Goal: Task Accomplishment & Management: Complete application form

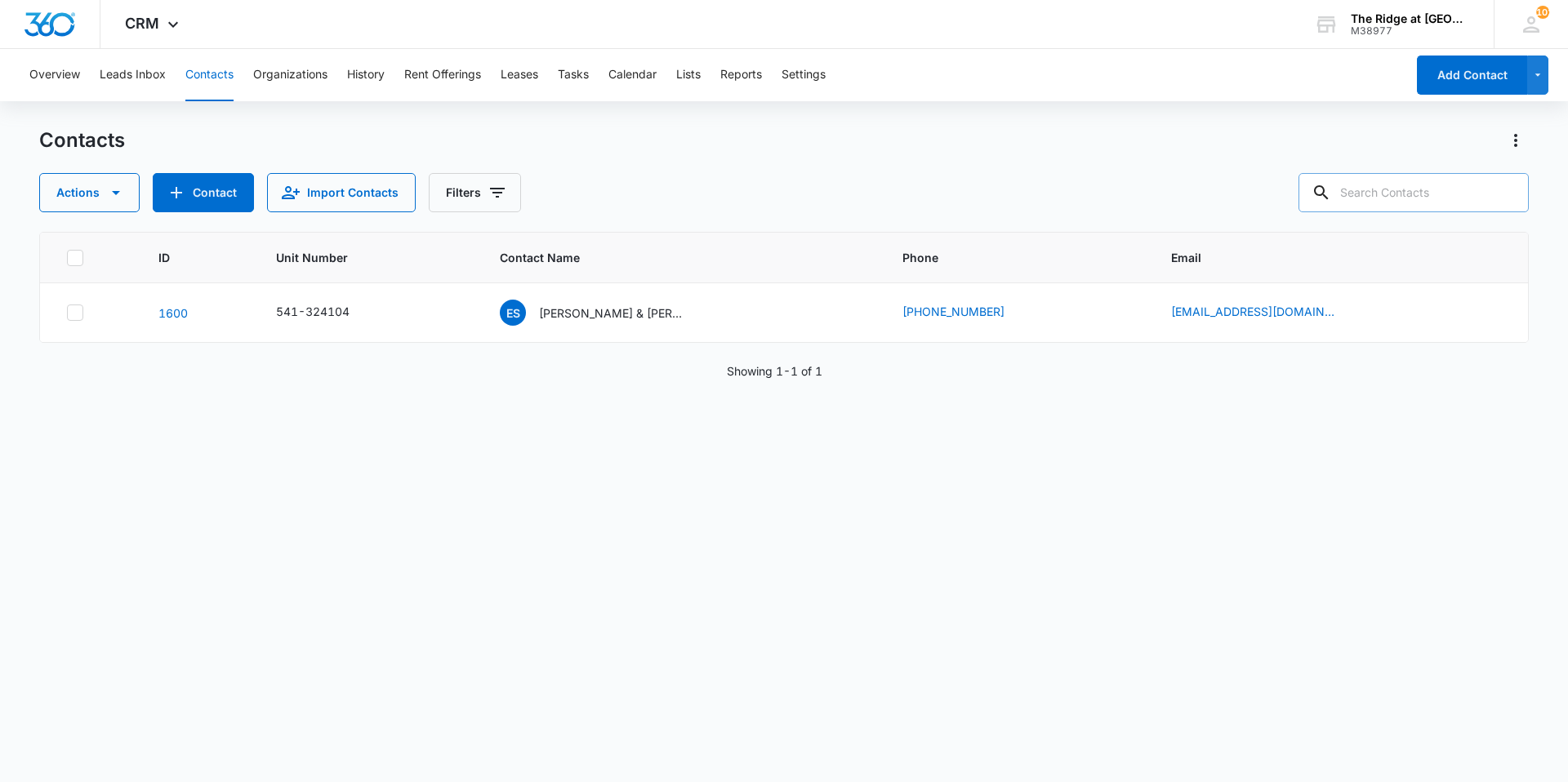
click at [1432, 181] on input "text" at bounding box center [1413, 192] width 230 height 39
type input "7"
type input "epvy20"
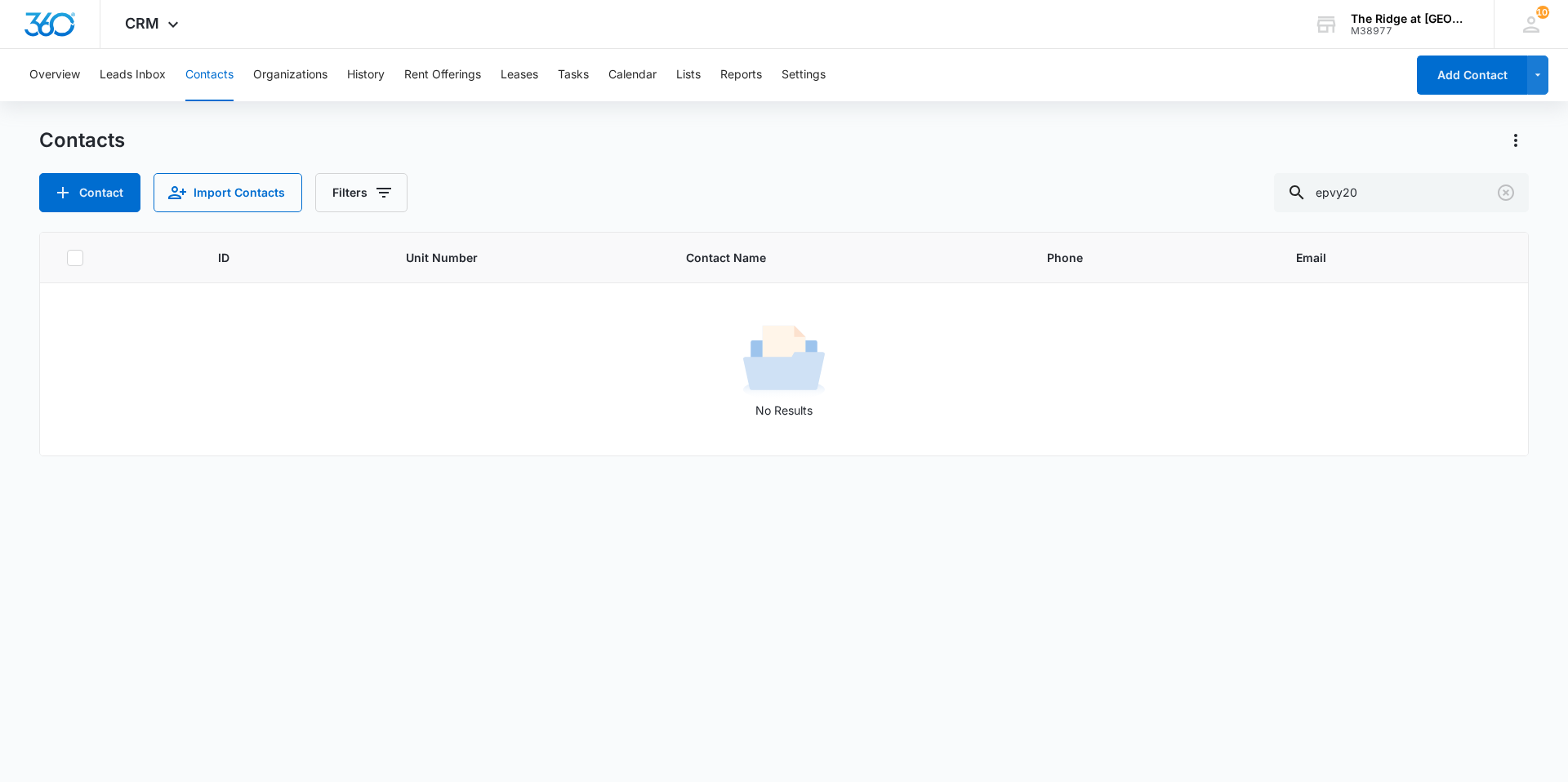
drag, startPoint x: 1389, startPoint y: 195, endPoint x: 1245, endPoint y: 193, distance: 144.0
click at [1245, 193] on div "Contact Import Contacts Filters epvy20" at bounding box center [784, 192] width 1489 height 39
type input "y20"
drag, startPoint x: 1357, startPoint y: 197, endPoint x: 1270, endPoint y: 197, distance: 87.0
click at [1270, 197] on div "Contact Import Contacts Filters y20" at bounding box center [784, 192] width 1489 height 39
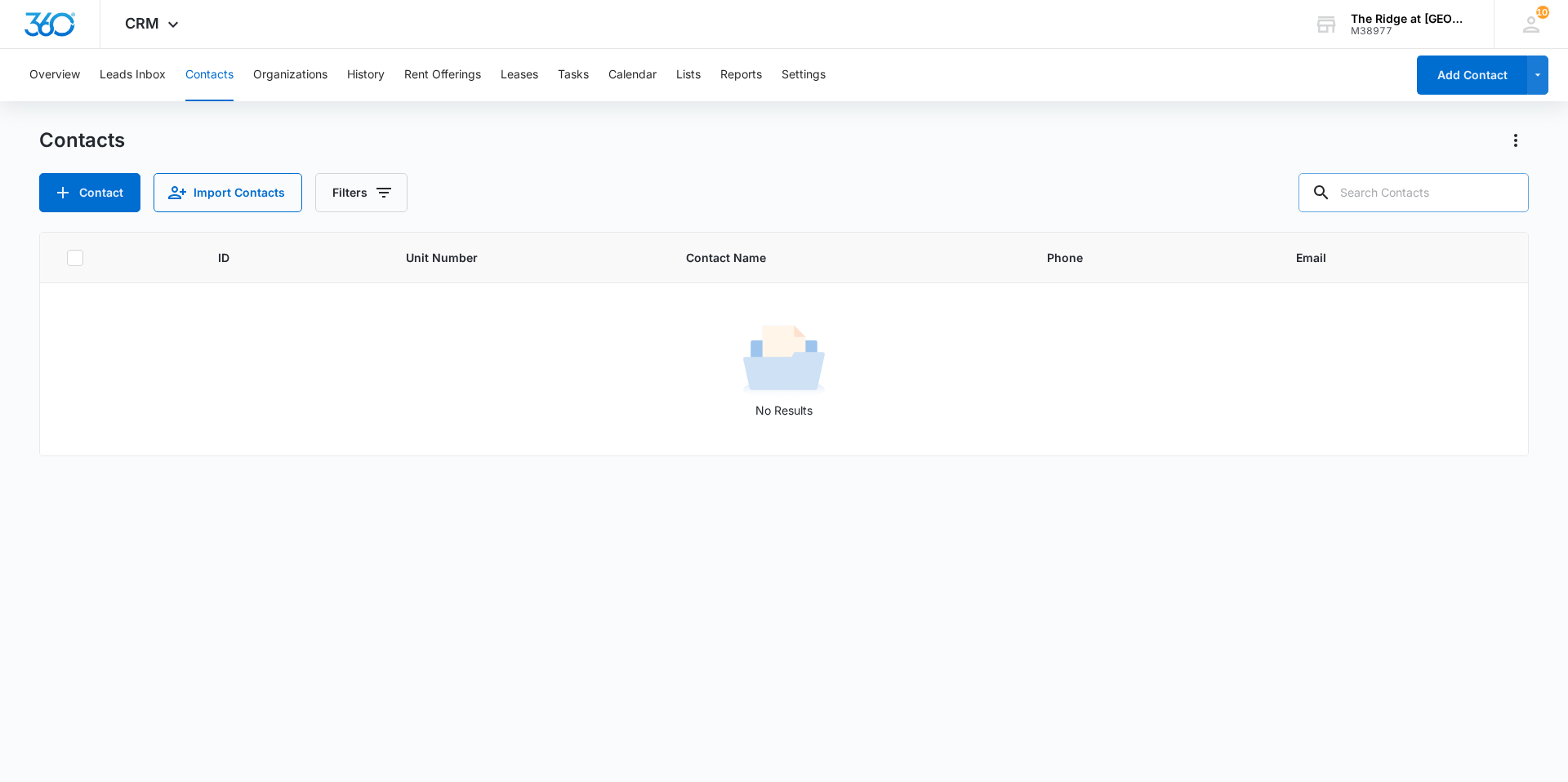
click at [1375, 192] on input "text" at bounding box center [1413, 192] width 230 height 39
type input "epv"
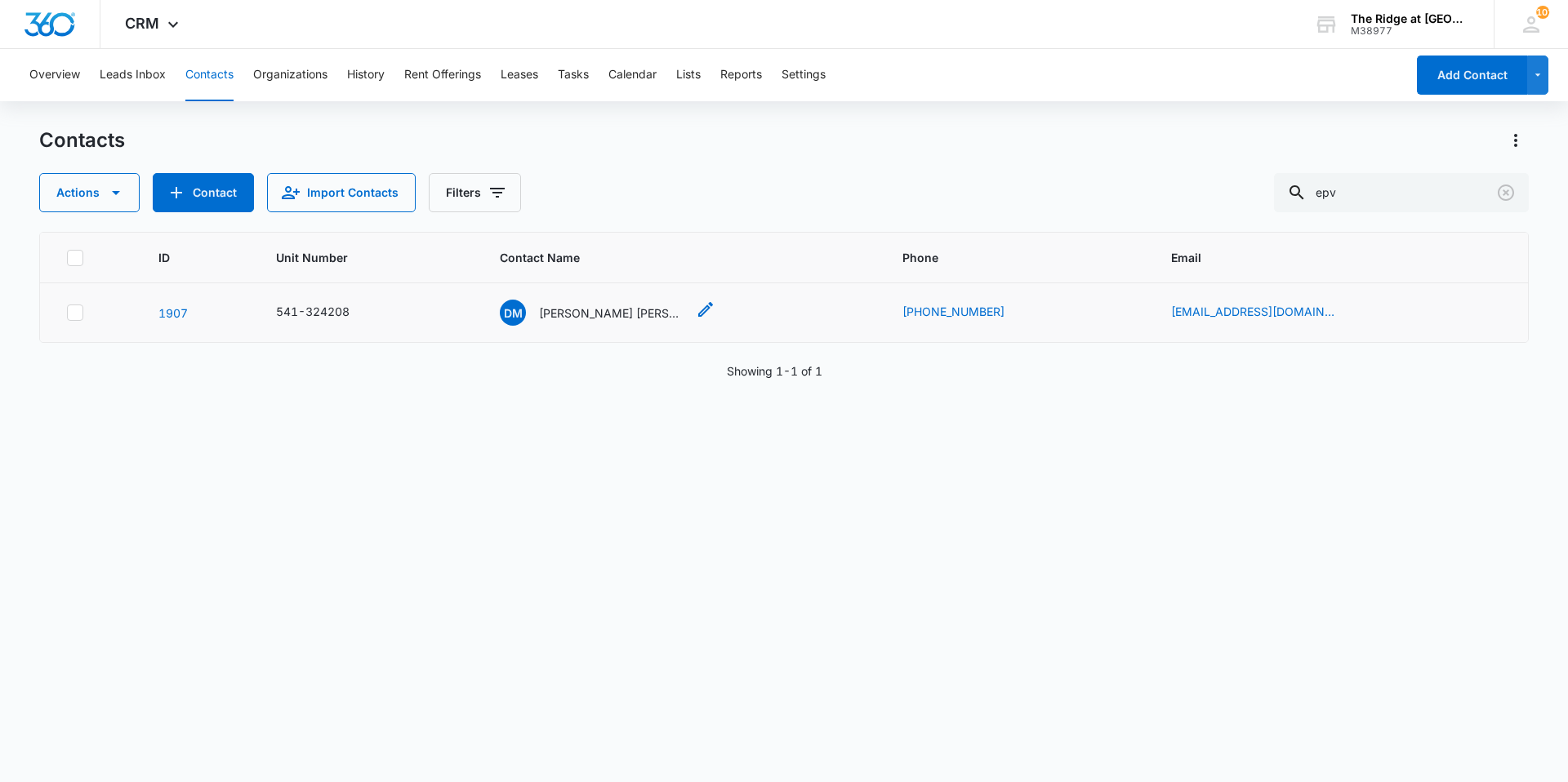
click at [656, 314] on p "[PERSON_NAME] [PERSON_NAME] and [PERSON_NAME]" at bounding box center [612, 313] width 147 height 17
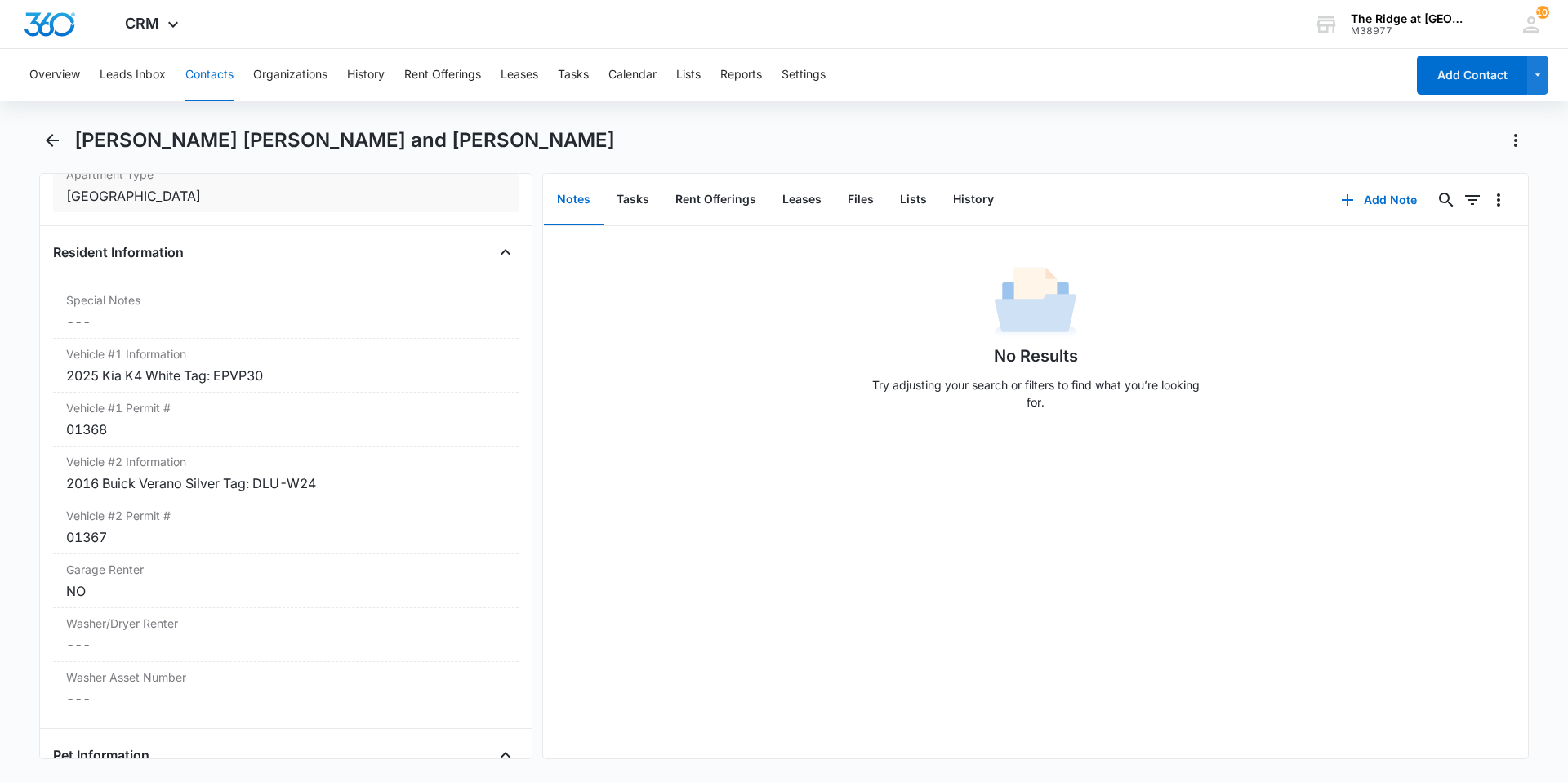
scroll to position [1551, 0]
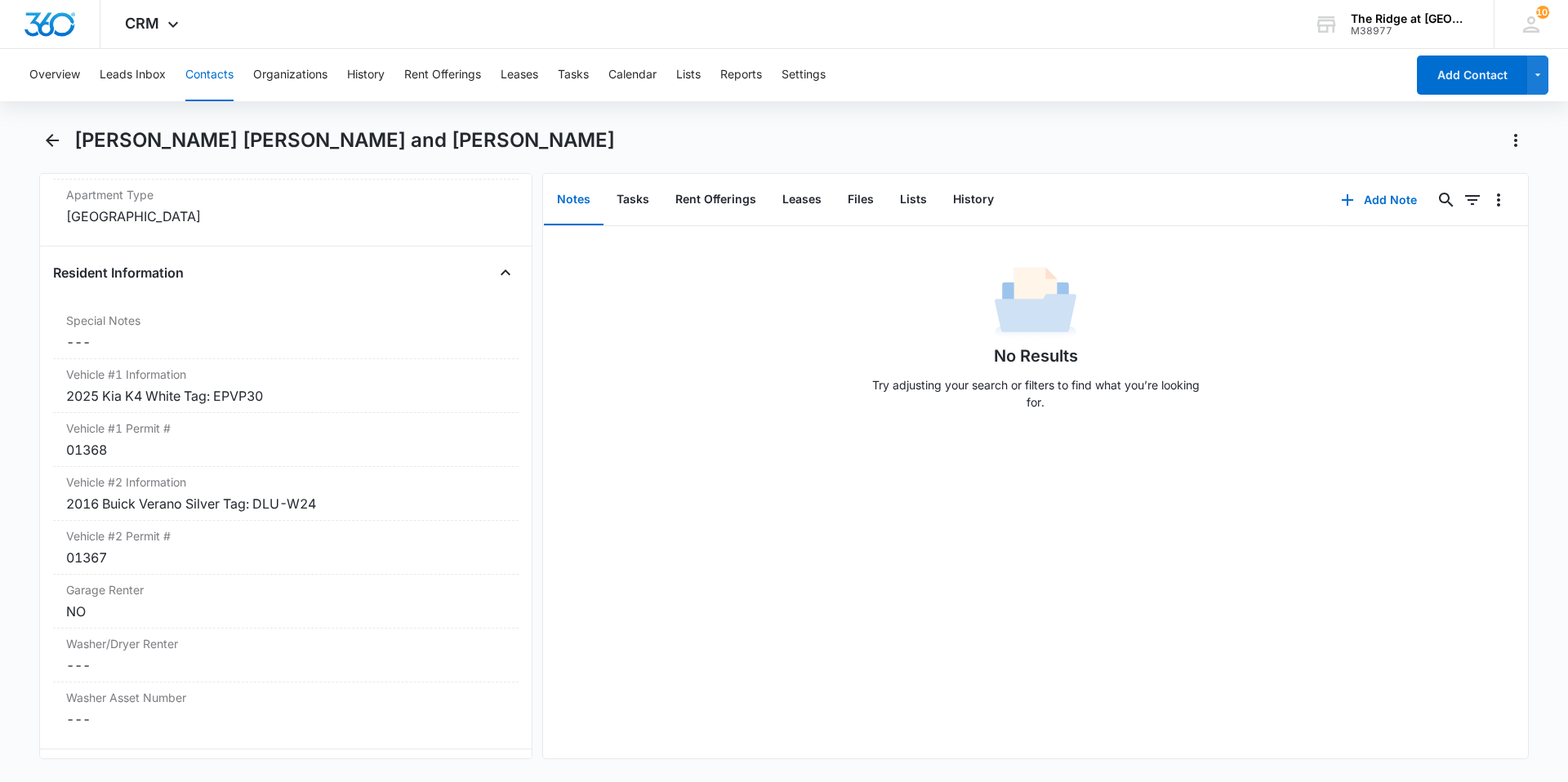
click at [201, 74] on button "Contacts" at bounding box center [210, 75] width 49 height 52
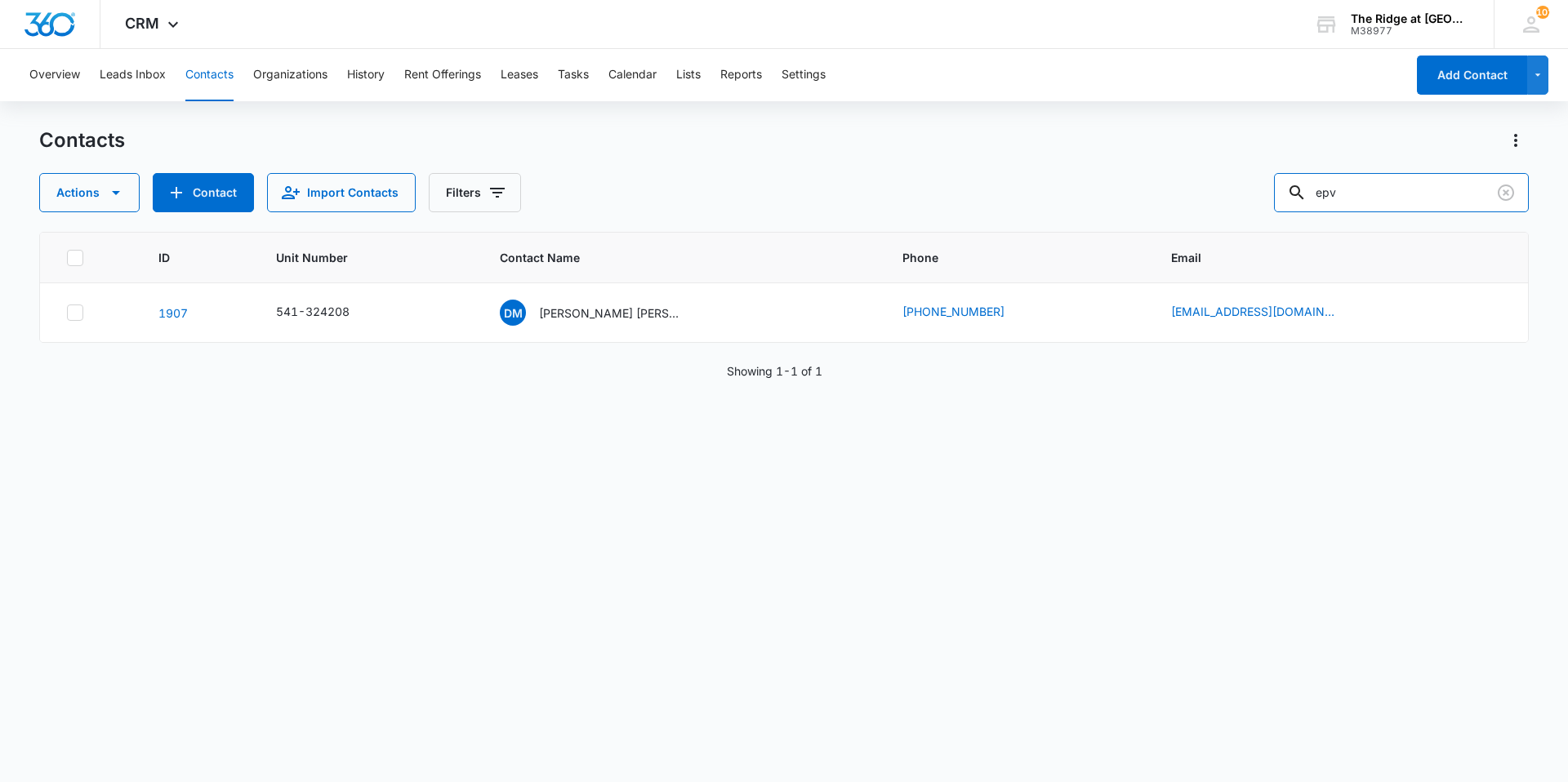
drag, startPoint x: 1391, startPoint y: 200, endPoint x: 1207, endPoint y: 187, distance: 184.5
click at [1207, 187] on div "Actions Contact Import Contacts Filters epv" at bounding box center [784, 192] width 1489 height 39
click at [218, 69] on button "Contacts" at bounding box center [210, 75] width 49 height 52
click at [1414, 197] on input "text" at bounding box center [1413, 192] width 230 height 39
type input "[PERSON_NAME]"
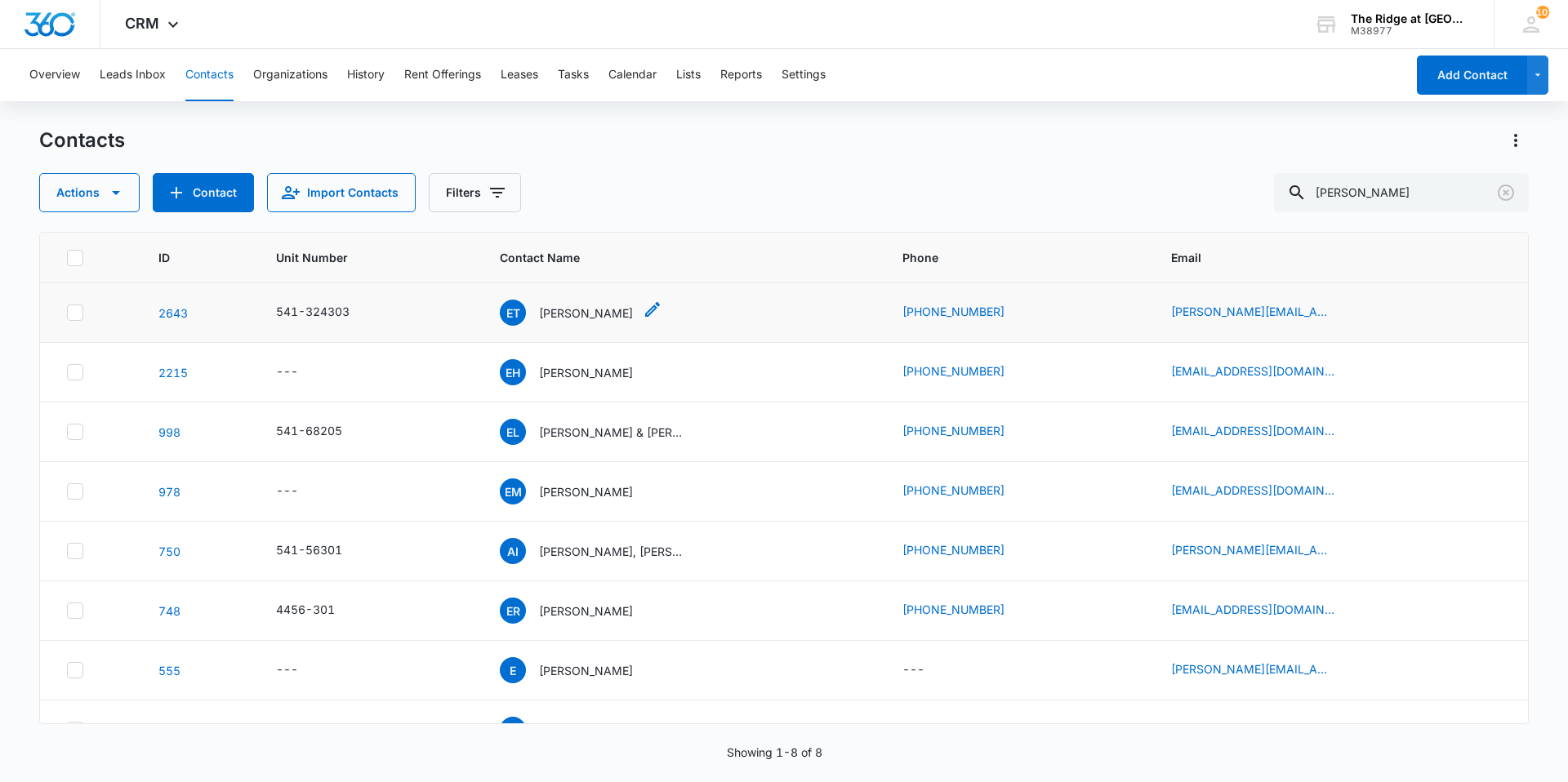
click at [567, 307] on p "[PERSON_NAME]" at bounding box center [586, 313] width 94 height 17
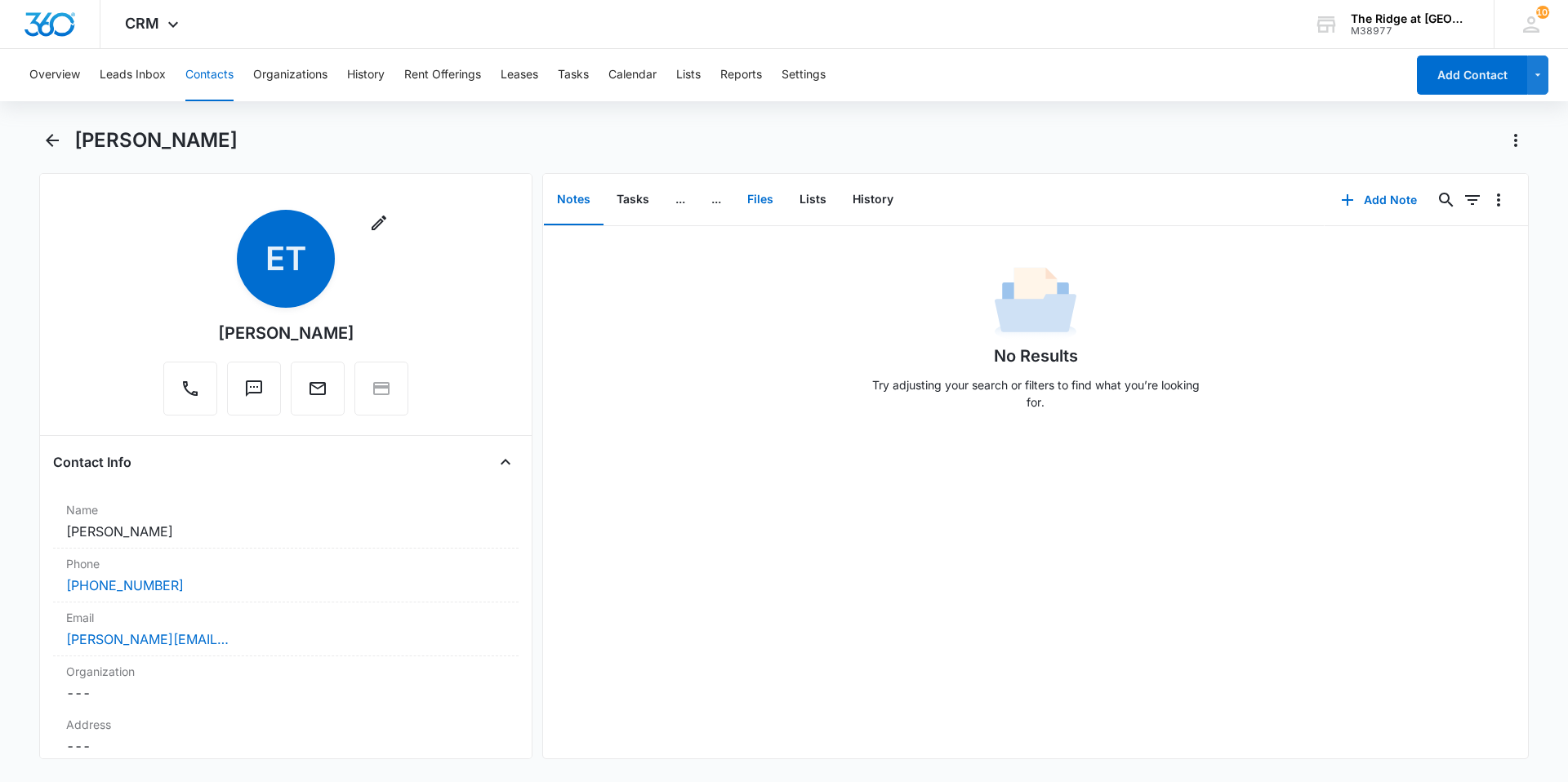
click at [754, 197] on button "Files" at bounding box center [760, 200] width 52 height 51
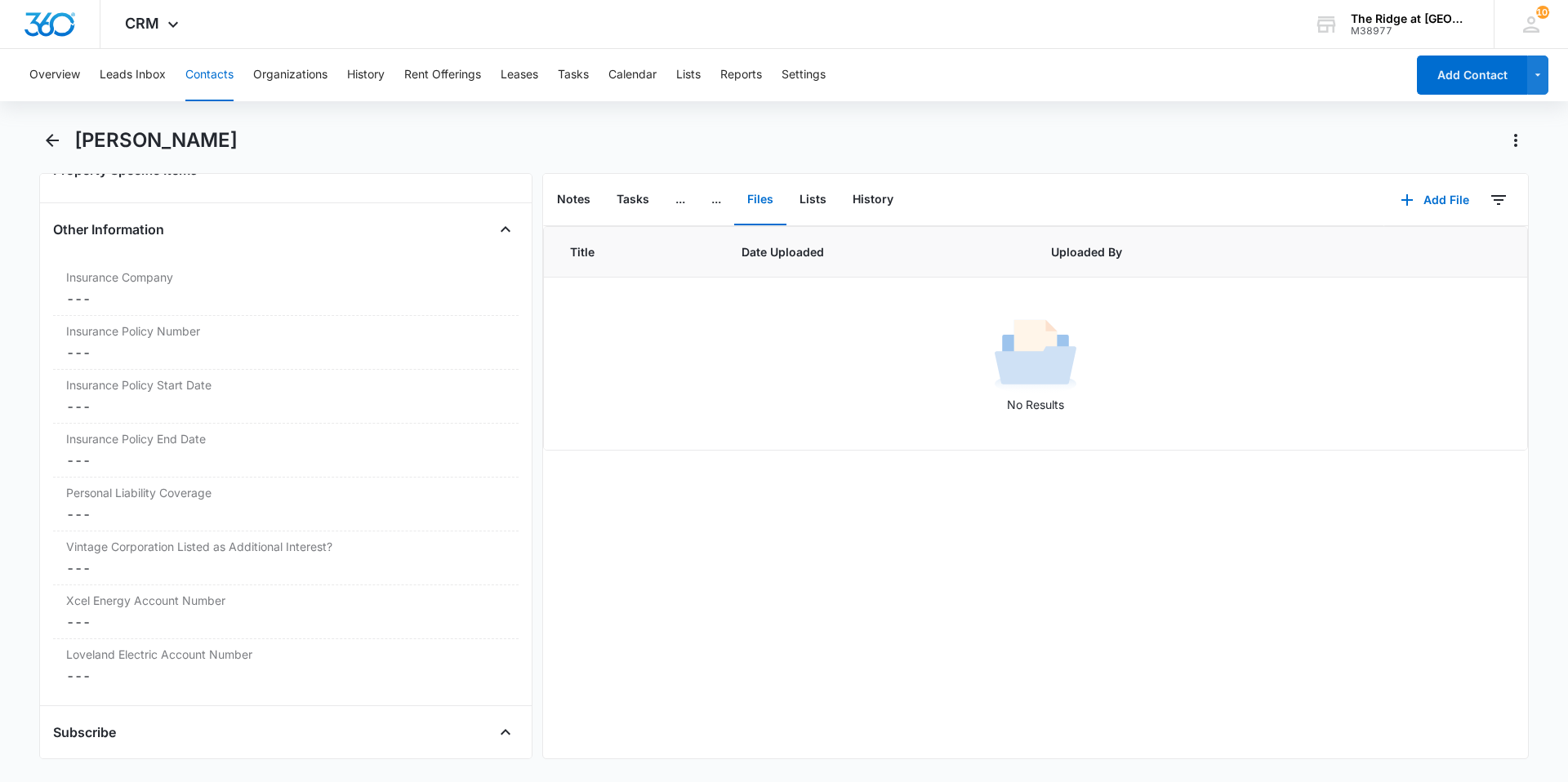
scroll to position [3265, 0]
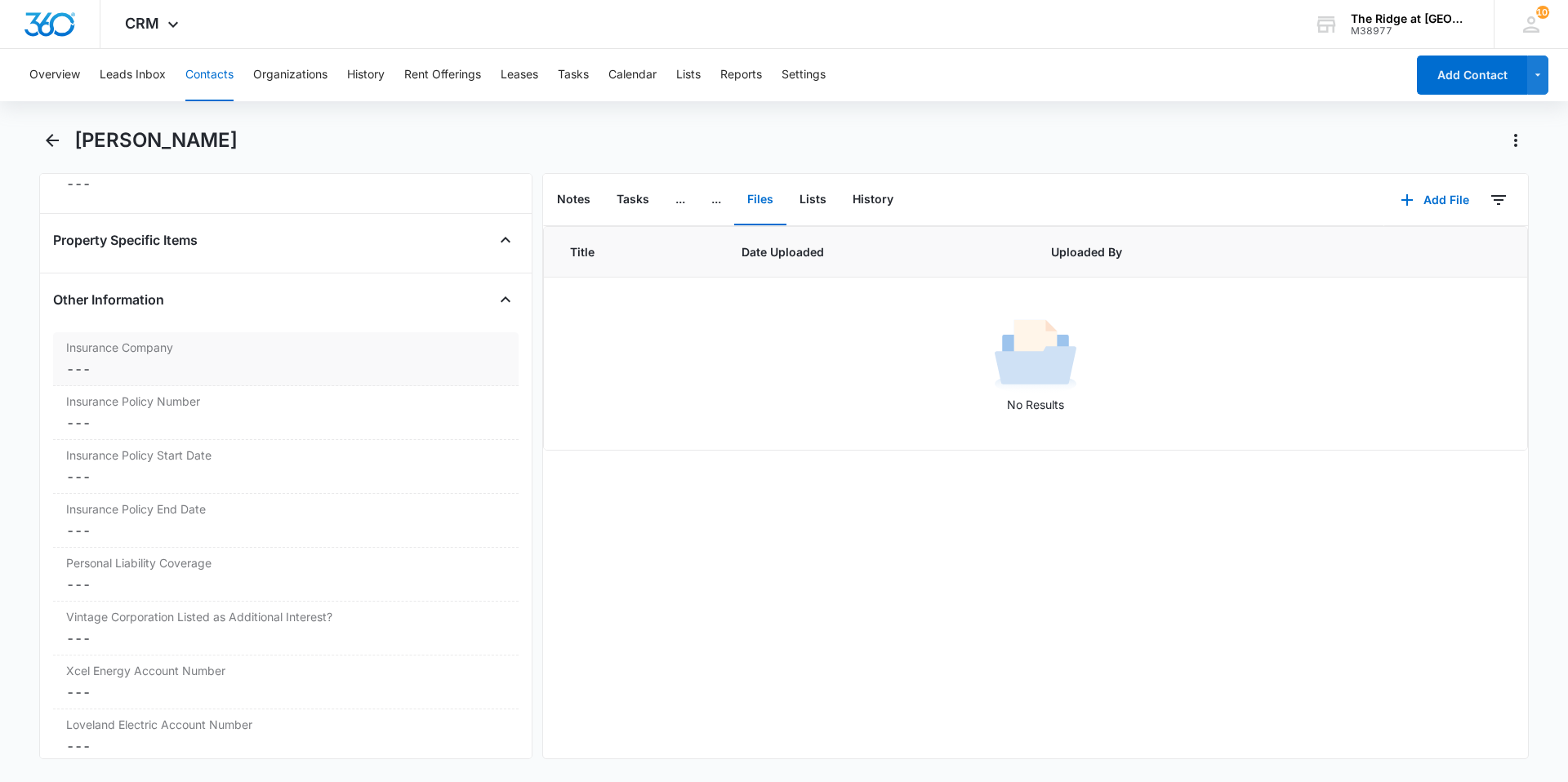
click at [206, 363] on dd "Cancel Save Changes ---" at bounding box center [285, 368] width 439 height 19
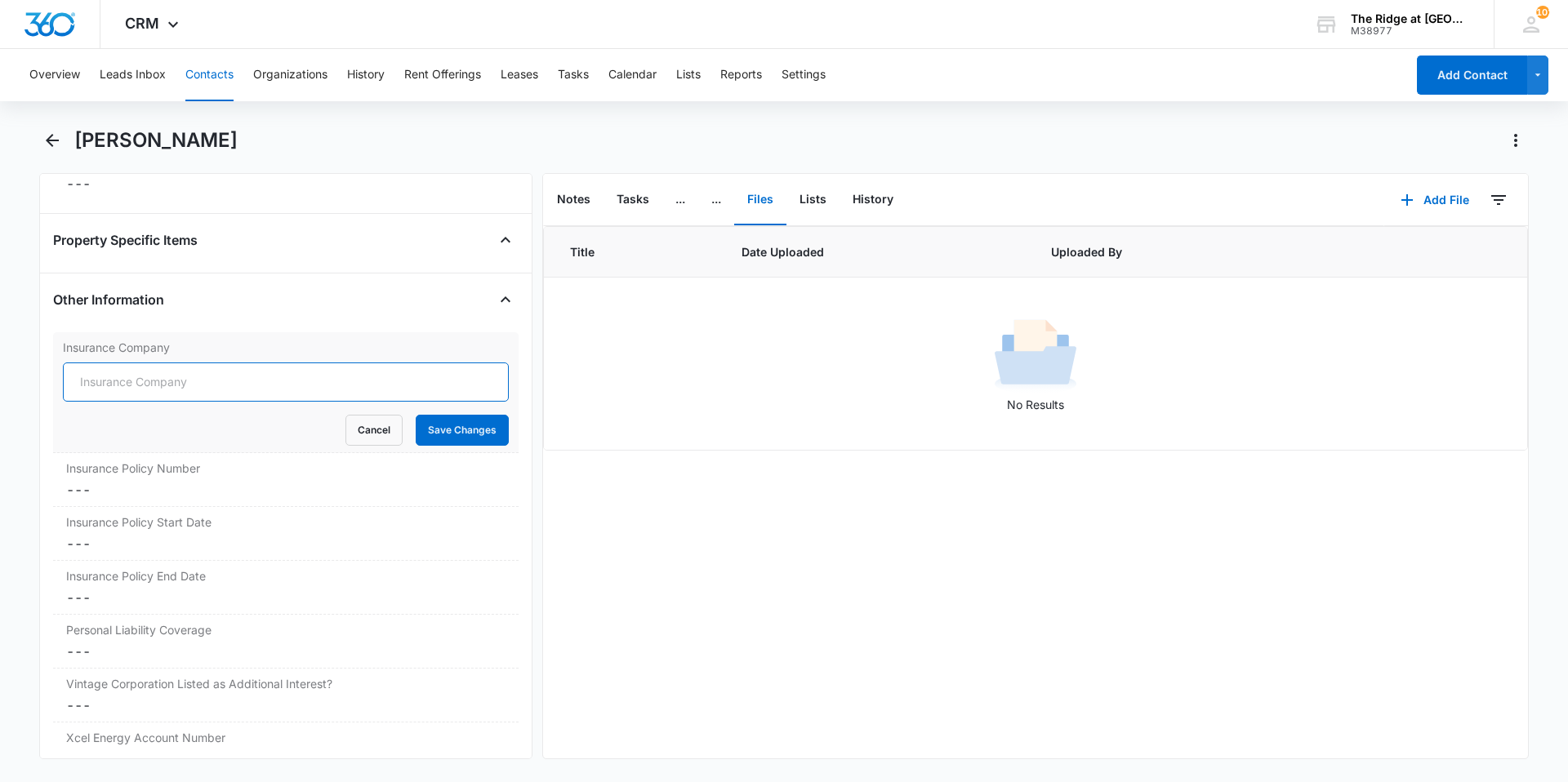
click at [221, 378] on input "Insurance Company" at bounding box center [285, 381] width 446 height 39
type input "State Farm"
click at [428, 414] on form "State Farm Cancel Save Changes" at bounding box center [285, 404] width 446 height 84
click at [426, 427] on button "Save Changes" at bounding box center [462, 430] width 93 height 31
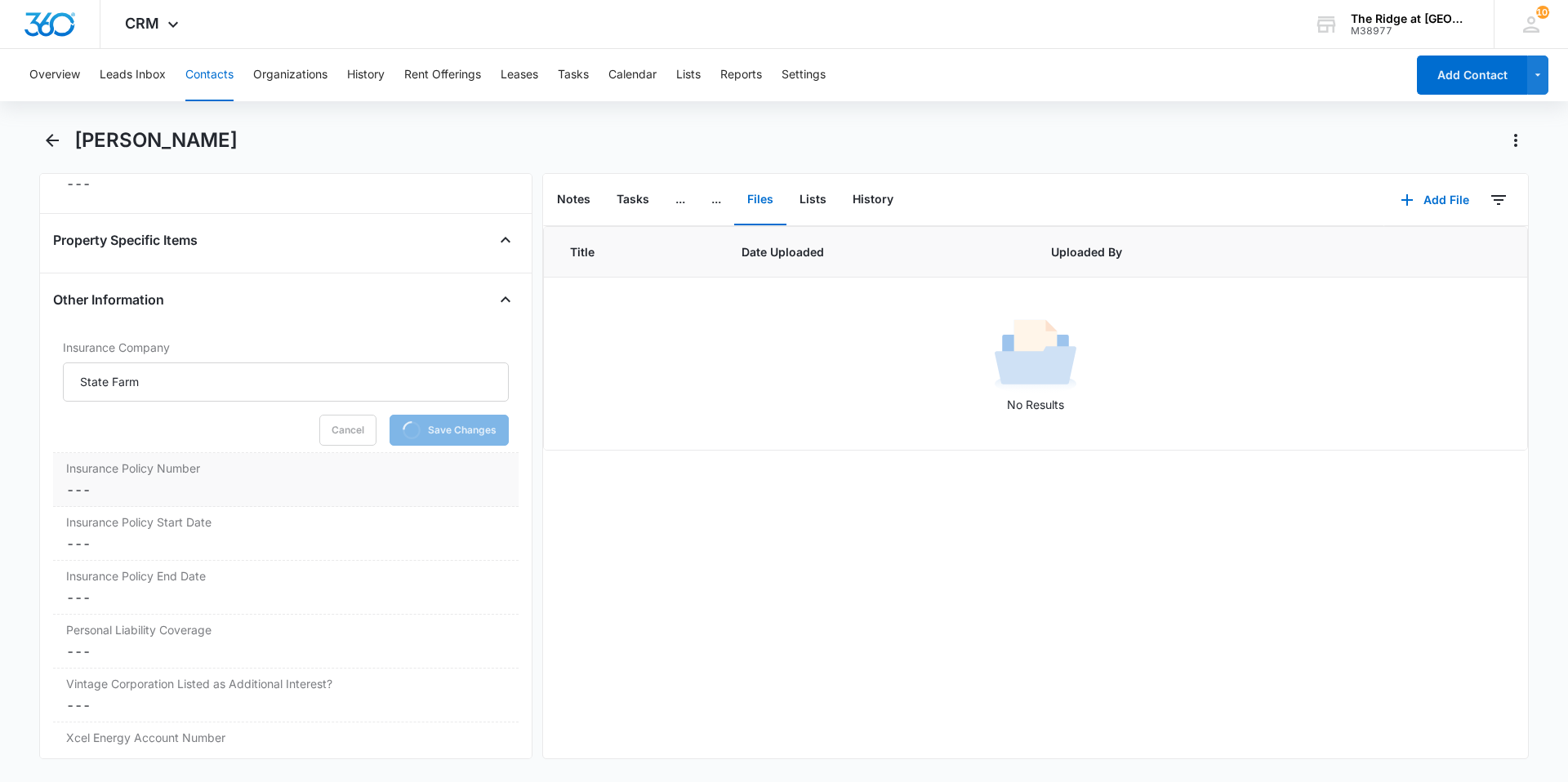
click at [211, 468] on label "Insurance Policy Number" at bounding box center [285, 468] width 439 height 17
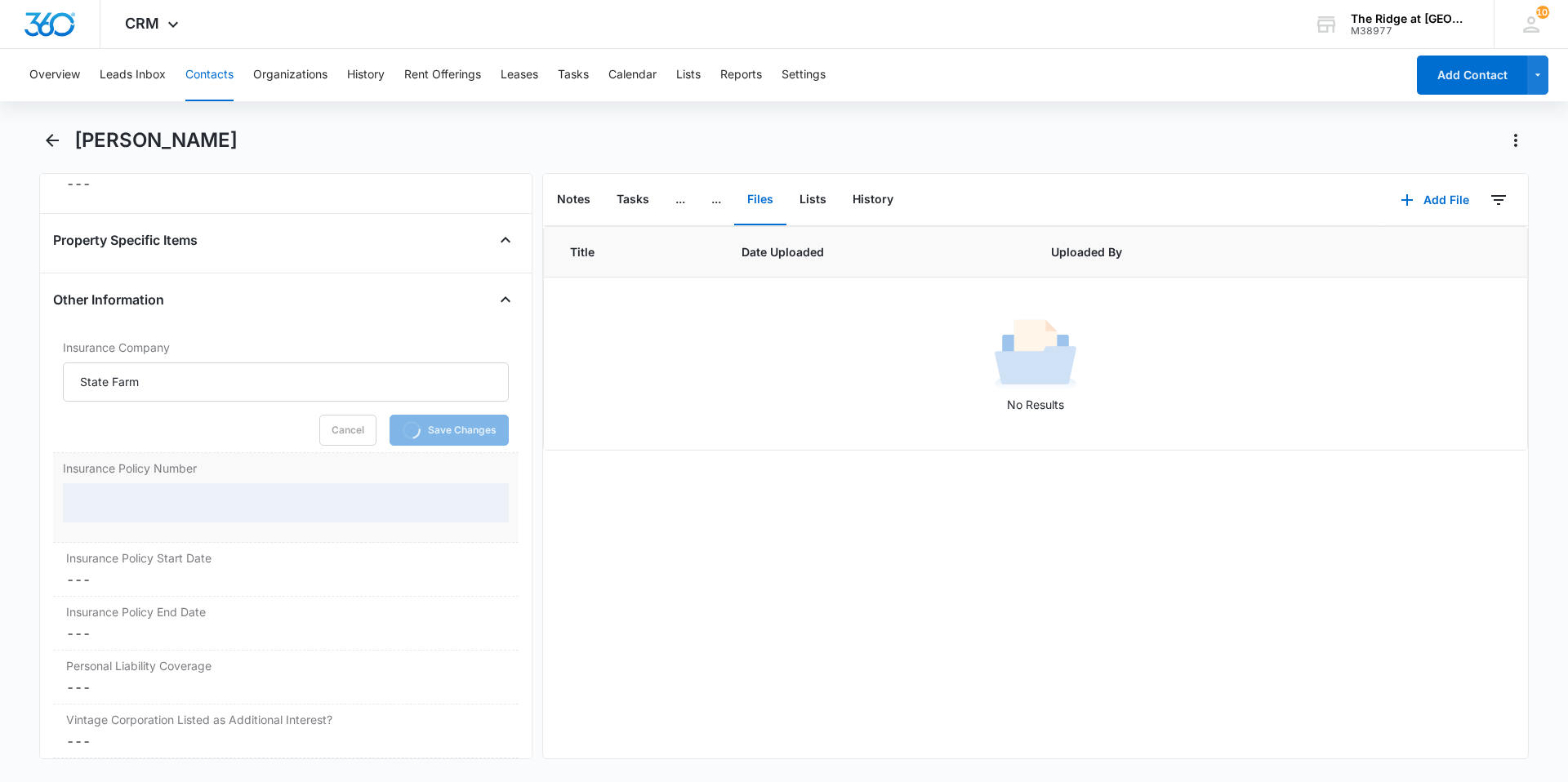
click at [177, 502] on div at bounding box center [285, 503] width 446 height 39
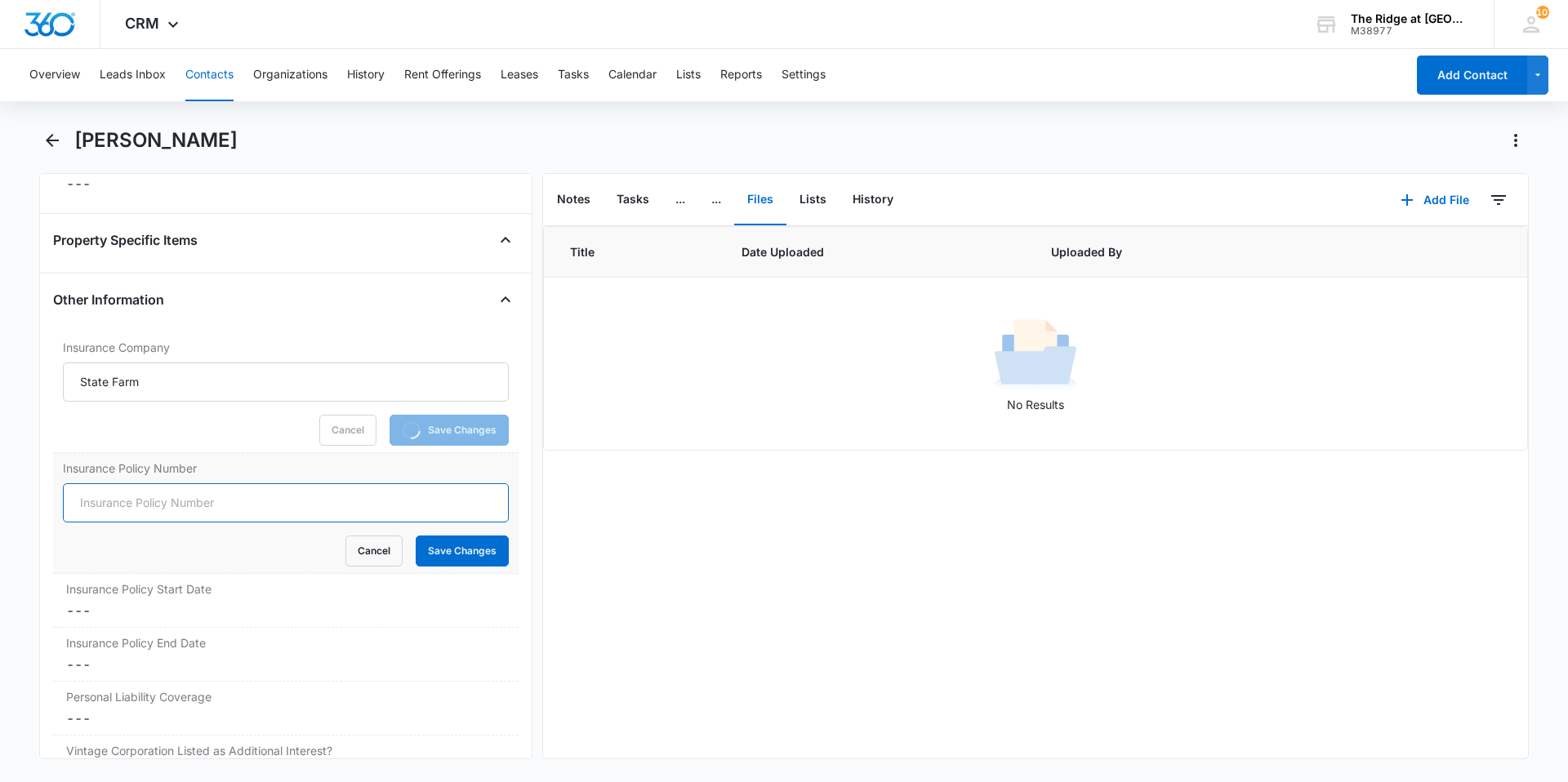
click at [176, 505] on input "Insurance Policy Number" at bounding box center [285, 503] width 446 height 39
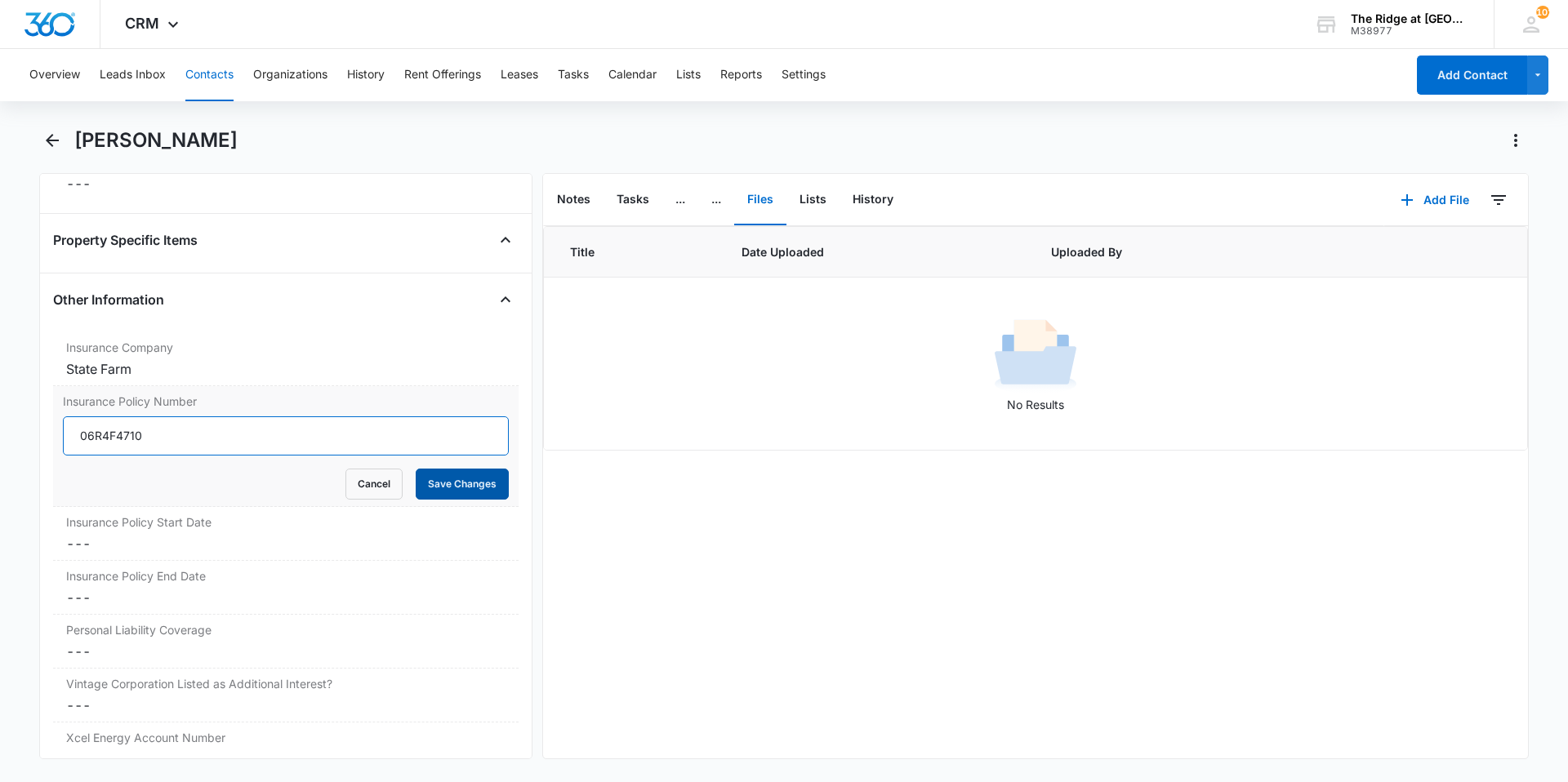
type input "06R4F4710"
click at [462, 473] on button "Save Changes" at bounding box center [462, 483] width 93 height 31
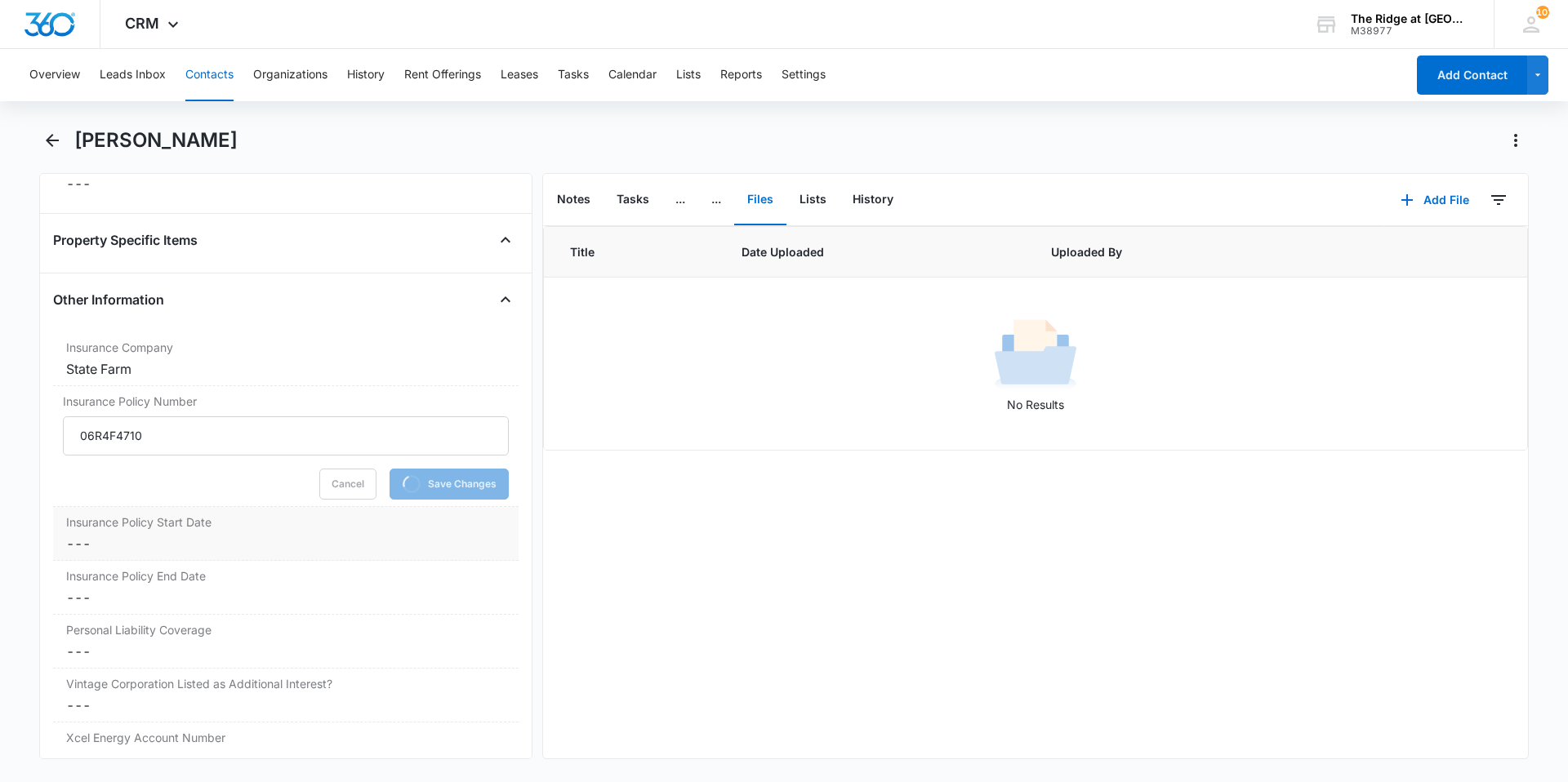
click at [269, 560] on div "Insurance Policy Start Date Cancel Save Changes ---" at bounding box center [285, 534] width 465 height 54
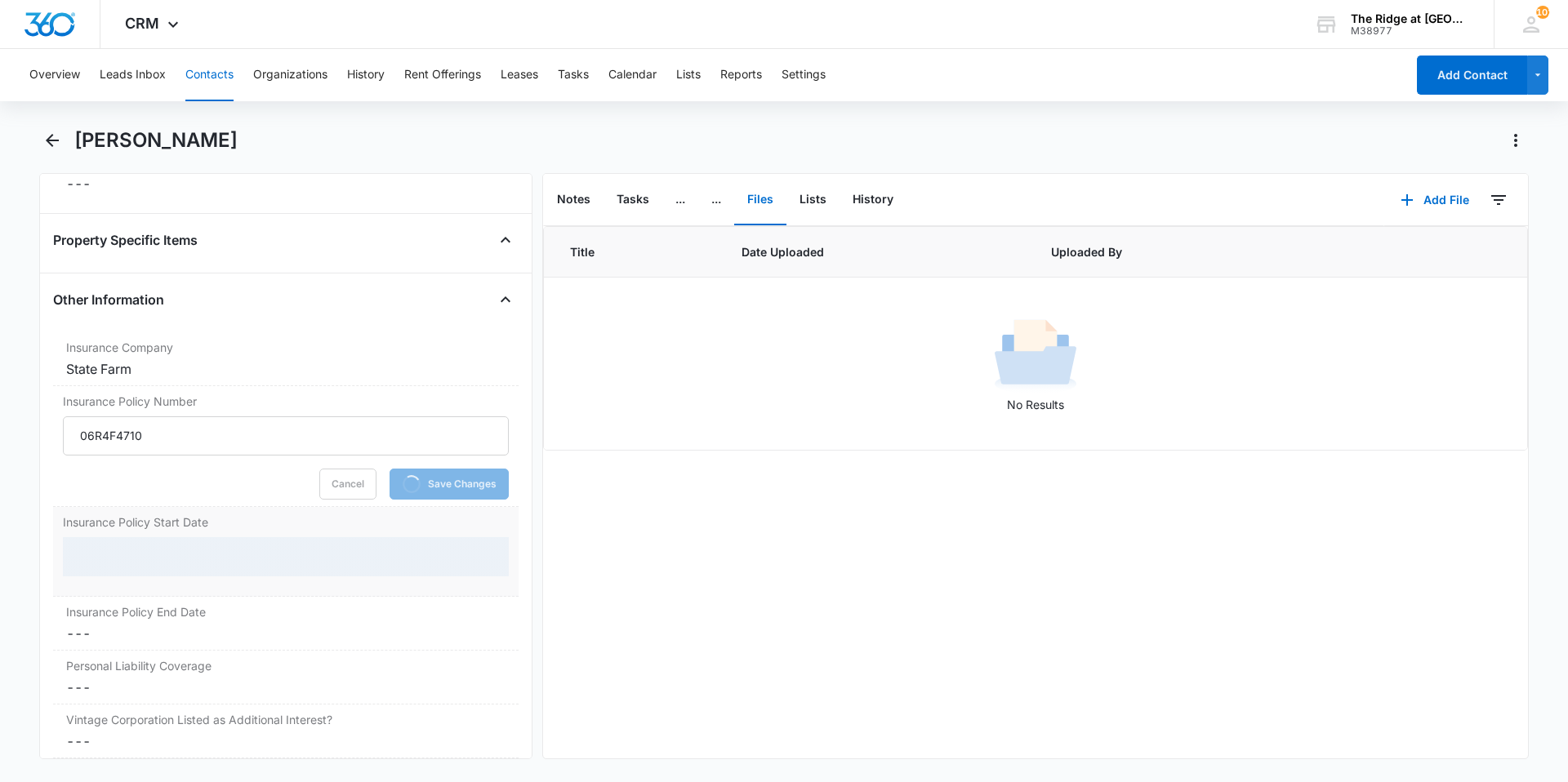
click at [149, 554] on div at bounding box center [285, 556] width 446 height 39
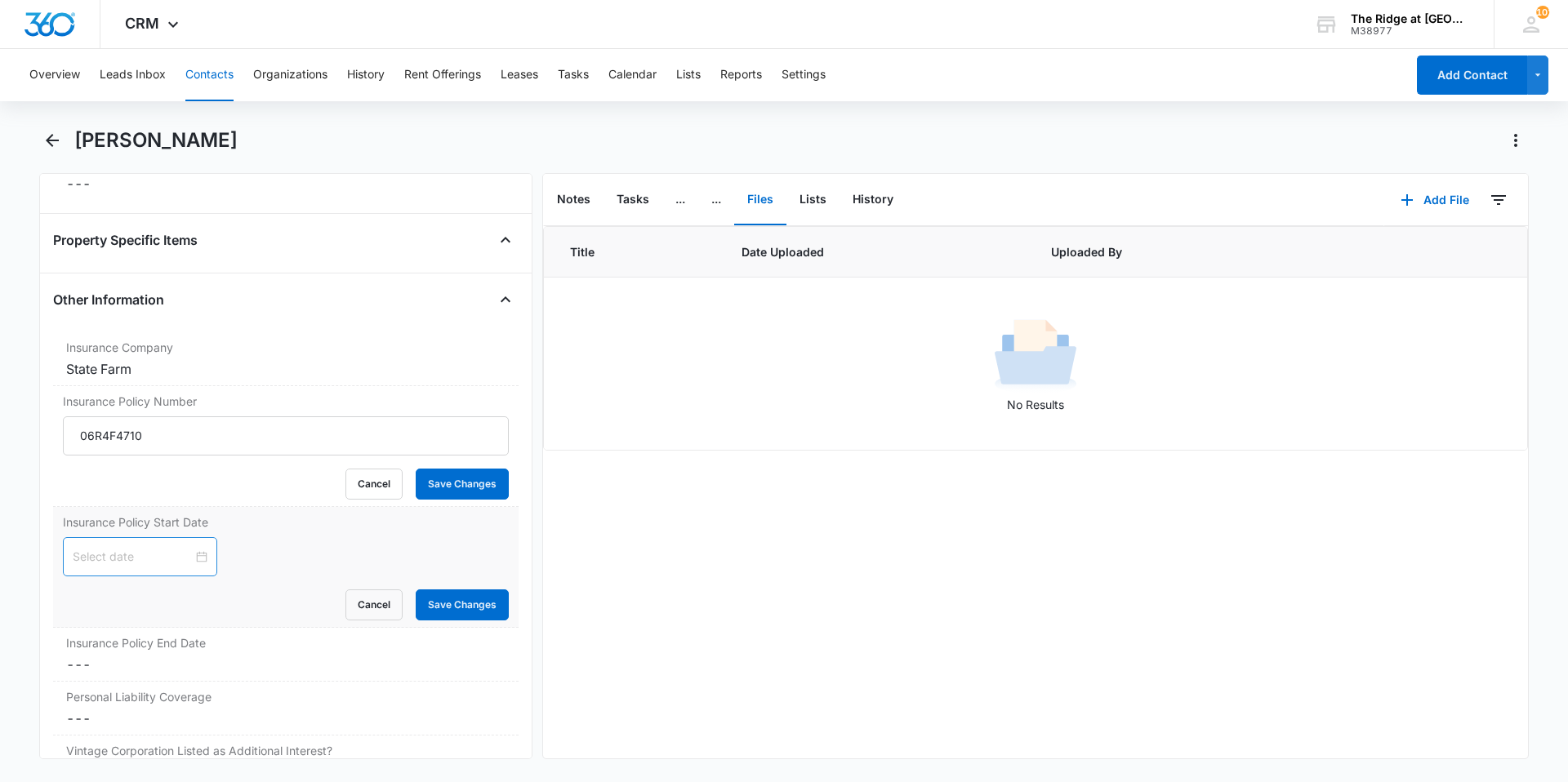
click at [151, 555] on input at bounding box center [132, 556] width 120 height 18
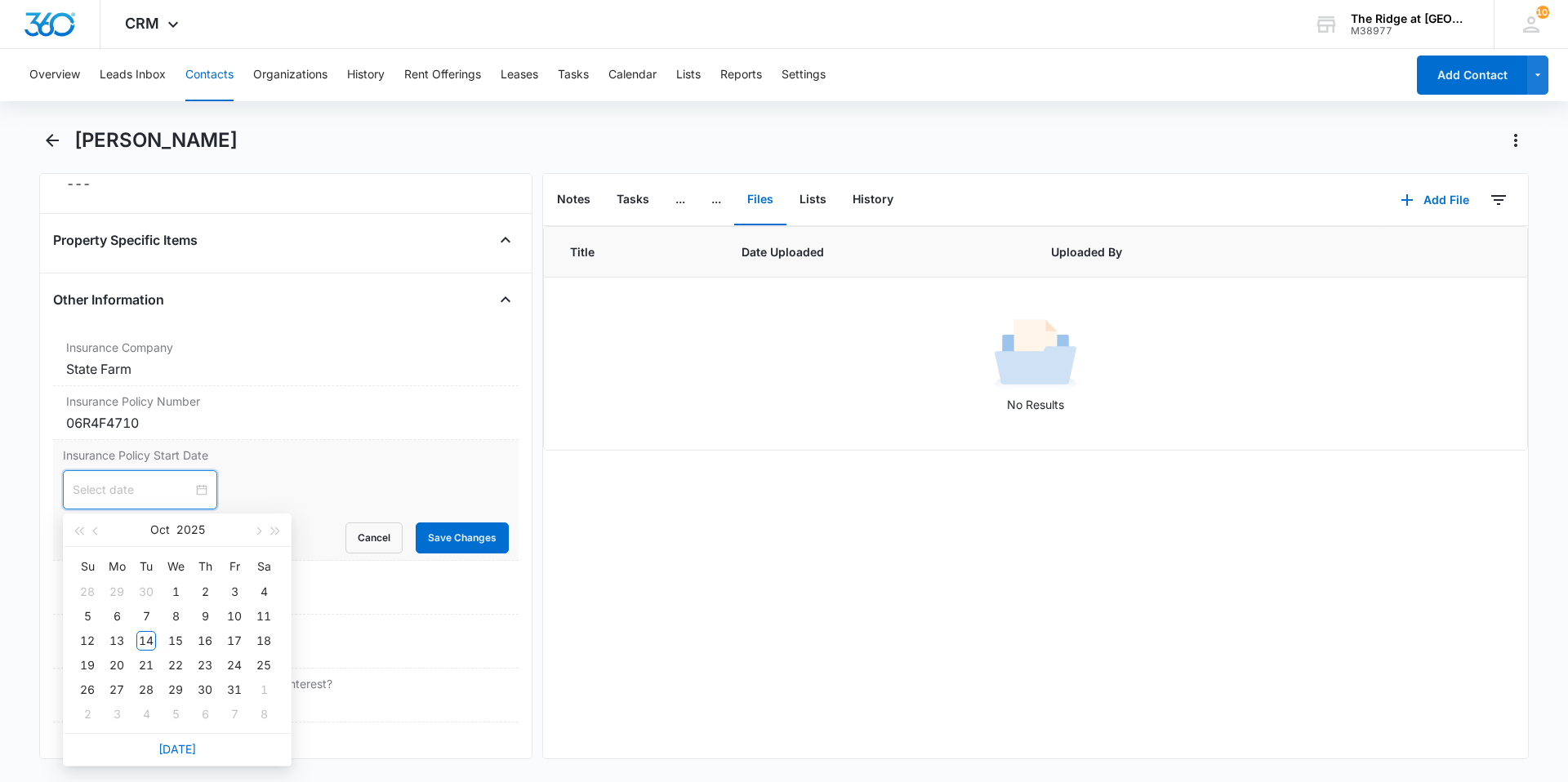
click at [126, 479] on div at bounding box center [140, 489] width 154 height 39
click at [126, 483] on input at bounding box center [132, 489] width 120 height 18
click at [98, 525] on button "button" at bounding box center [95, 529] width 18 height 33
click at [142, 634] on div "16" at bounding box center [146, 640] width 19 height 19
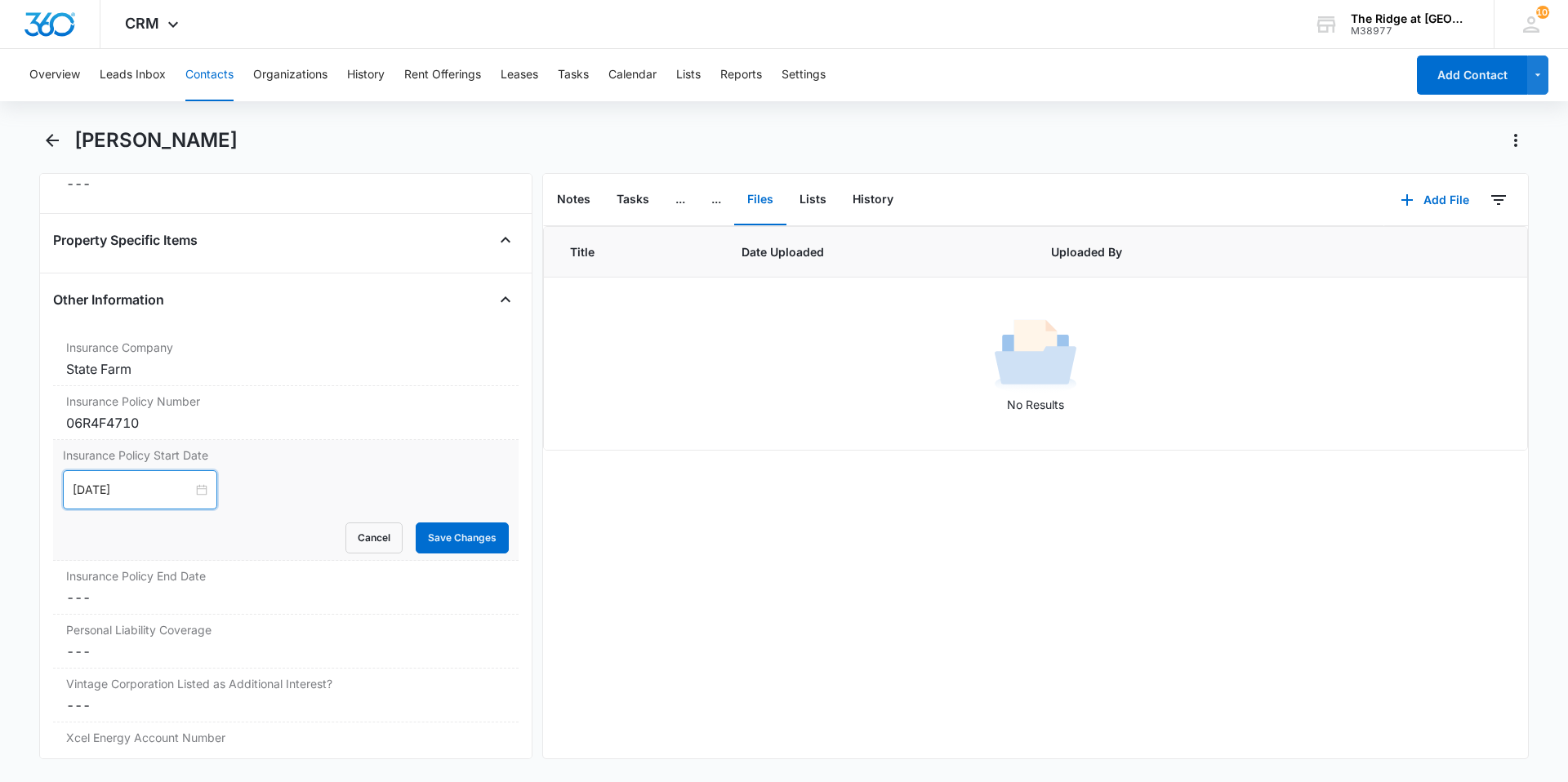
type input "[DATE]"
click at [274, 498] on div "[DATE] [DATE] Su Mo Tu We Th Fr Sa 31 1 2 3 4 5 6 7 8 9 10 11 12 13 14 15 16 17…" at bounding box center [285, 489] width 446 height 39
click at [187, 613] on div "Insurance Policy End Date Cancel Save Changes ---" at bounding box center [285, 587] width 465 height 54
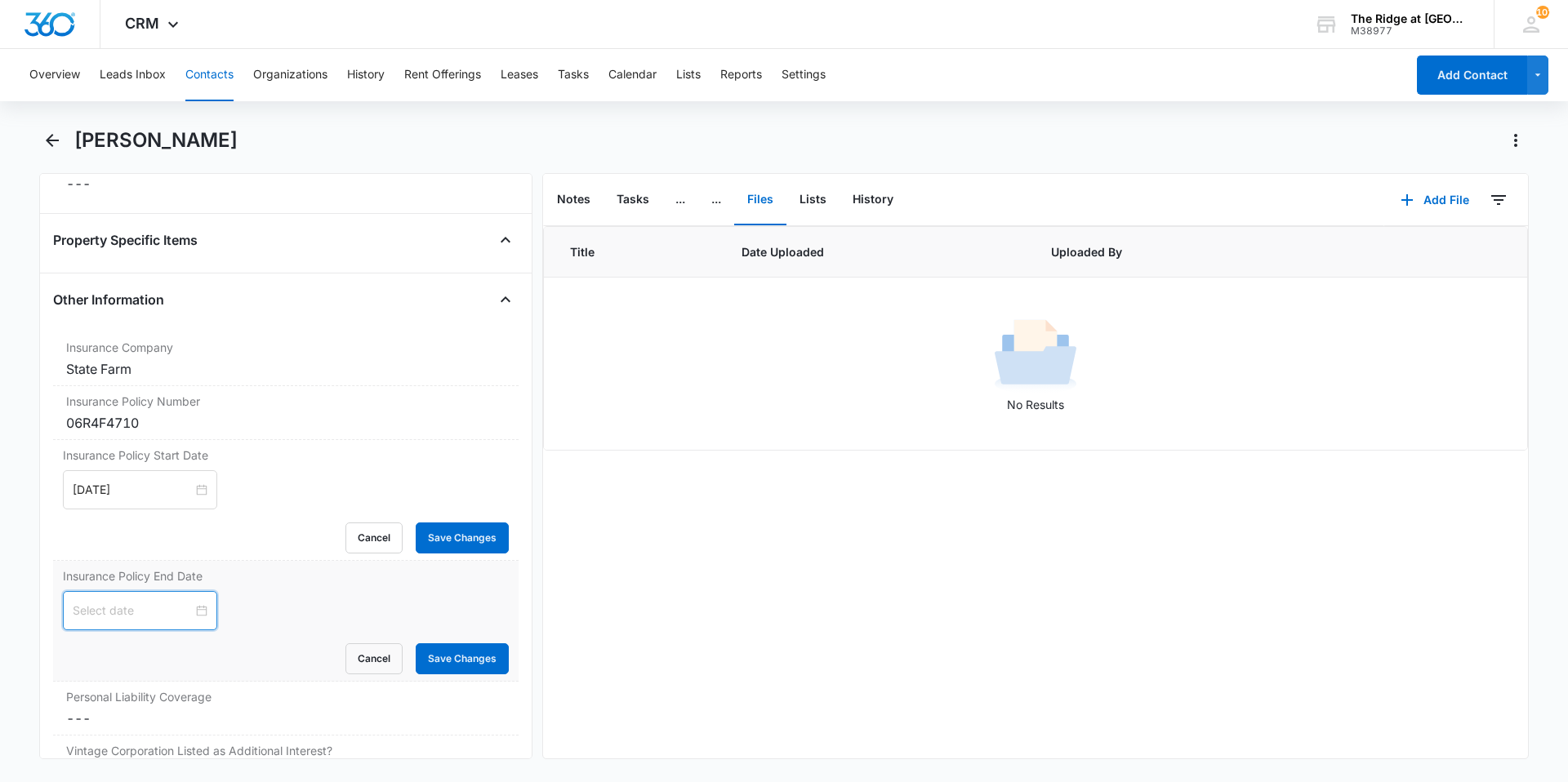
click at [102, 612] on input at bounding box center [132, 610] width 120 height 18
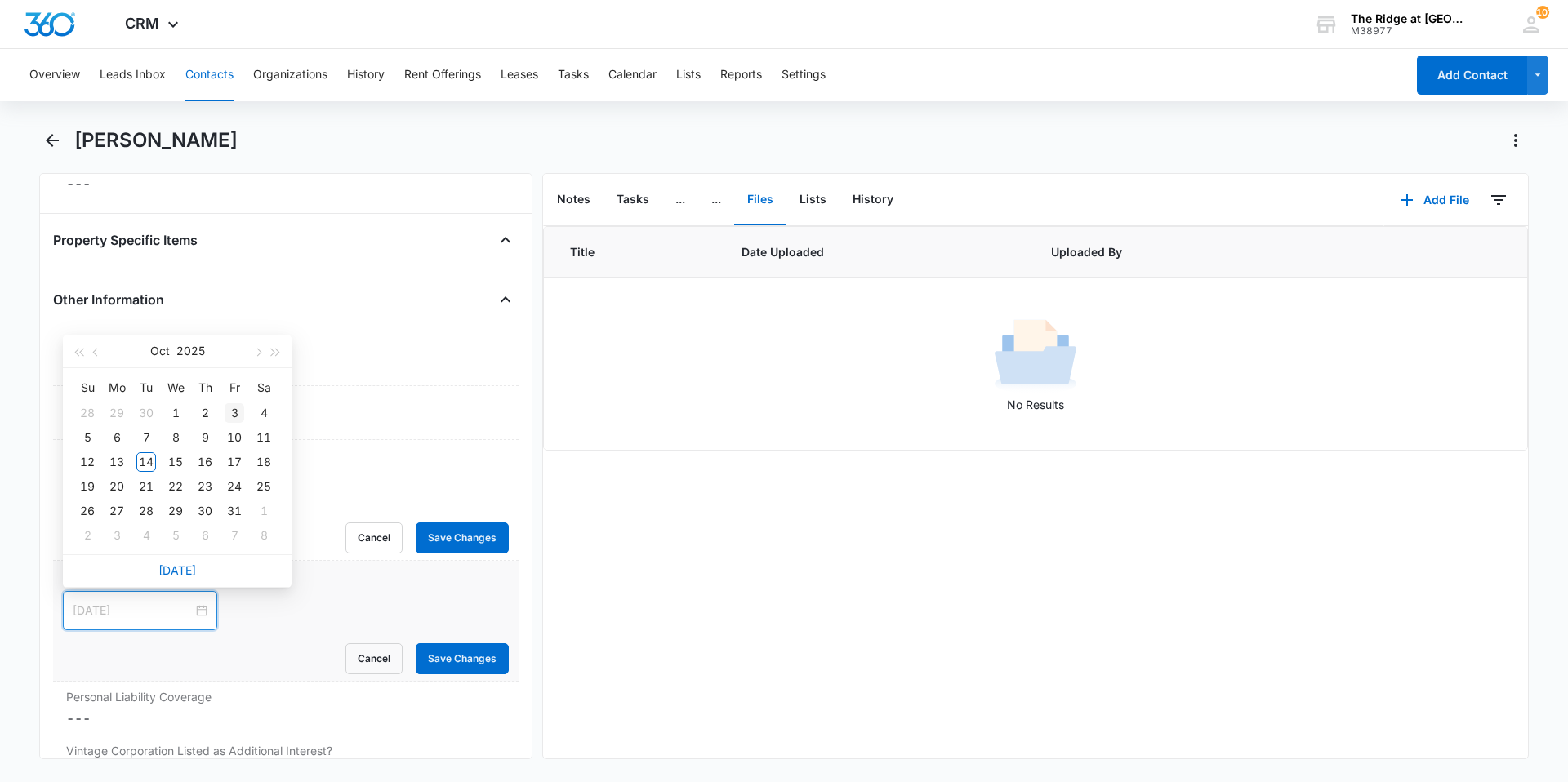
type input "[DATE]"
click at [94, 355] on button "button" at bounding box center [95, 350] width 18 height 33
click at [277, 360] on button "button" at bounding box center [275, 350] width 18 height 33
type input "[DATE]"
click at [114, 457] on div "14" at bounding box center [116, 462] width 19 height 19
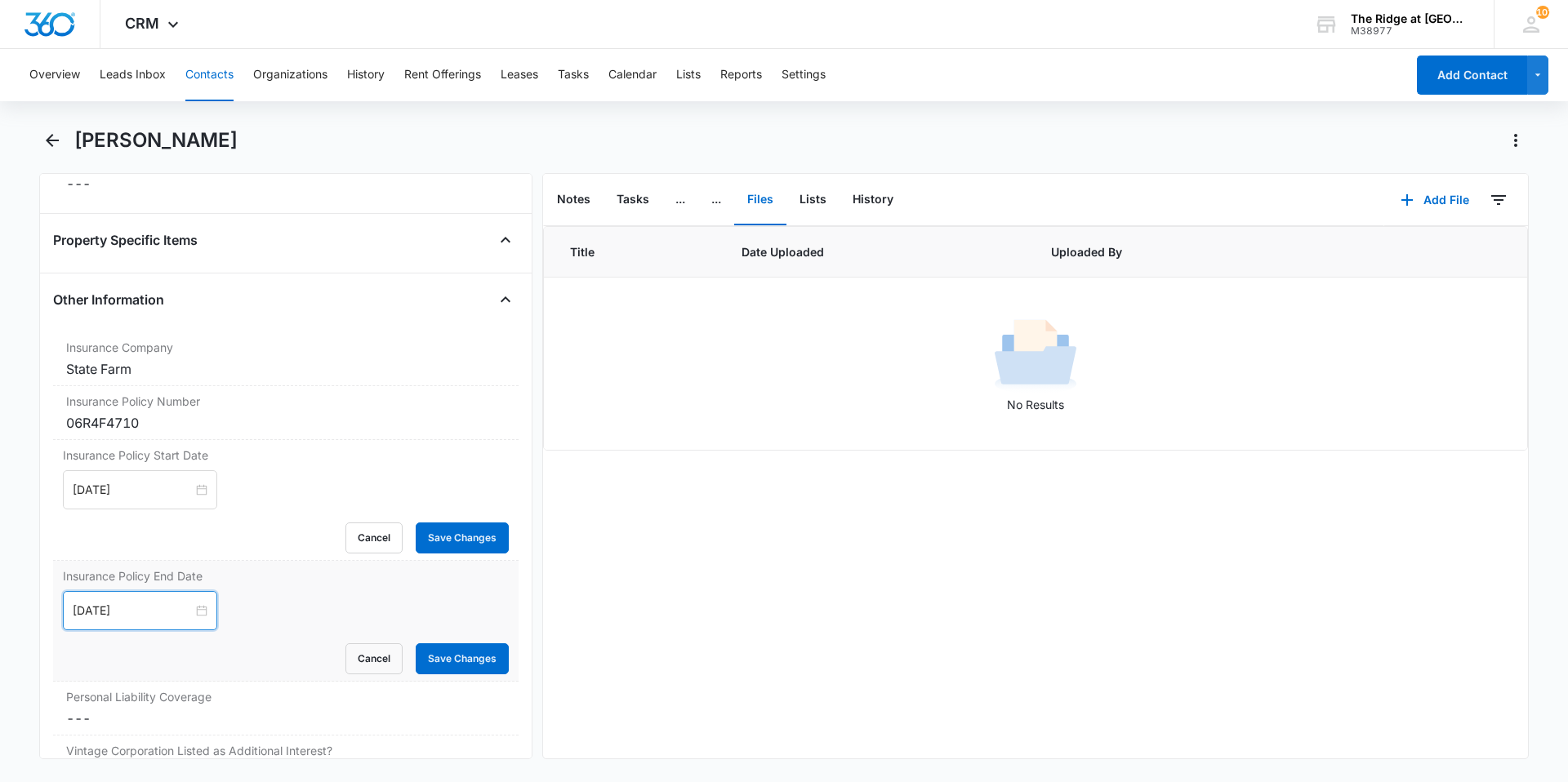
click at [202, 615] on div "[DATE]" at bounding box center [140, 611] width 154 height 39
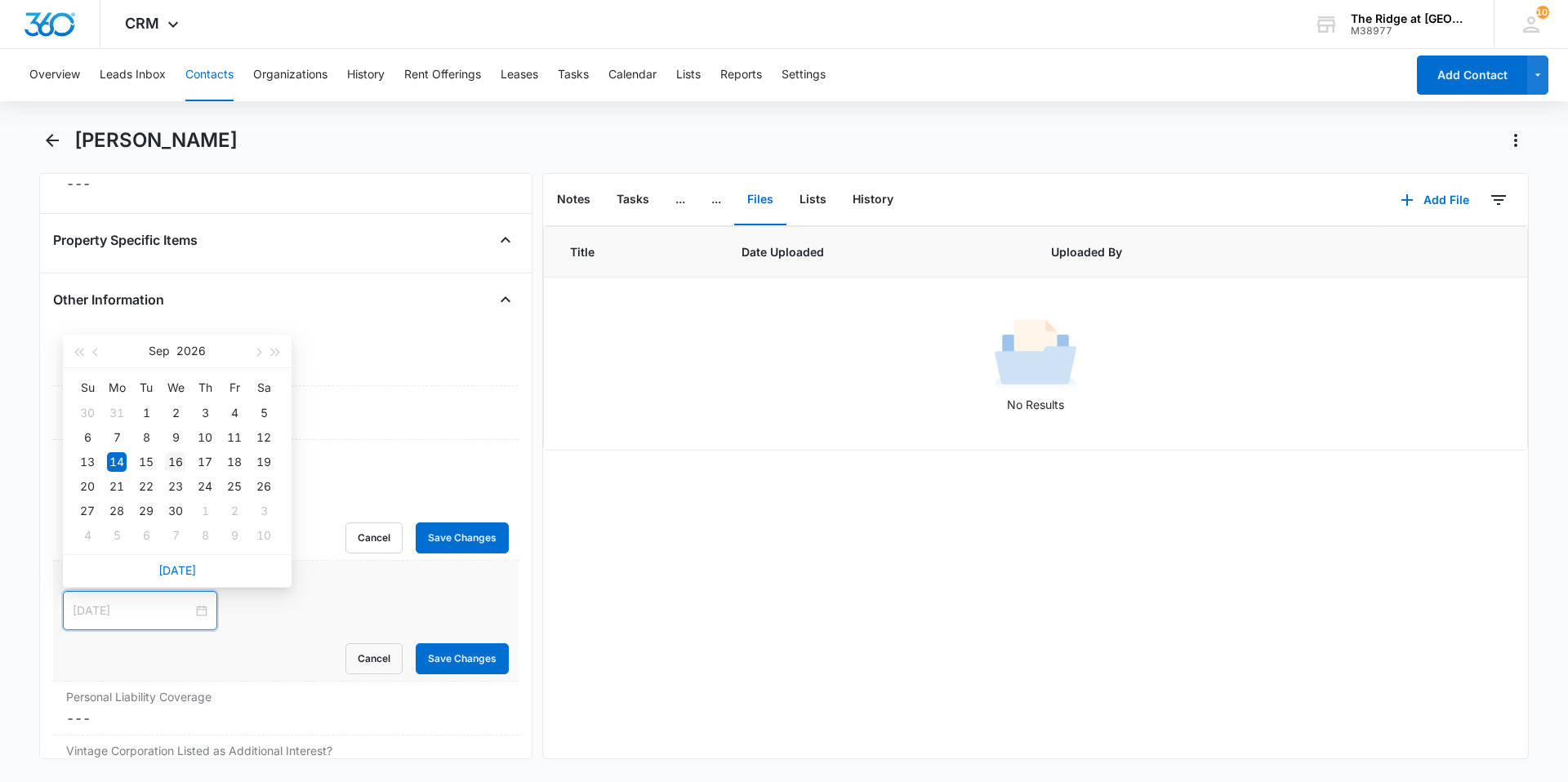
type input "[DATE]"
click at [180, 464] on div "16" at bounding box center [175, 462] width 19 height 19
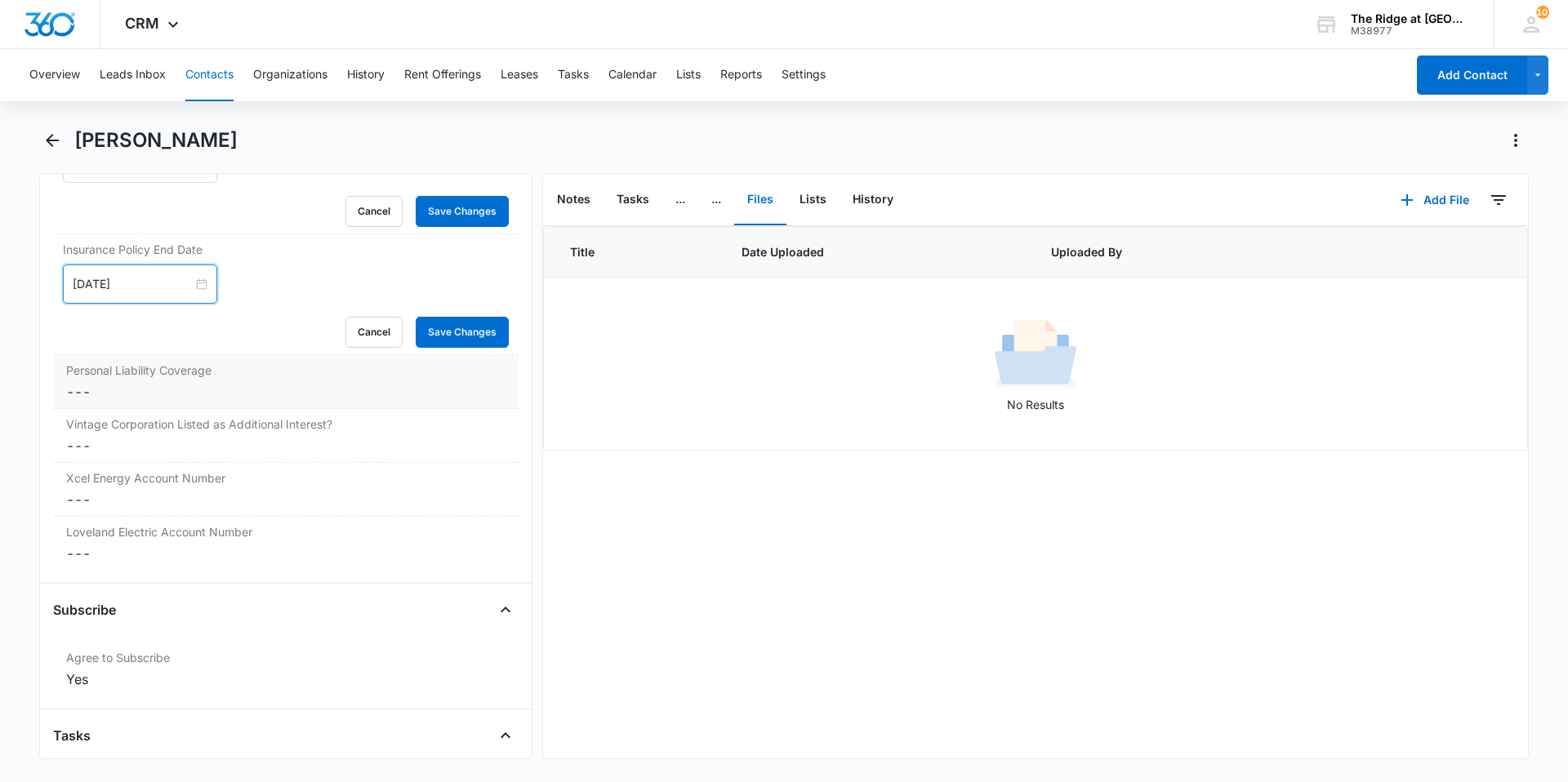
scroll to position [3509, 0]
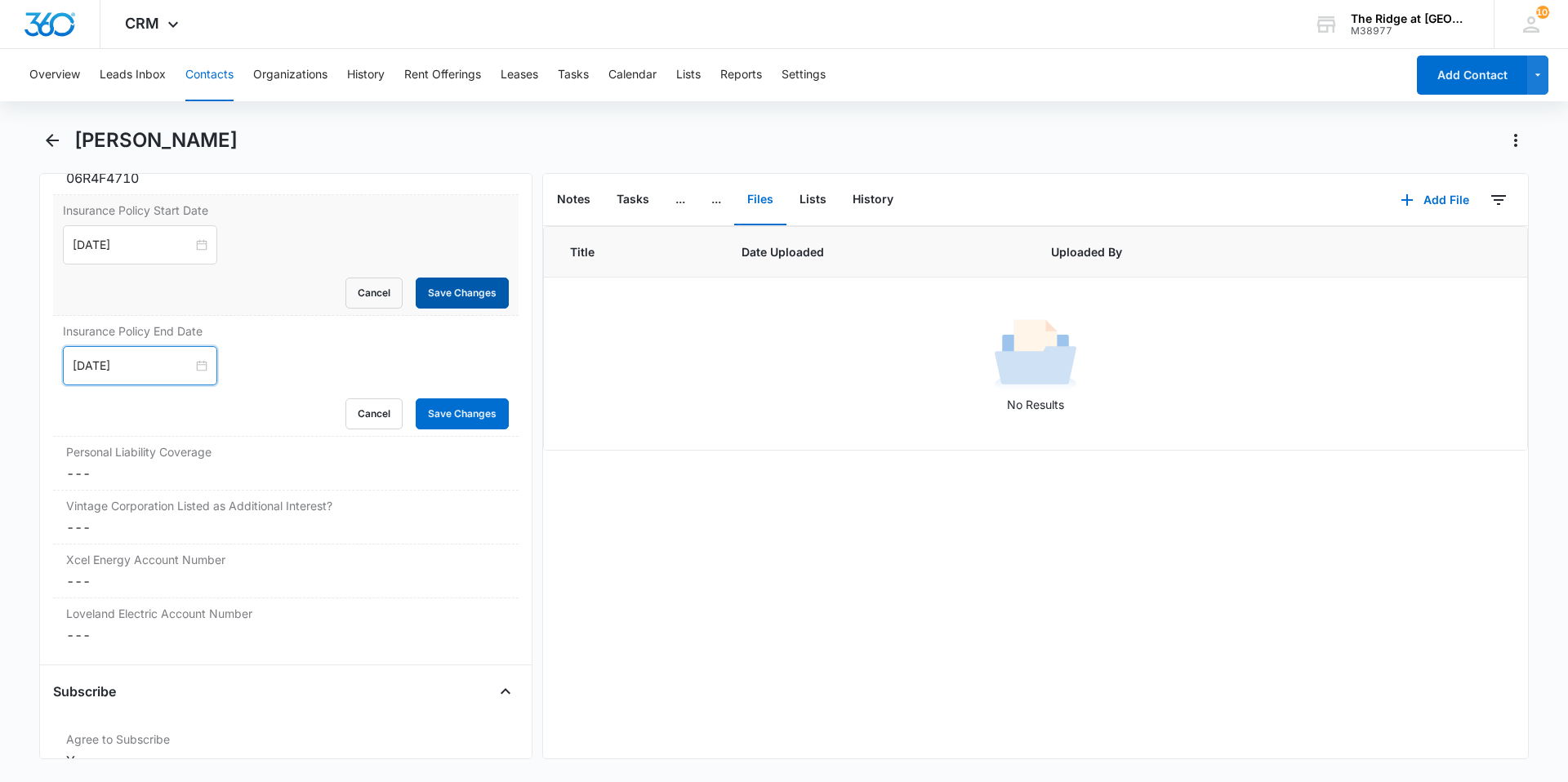
click at [464, 304] on button "Save Changes" at bounding box center [462, 293] width 93 height 31
click at [444, 411] on button "Save Changes" at bounding box center [462, 413] width 93 height 31
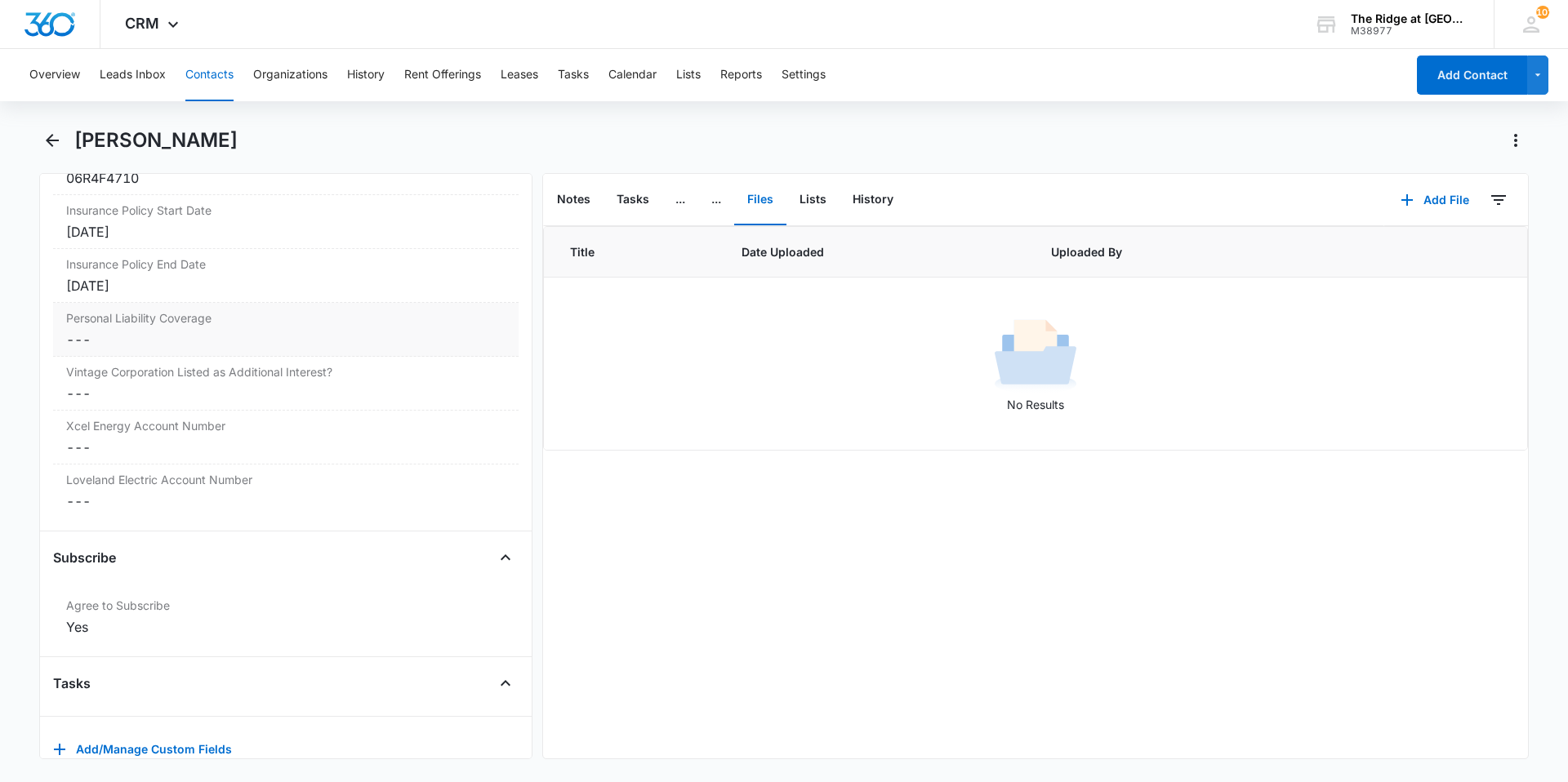
click at [167, 346] on dd "Cancel Save Changes ---" at bounding box center [285, 339] width 439 height 19
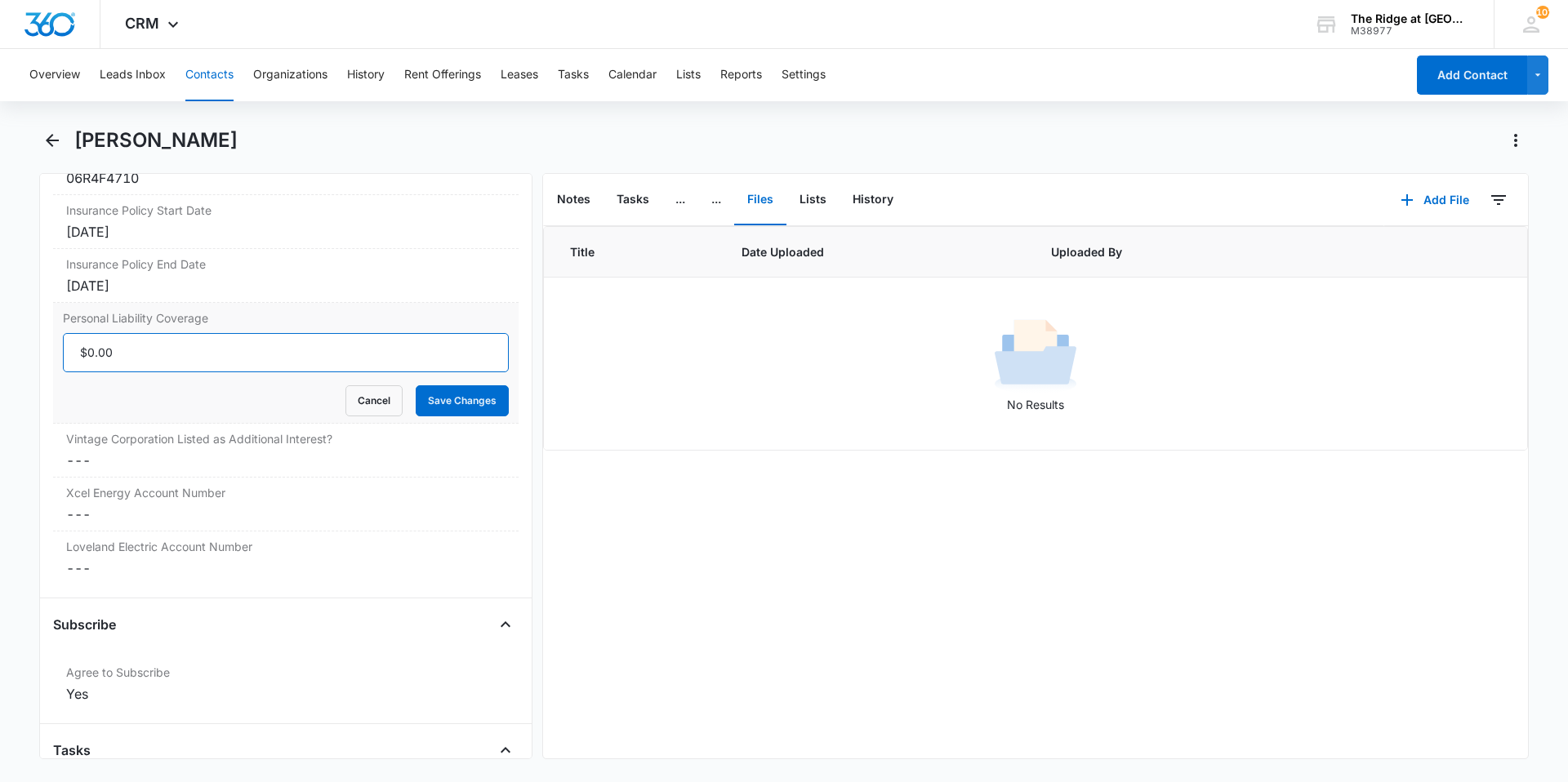
click at [170, 355] on input "Personal Liability Coverage" at bounding box center [285, 352] width 446 height 39
type input "$300,000.00"
click at [152, 448] on div "Vintage Corporation Listed as Additional Interest? Cancel Save Changes ---" at bounding box center [285, 450] width 465 height 54
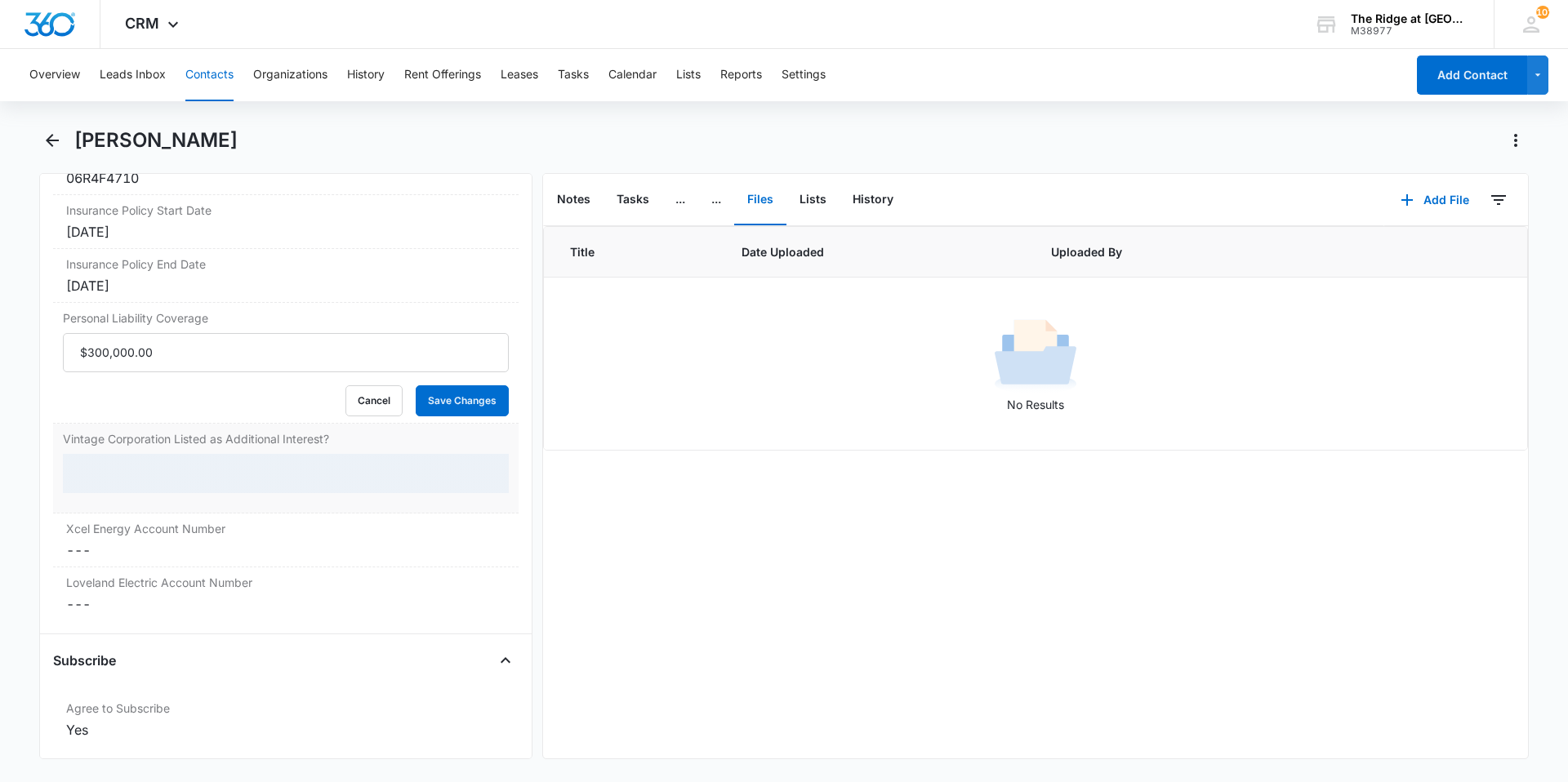
drag, startPoint x: 152, startPoint y: 448, endPoint x: 152, endPoint y: 478, distance: 30.0
click at [152, 478] on div at bounding box center [285, 473] width 446 height 39
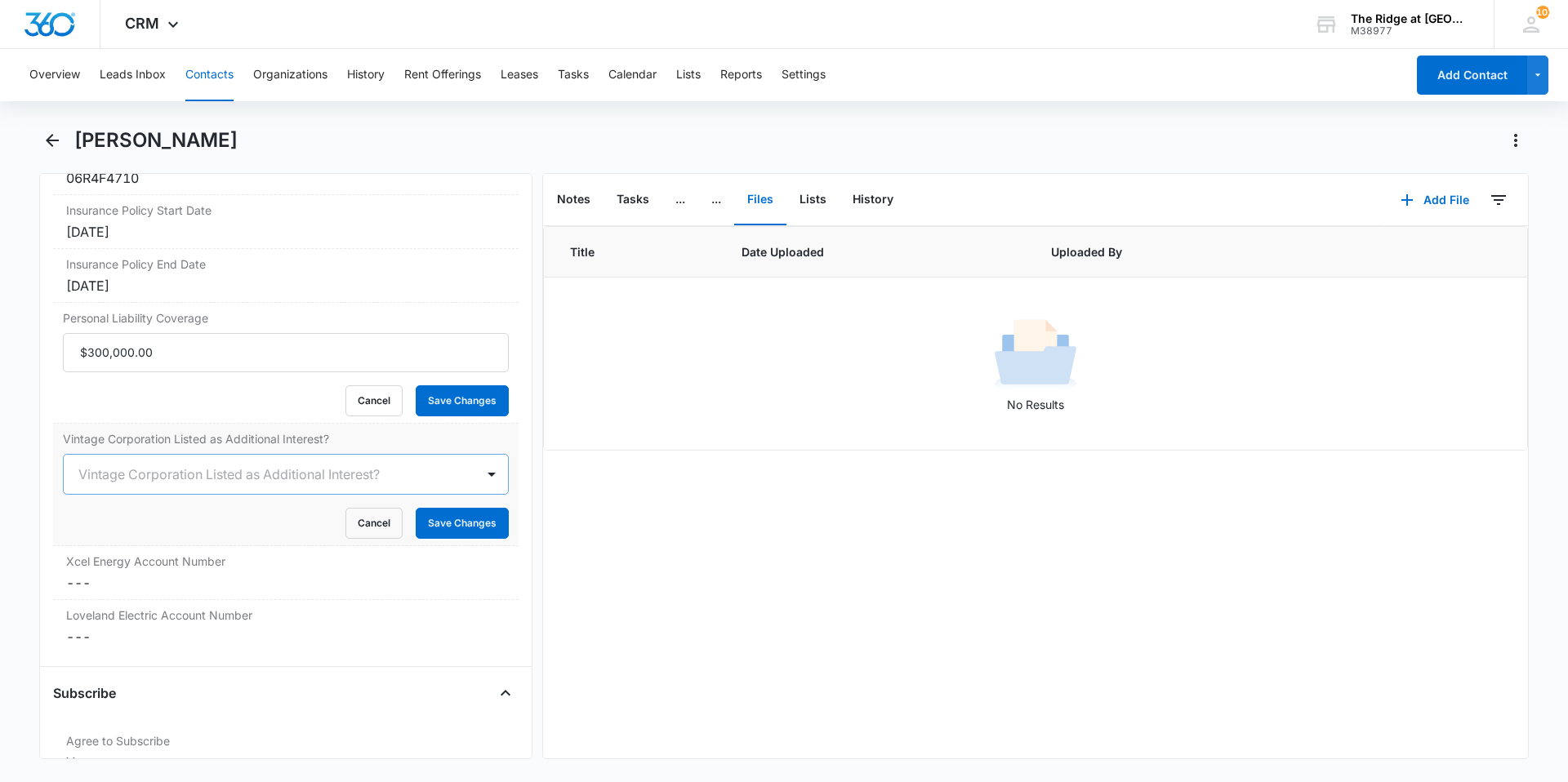
click at [150, 476] on div at bounding box center [266, 473] width 376 height 23
click at [120, 528] on div "Yes" at bounding box center [284, 533] width 403 height 17
click at [445, 419] on div "Personal Liability Coverage Cancel Save Changes" at bounding box center [285, 363] width 465 height 120
click at [438, 391] on button "Save Changes" at bounding box center [462, 401] width 93 height 31
click at [454, 528] on button "Save Changes" at bounding box center [462, 523] width 93 height 31
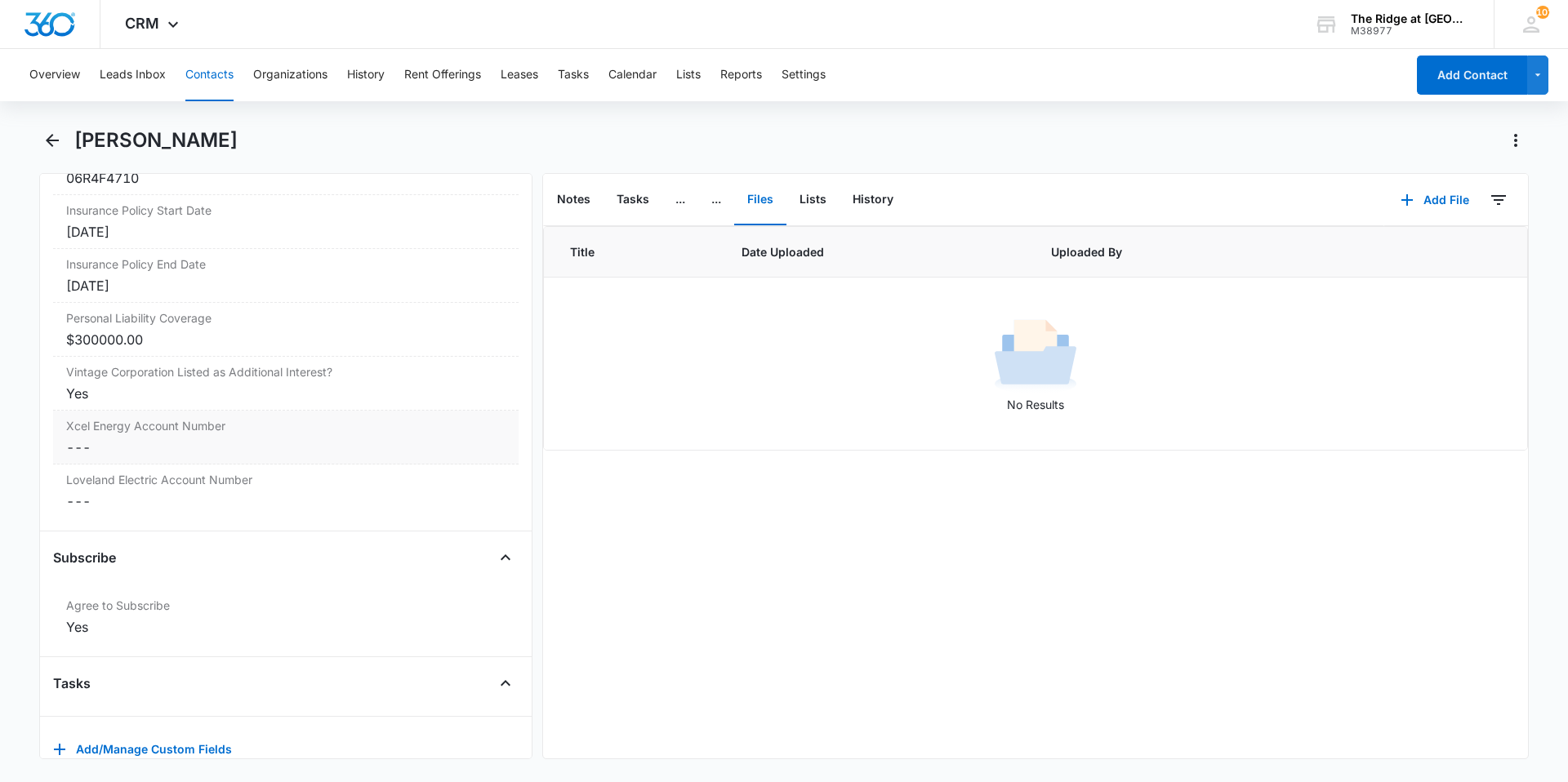
click at [182, 437] on div "Xcel Energy Account Number Cancel Save Changes ---" at bounding box center [285, 437] width 465 height 54
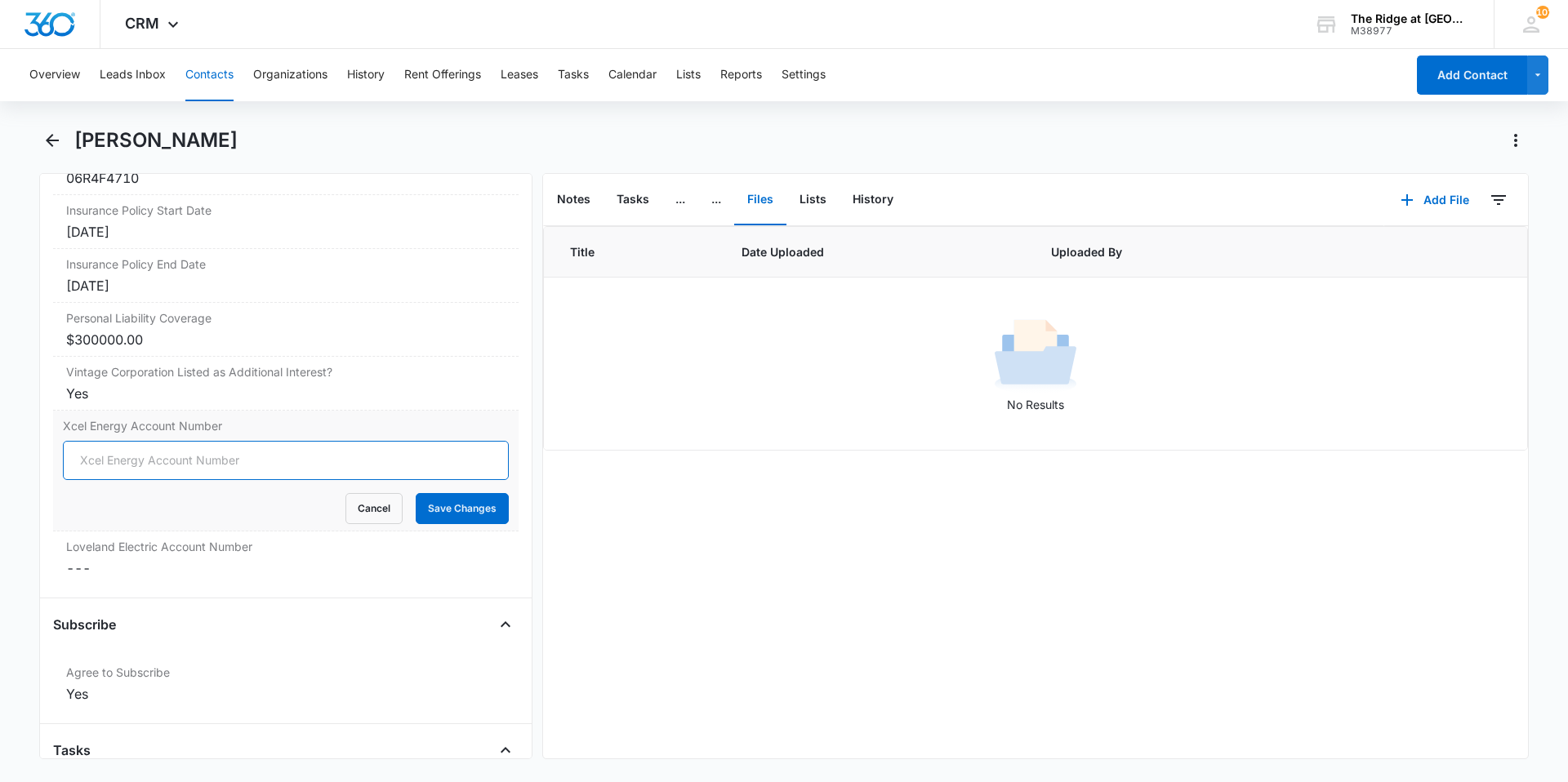
click at [94, 450] on input "Xcel Energy Account Number" at bounding box center [285, 460] width 446 height 39
type input "[PHONE_NUMBER]"
drag, startPoint x: 438, startPoint y: 518, endPoint x: 422, endPoint y: 517, distance: 16.0
click at [439, 518] on button "Save Changes" at bounding box center [462, 508] width 93 height 31
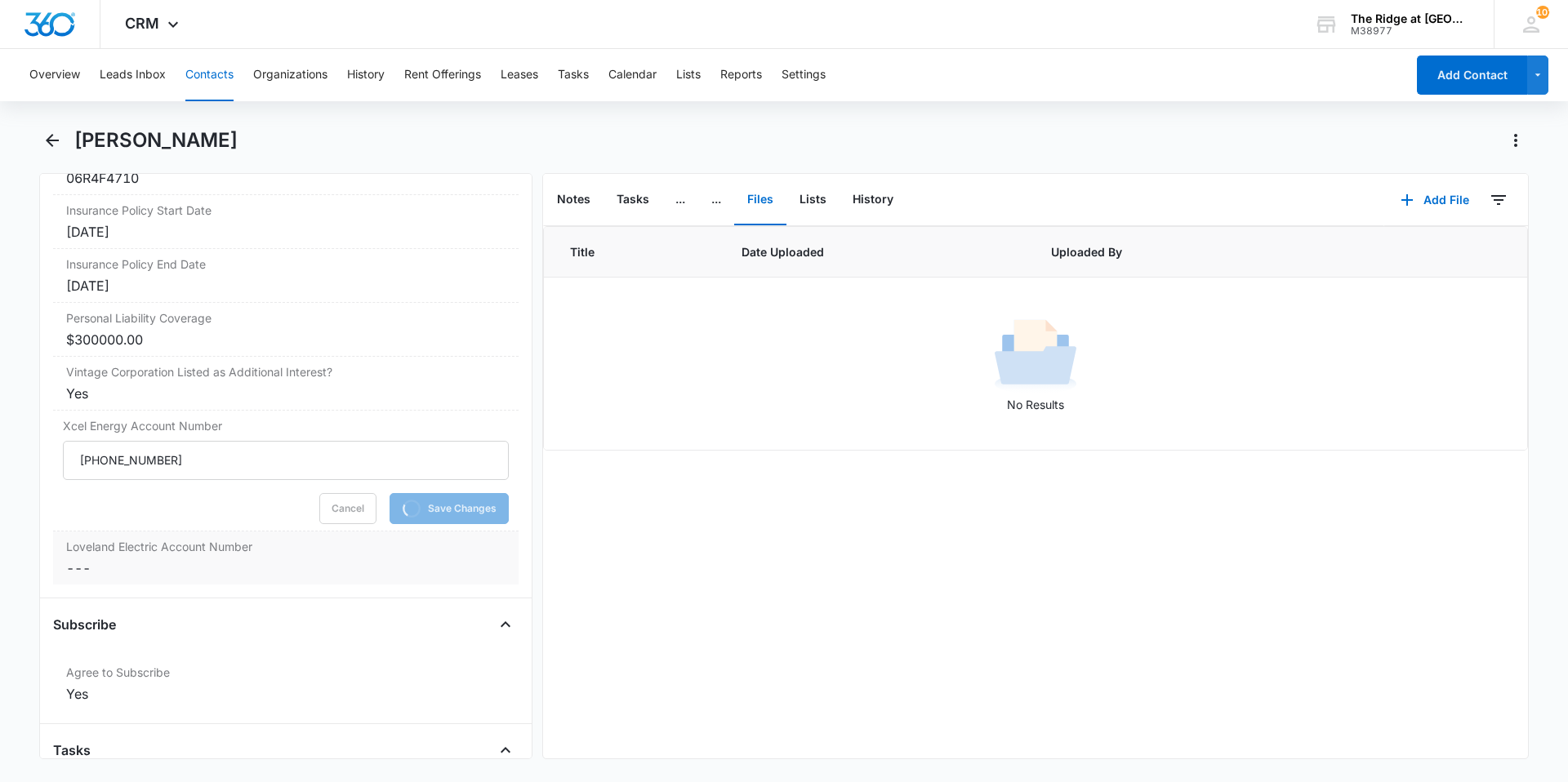
click at [223, 560] on dd "Cancel Save Changes ---" at bounding box center [285, 568] width 439 height 19
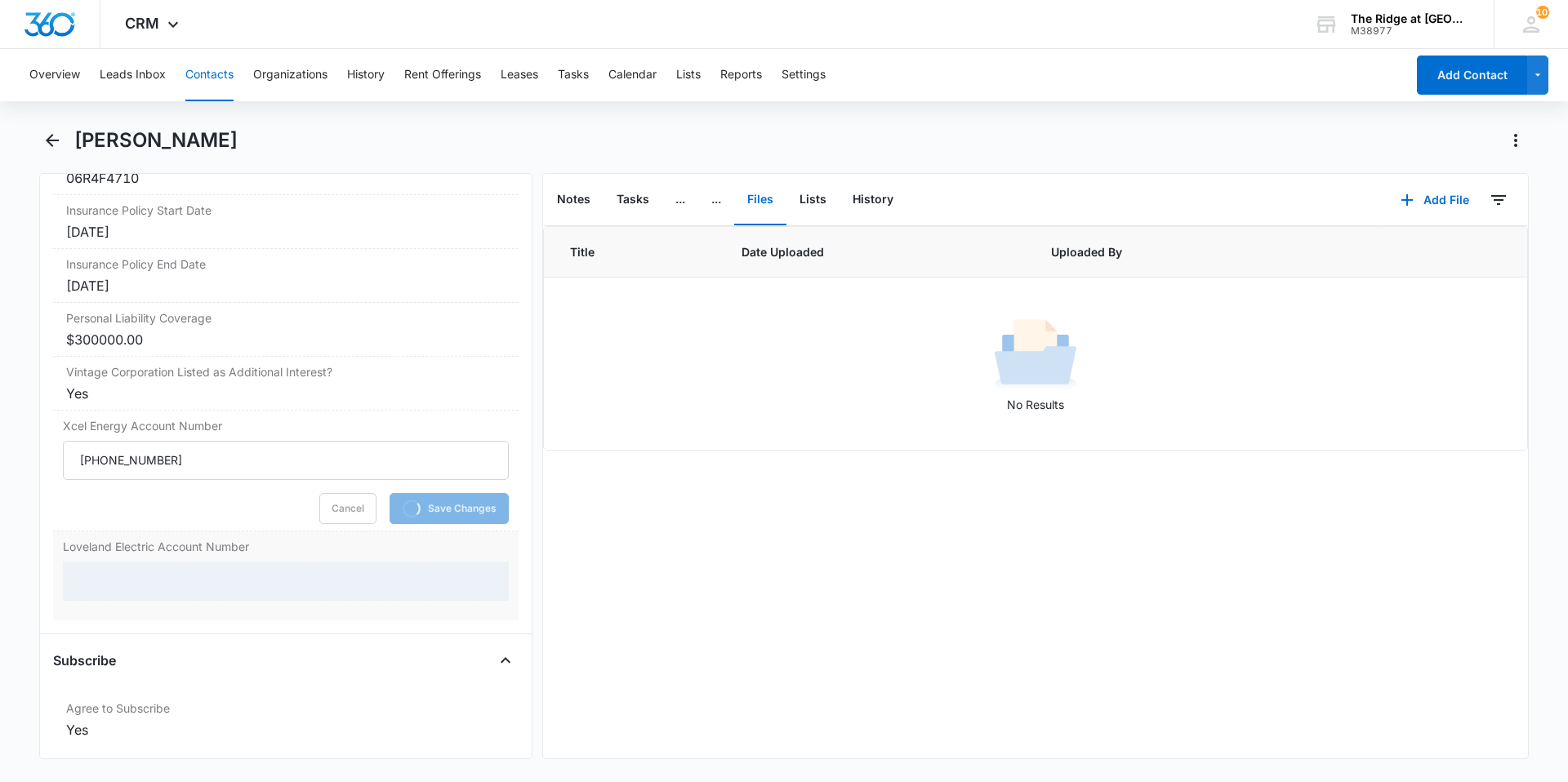
click at [188, 576] on div at bounding box center [285, 580] width 446 height 39
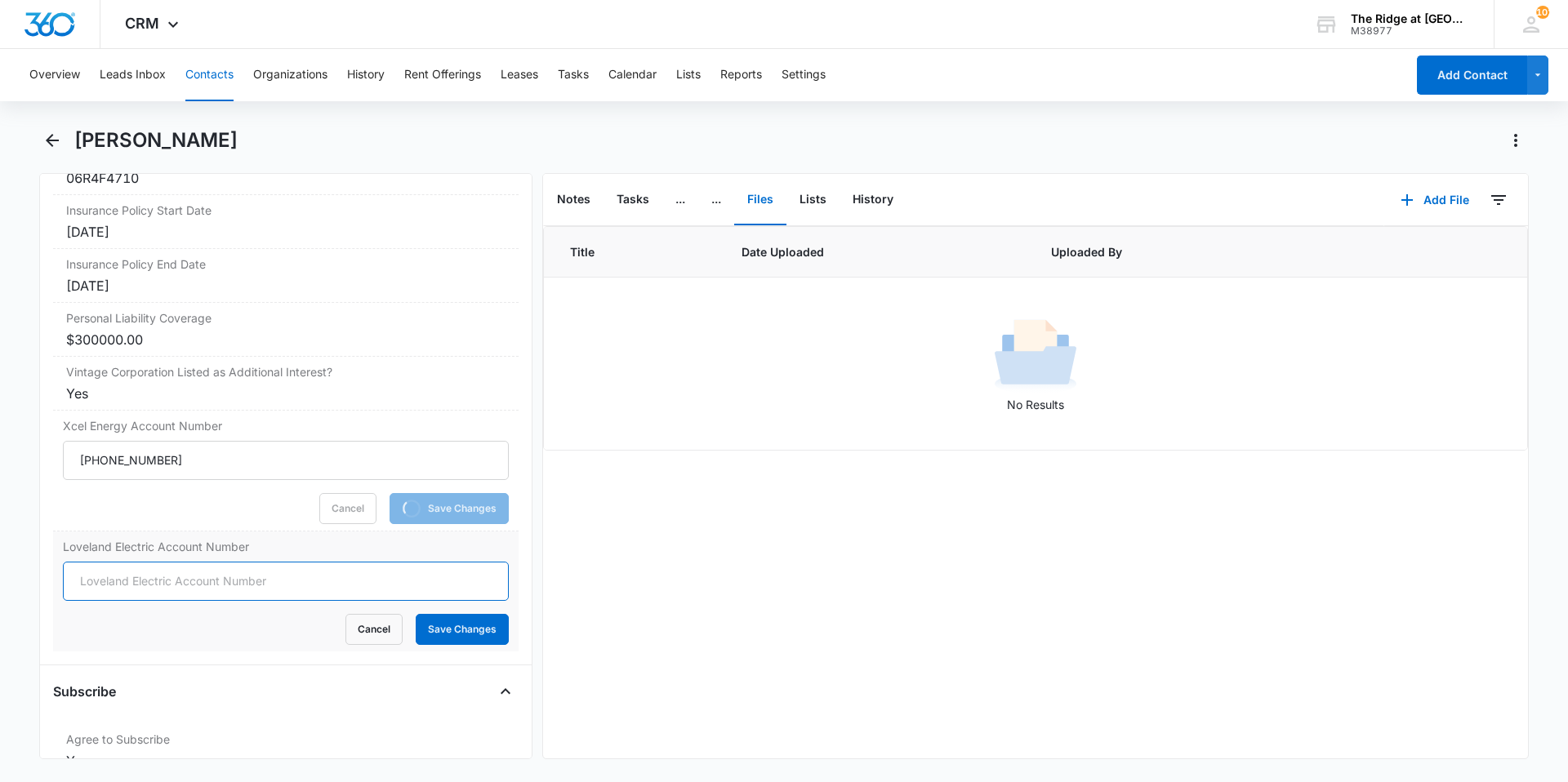
click at [183, 585] on input "Loveland Electric Account Number" at bounding box center [285, 580] width 446 height 39
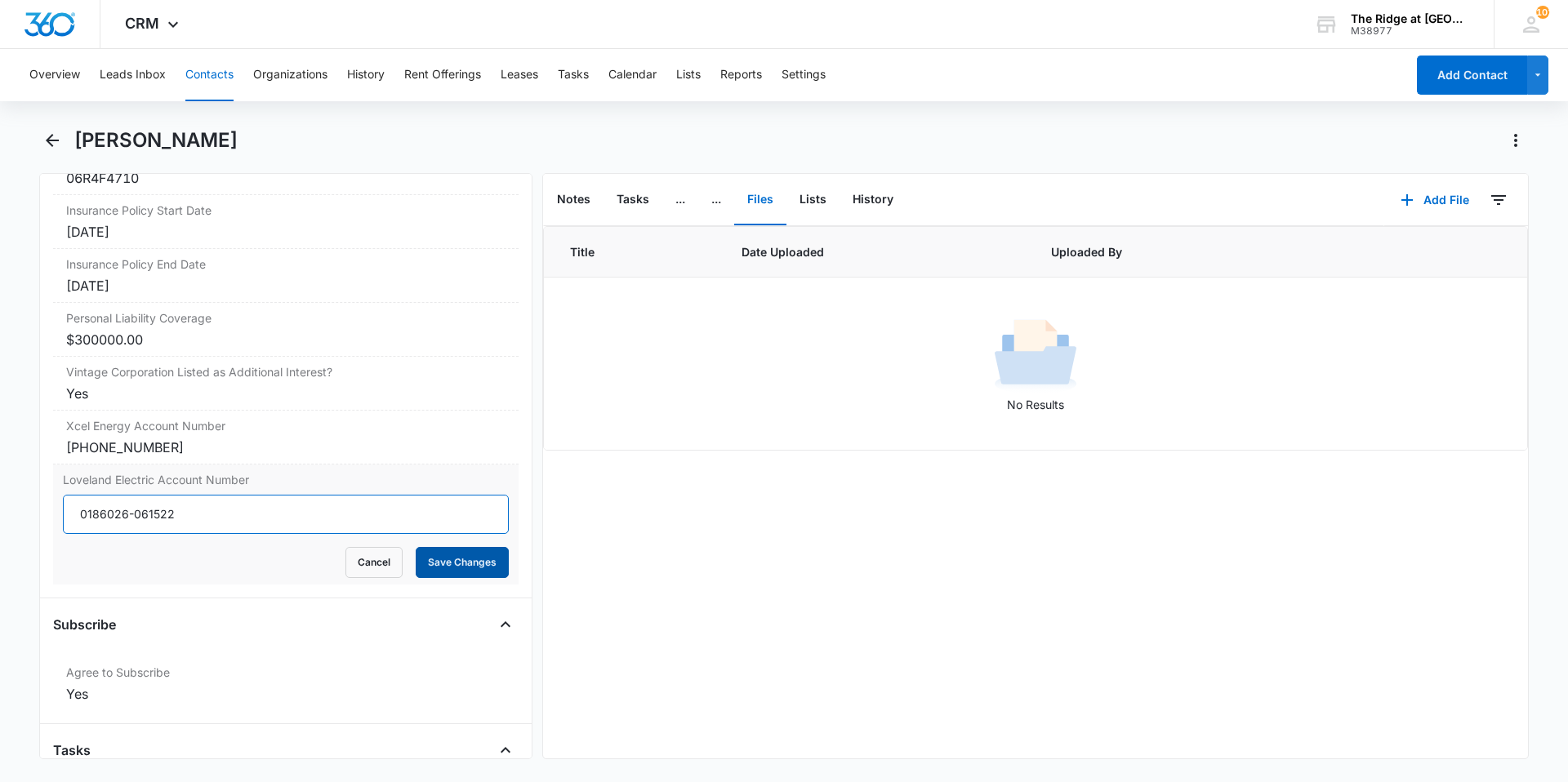
type input "0186026-061522"
click at [455, 555] on button "Save Changes" at bounding box center [462, 562] width 93 height 31
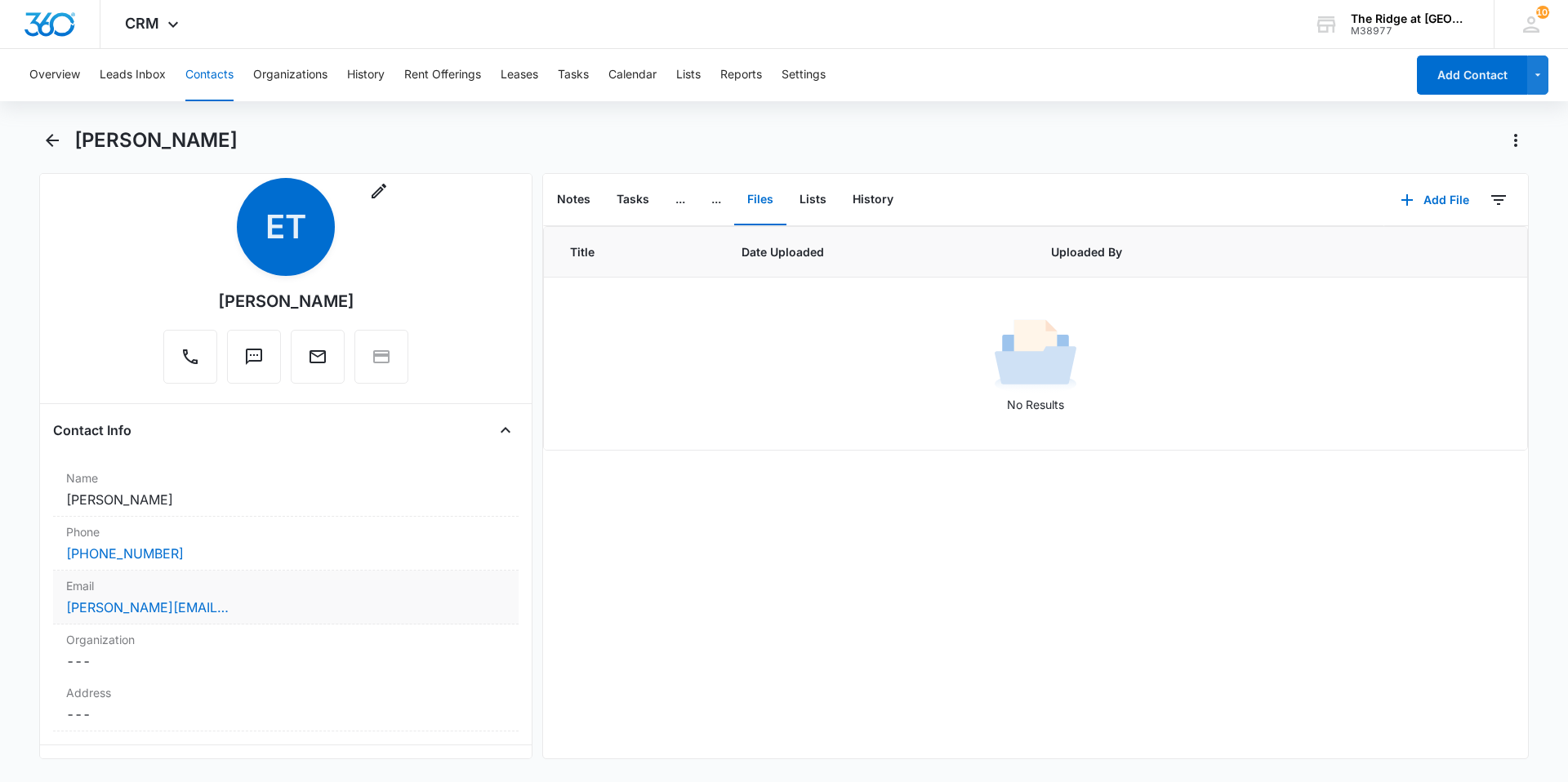
scroll to position [28, 0]
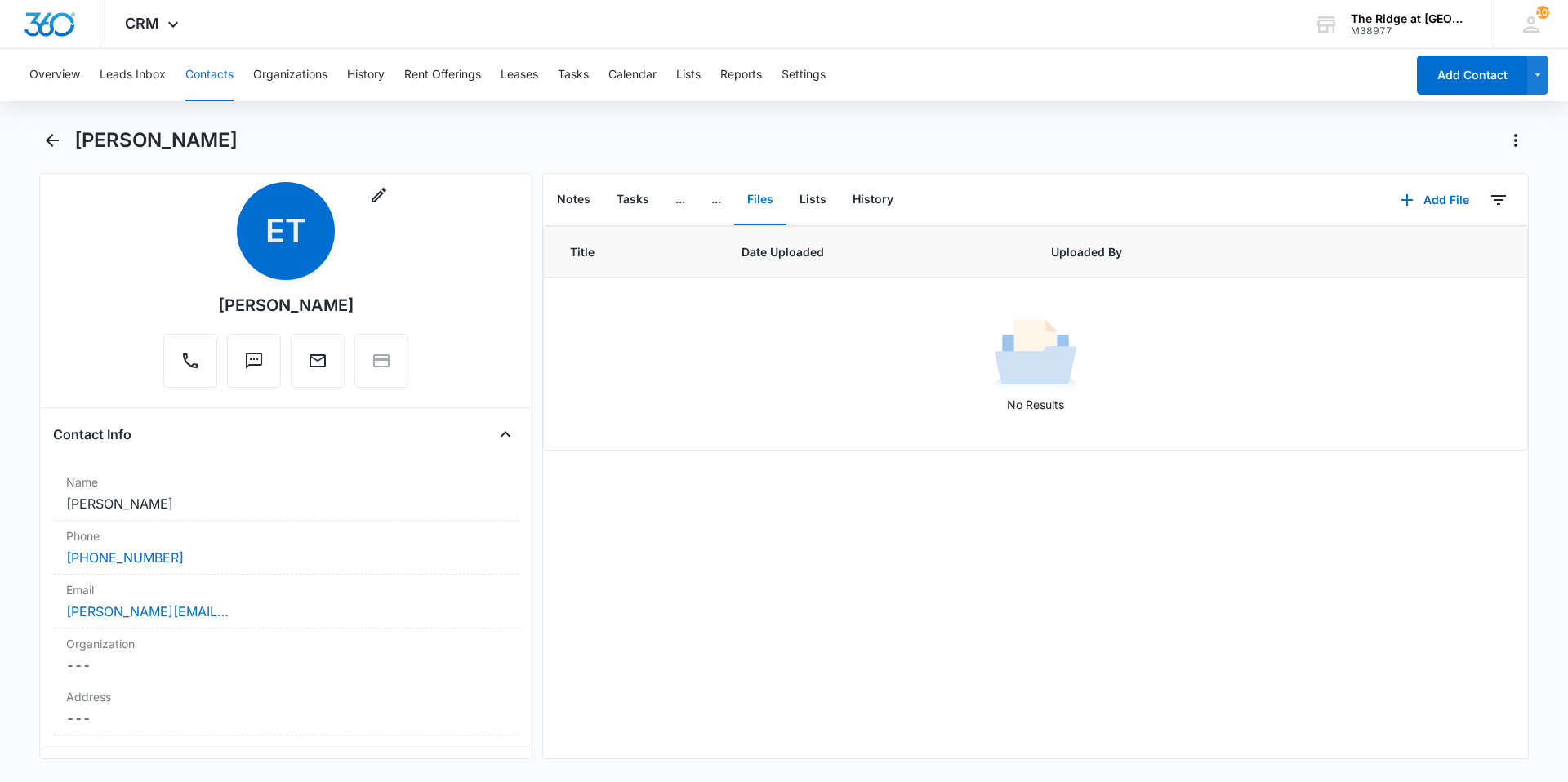
click at [194, 67] on button "Contacts" at bounding box center [210, 75] width 49 height 52
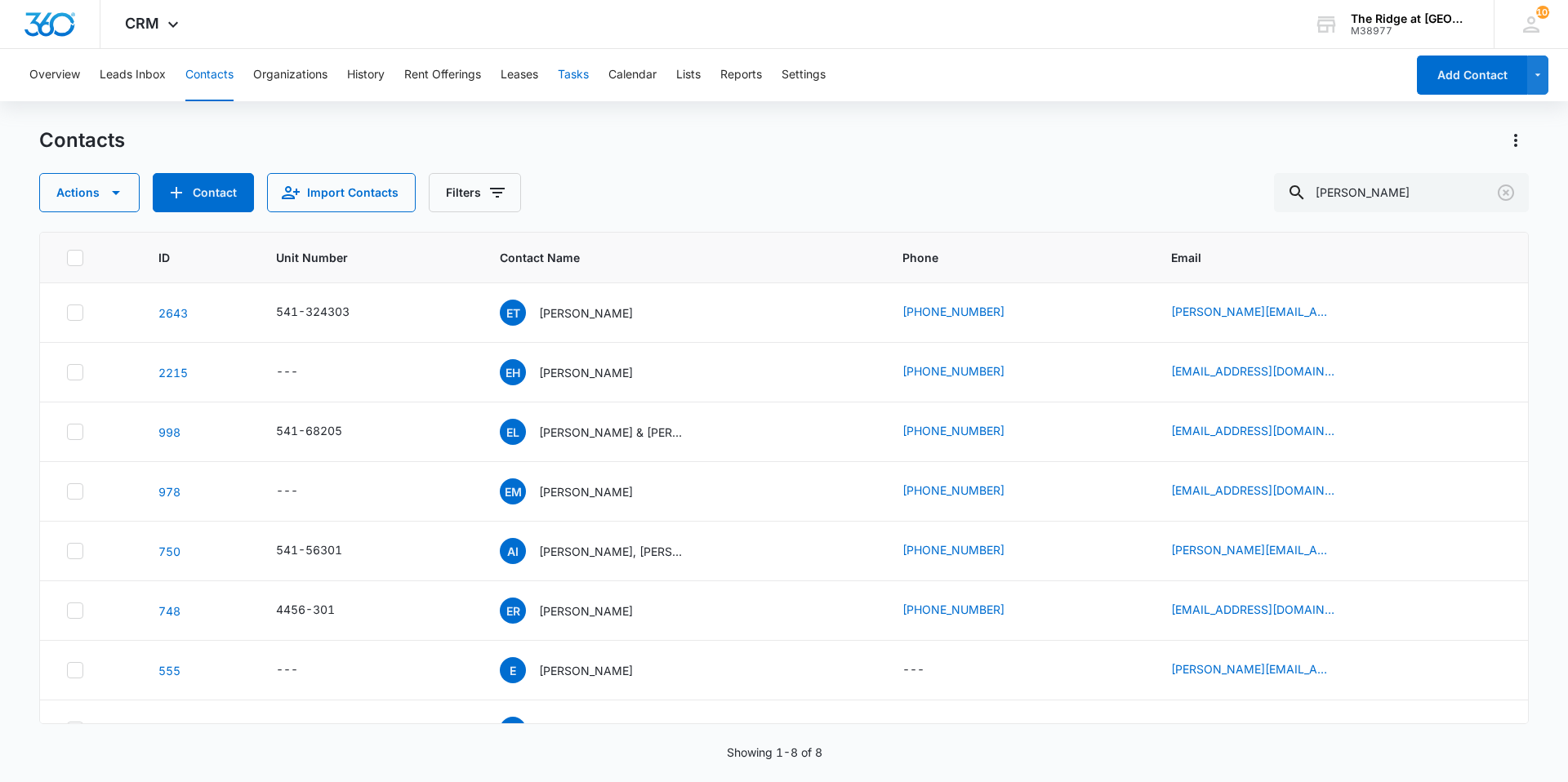
click at [582, 85] on button "Tasks" at bounding box center [573, 75] width 31 height 52
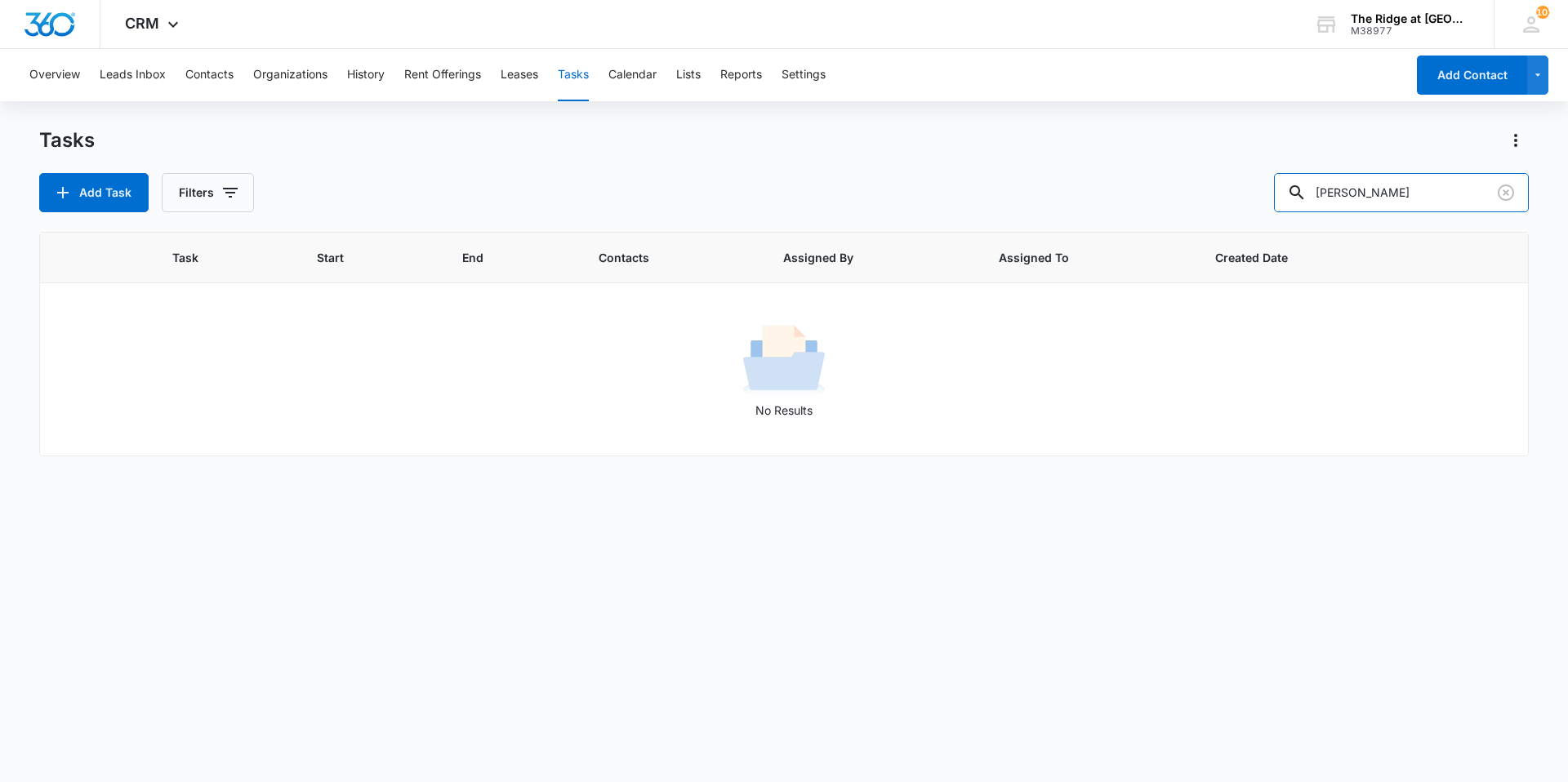
drag, startPoint x: 1396, startPoint y: 203, endPoint x: 1273, endPoint y: 187, distance: 124.0
click at [1299, 209] on input "[PERSON_NAME]" at bounding box center [1401, 192] width 254 height 39
click at [1351, 191] on input "4944-202" at bounding box center [1401, 192] width 254 height 39
type input "4494-202"
click at [195, 187] on button "Filters" at bounding box center [208, 192] width 92 height 39
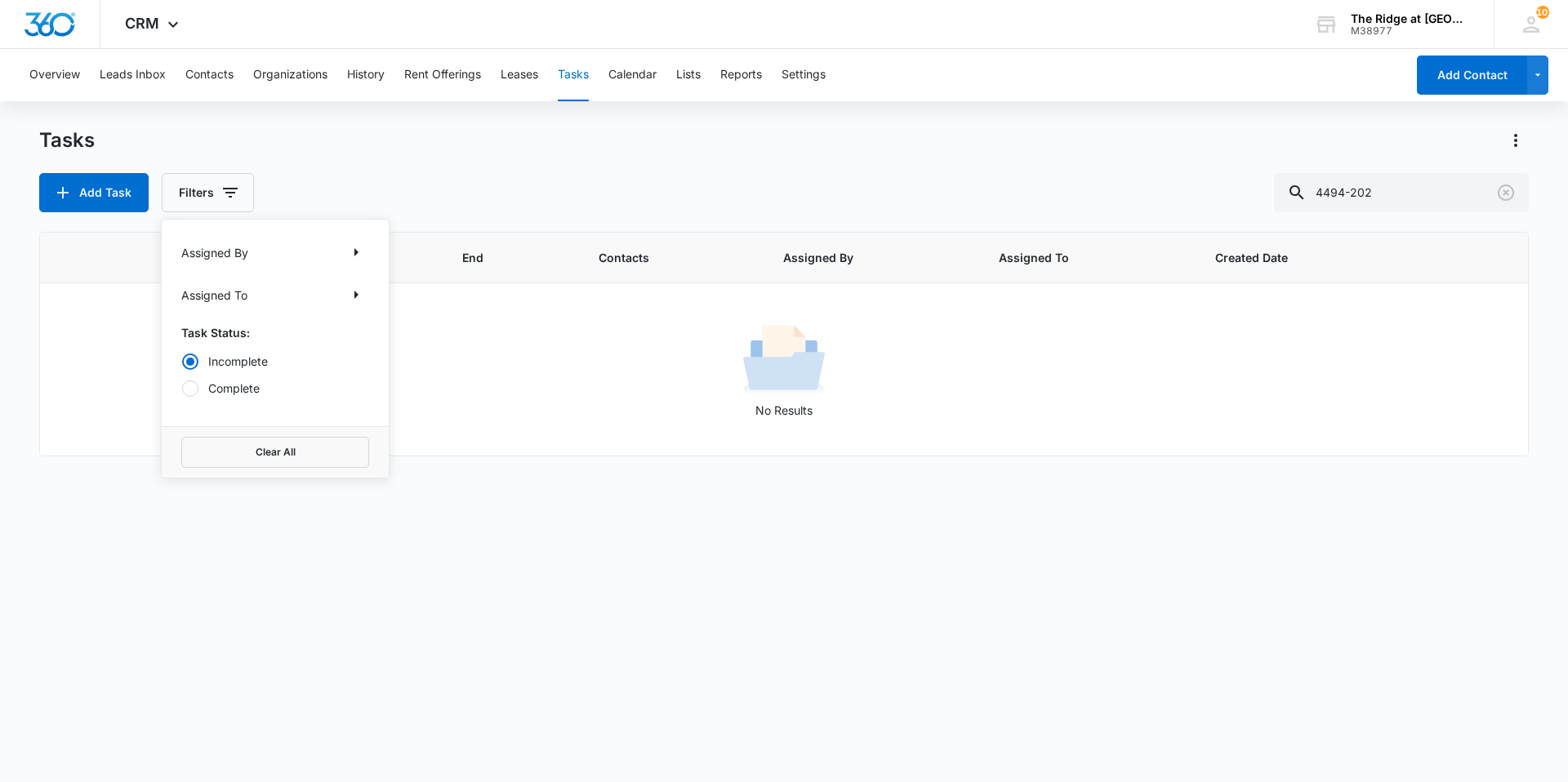
click at [511, 108] on div "Overview Leads Inbox Contacts Organizations History Rent Offerings Leases Tasks…" at bounding box center [784, 415] width 1568 height 731
click at [209, 84] on button "Contacts" at bounding box center [210, 75] width 49 height 52
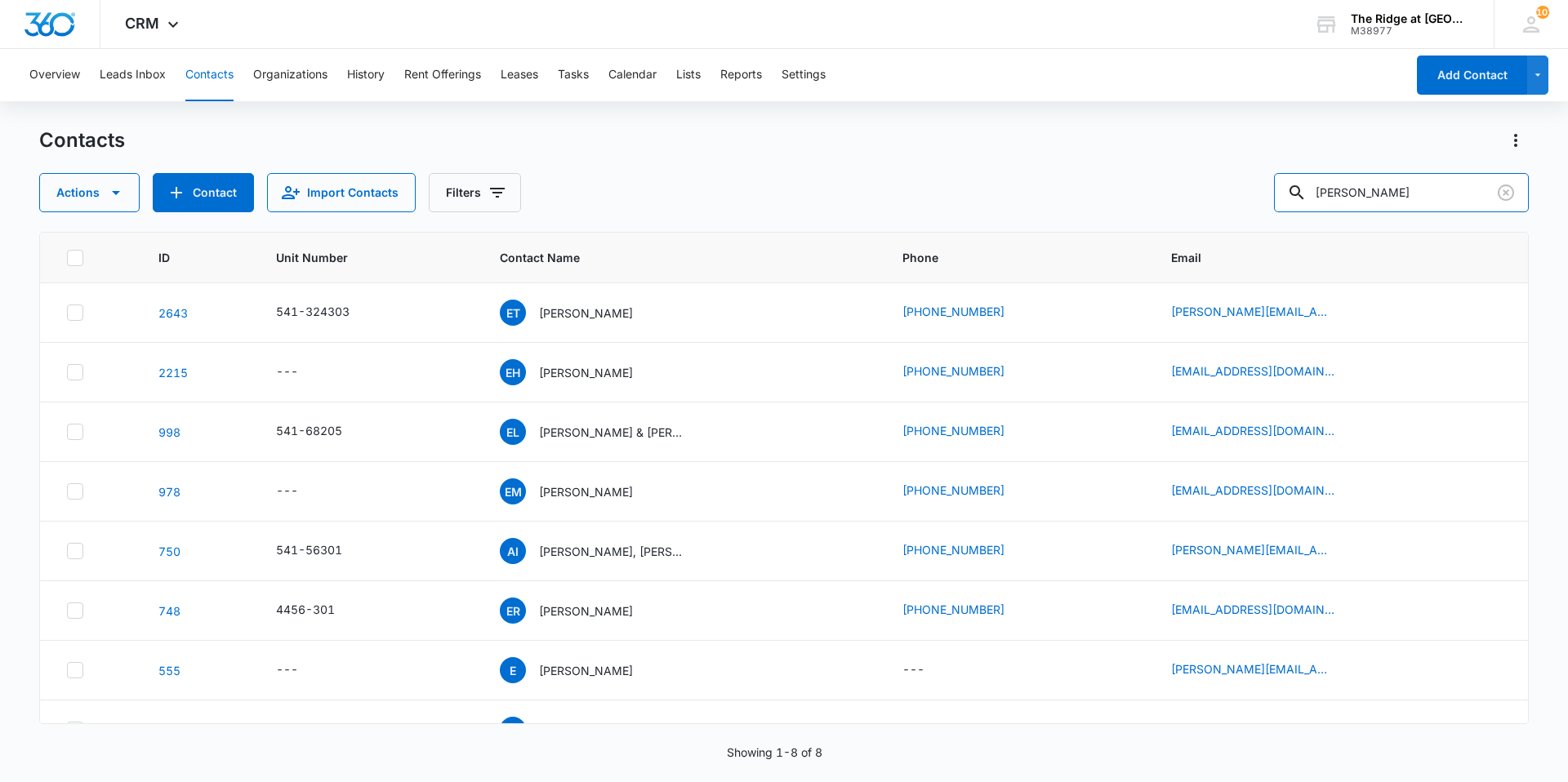
drag, startPoint x: 1401, startPoint y: 193, endPoint x: 1232, endPoint y: 242, distance: 176.0
click at [1232, 242] on div "Contacts Actions Contact Import Contacts Filters [PERSON_NAME] ID Unit Number C…" at bounding box center [784, 453] width 1489 height 653
type input "4494-202"
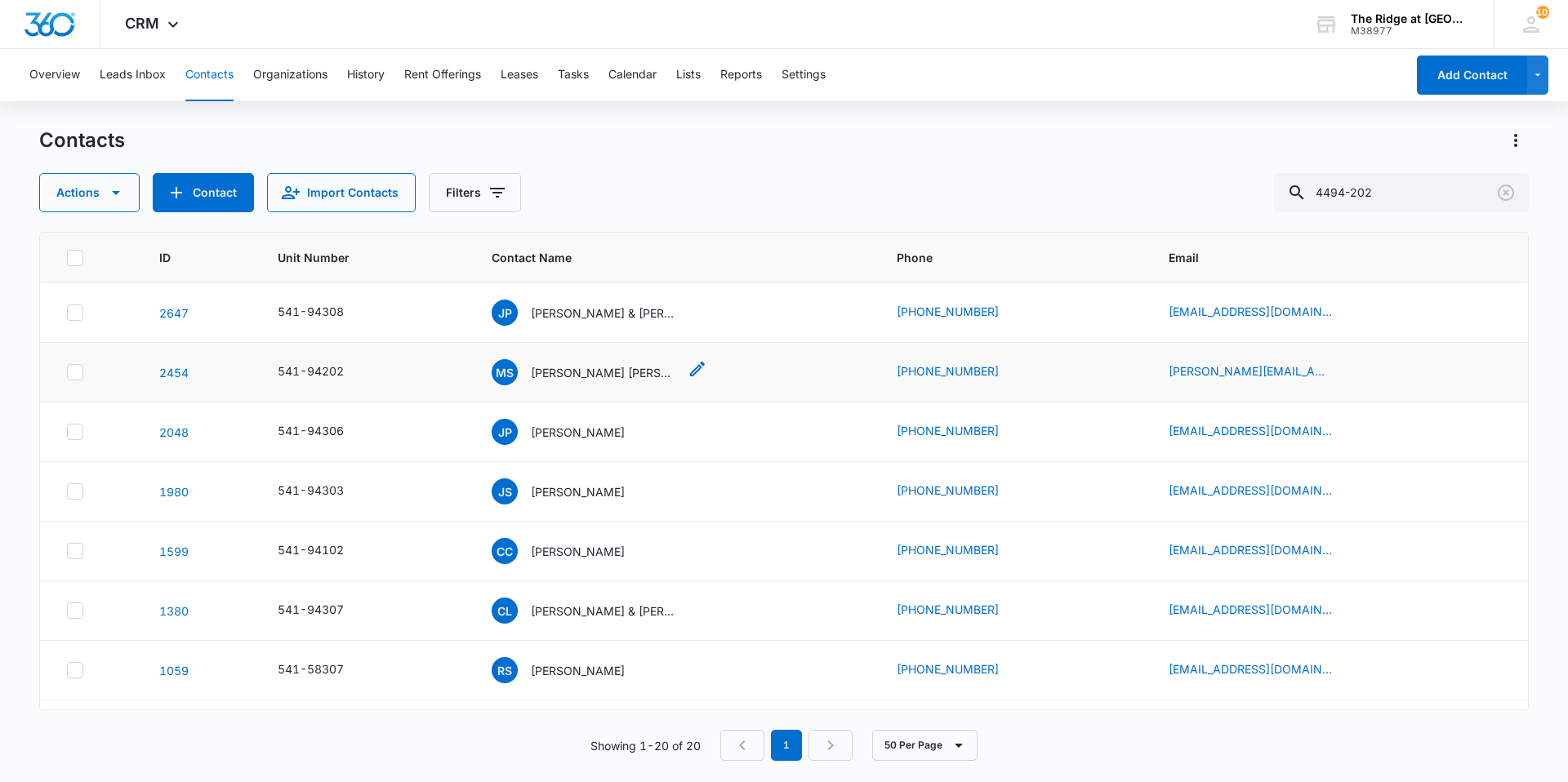
click at [570, 379] on p "[PERSON_NAME] [PERSON_NAME]" at bounding box center [604, 372] width 147 height 17
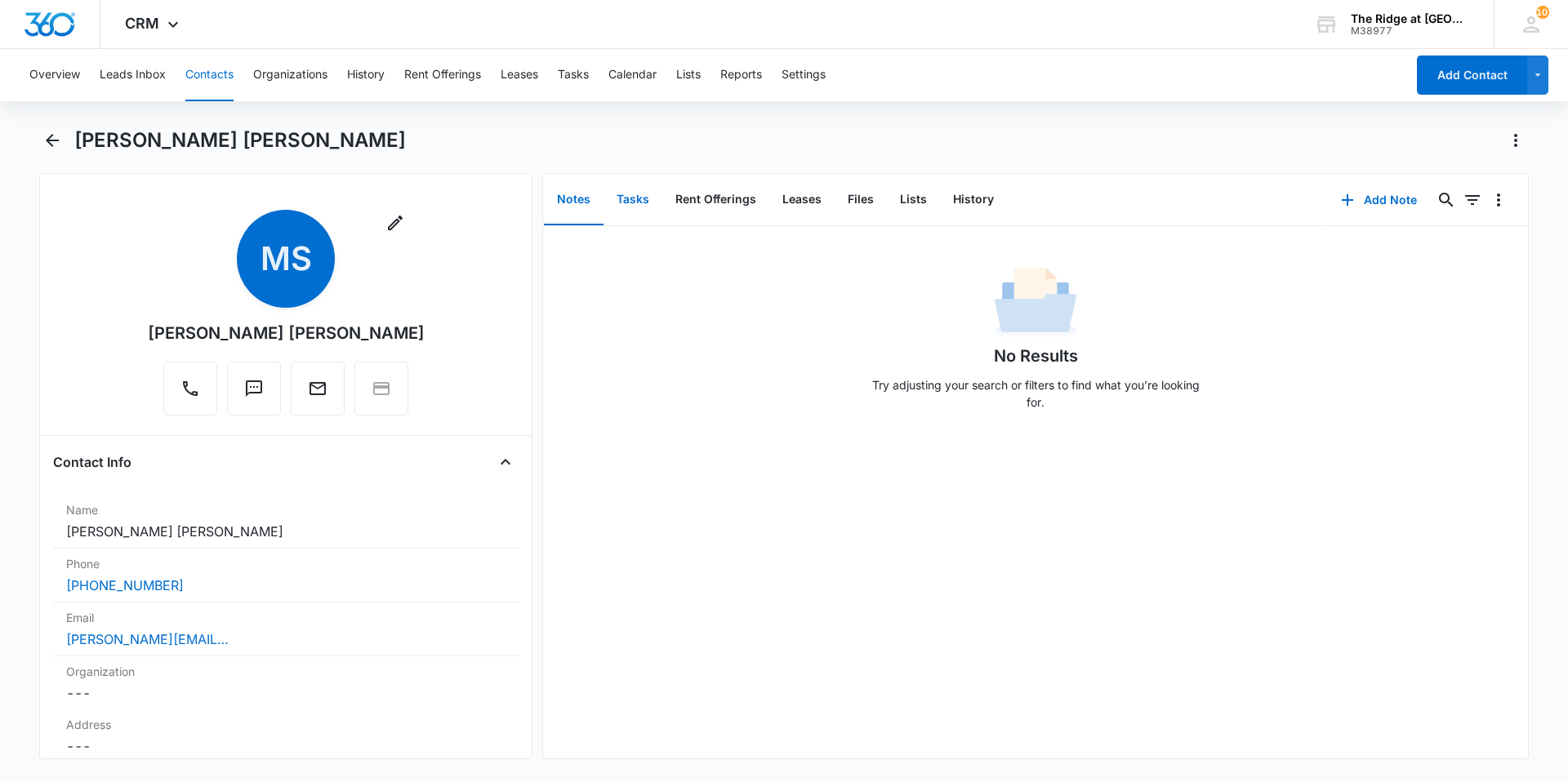
click at [617, 189] on button "Tasks" at bounding box center [633, 200] width 59 height 51
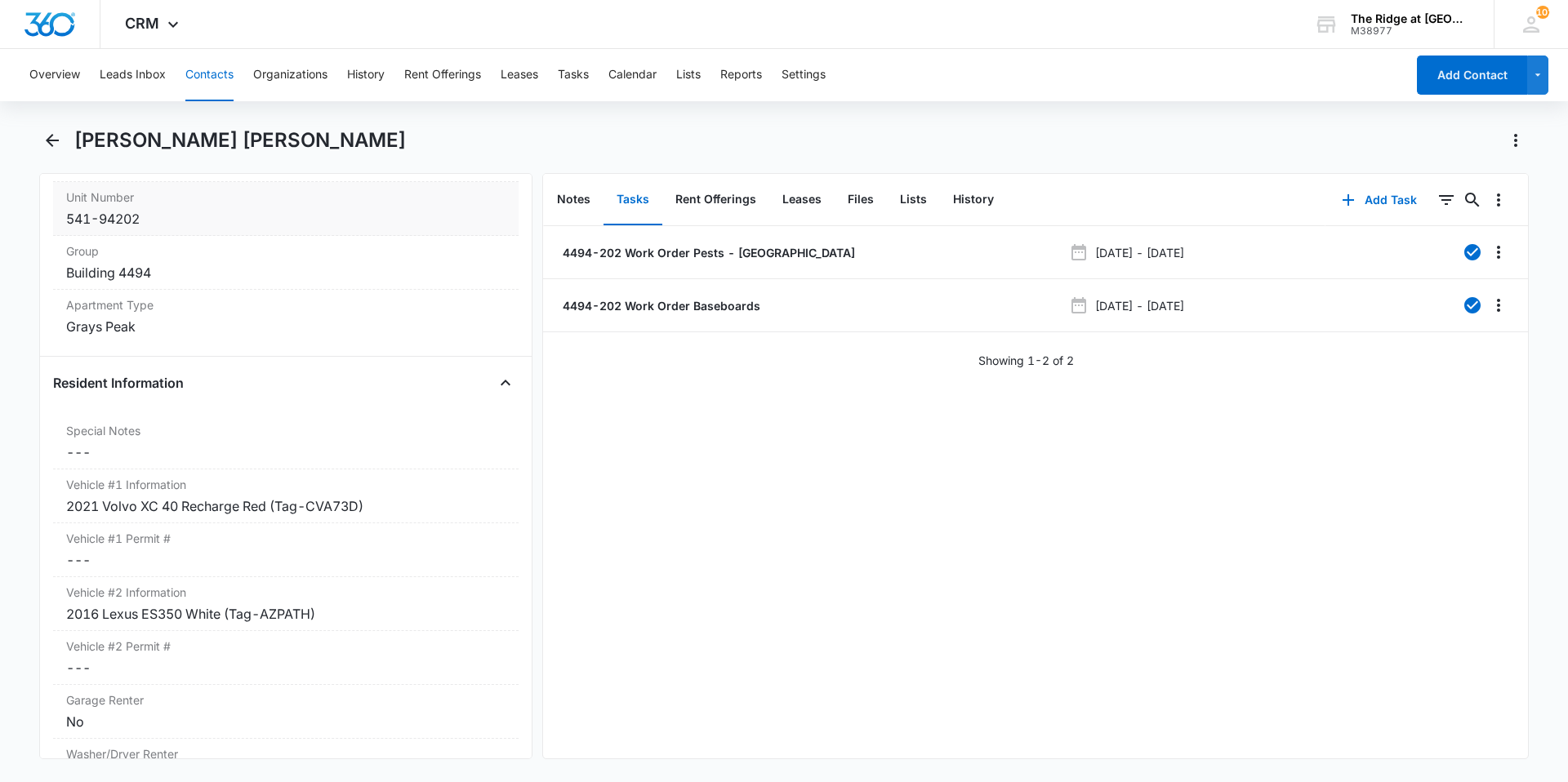
scroll to position [1388, 0]
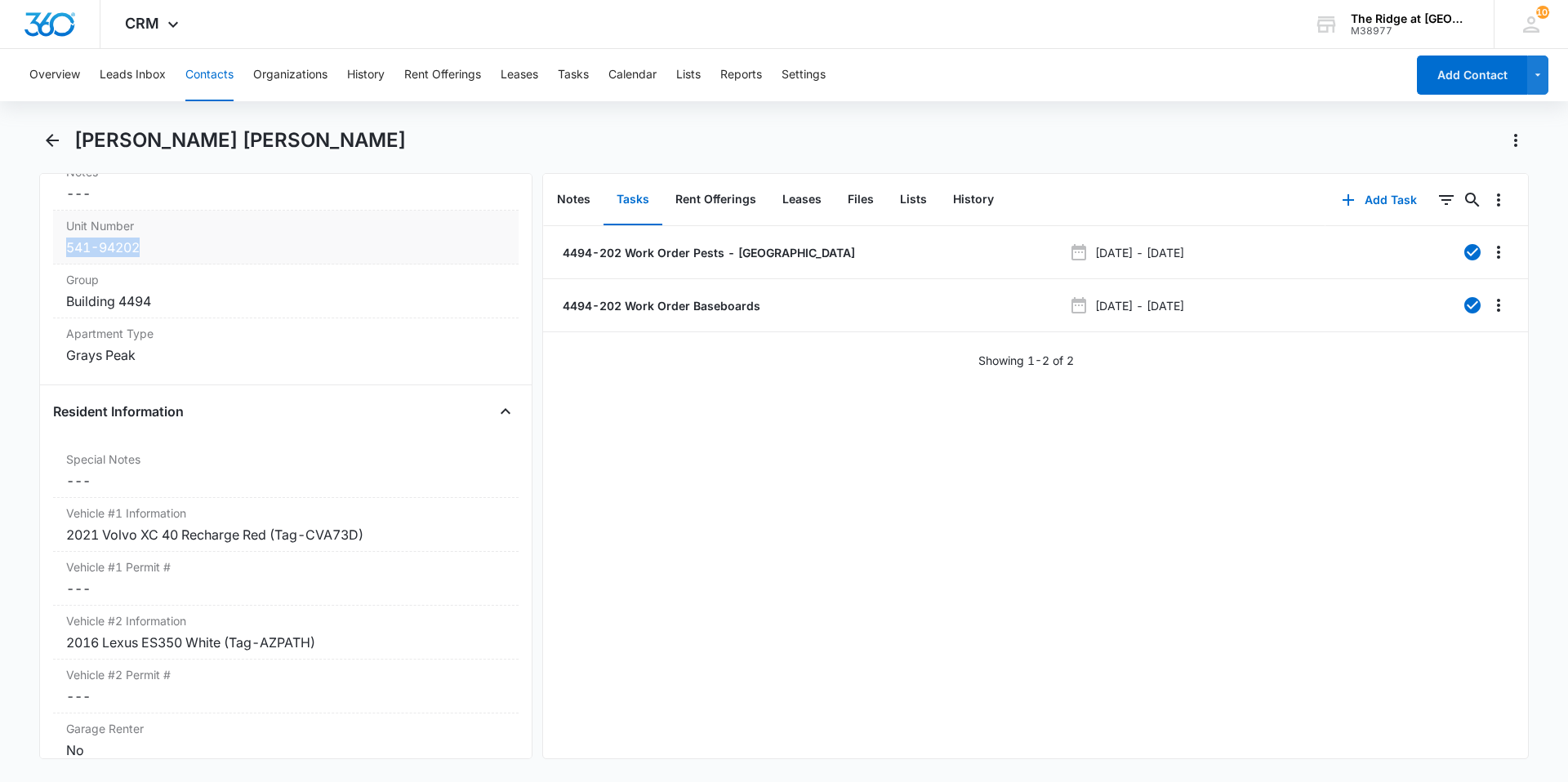
drag, startPoint x: 154, startPoint y: 251, endPoint x: 53, endPoint y: 250, distance: 101.0
click at [53, 250] on div "Unit Number Cancel Save Changes 541-94202" at bounding box center [285, 238] width 465 height 54
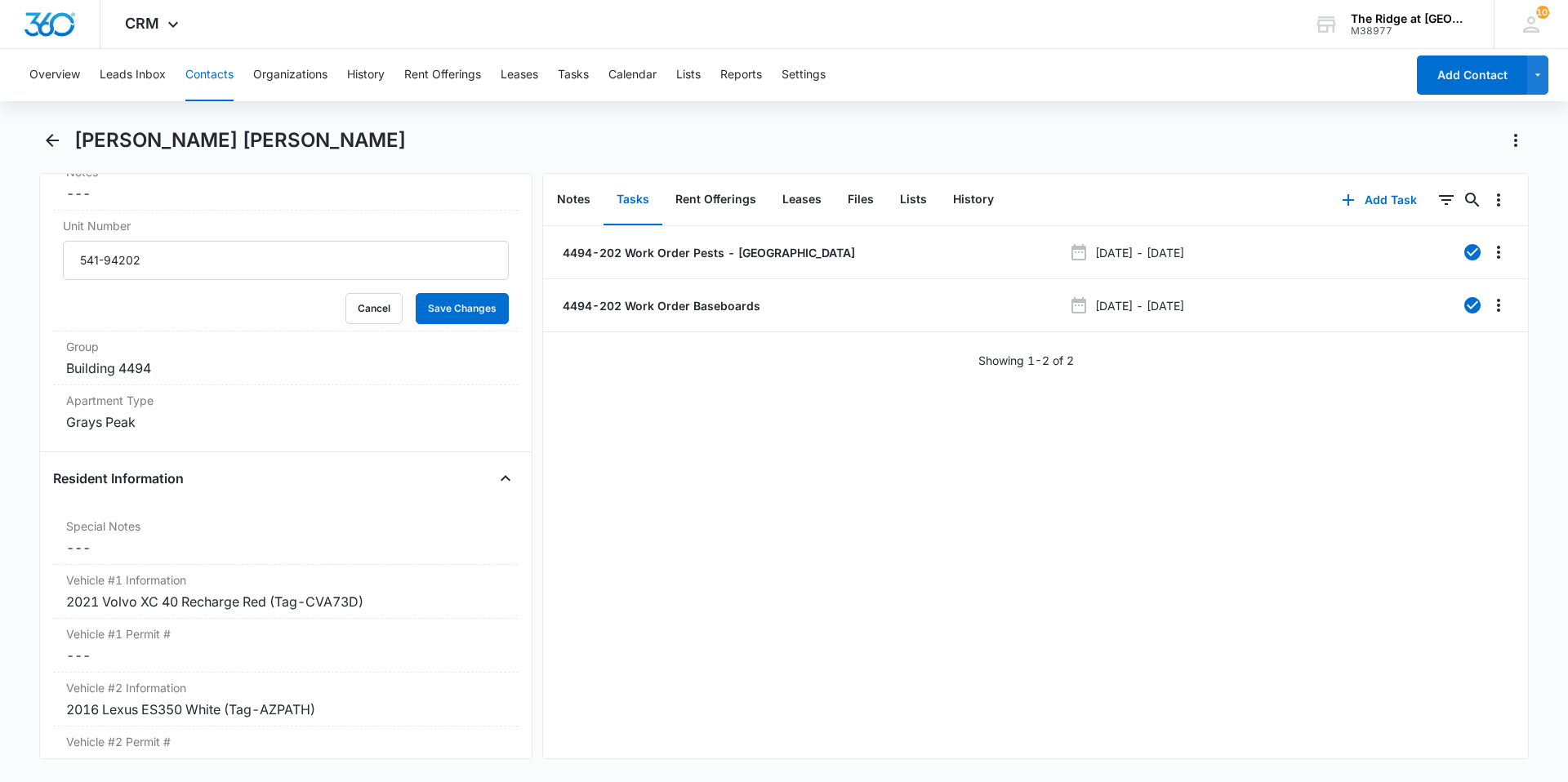
click at [559, 65] on div "Overview Leads Inbox Contacts Organizations History Rent Offerings Leases Tasks…" at bounding box center [712, 75] width 1386 height 52
click at [576, 61] on button "Tasks" at bounding box center [573, 75] width 31 height 52
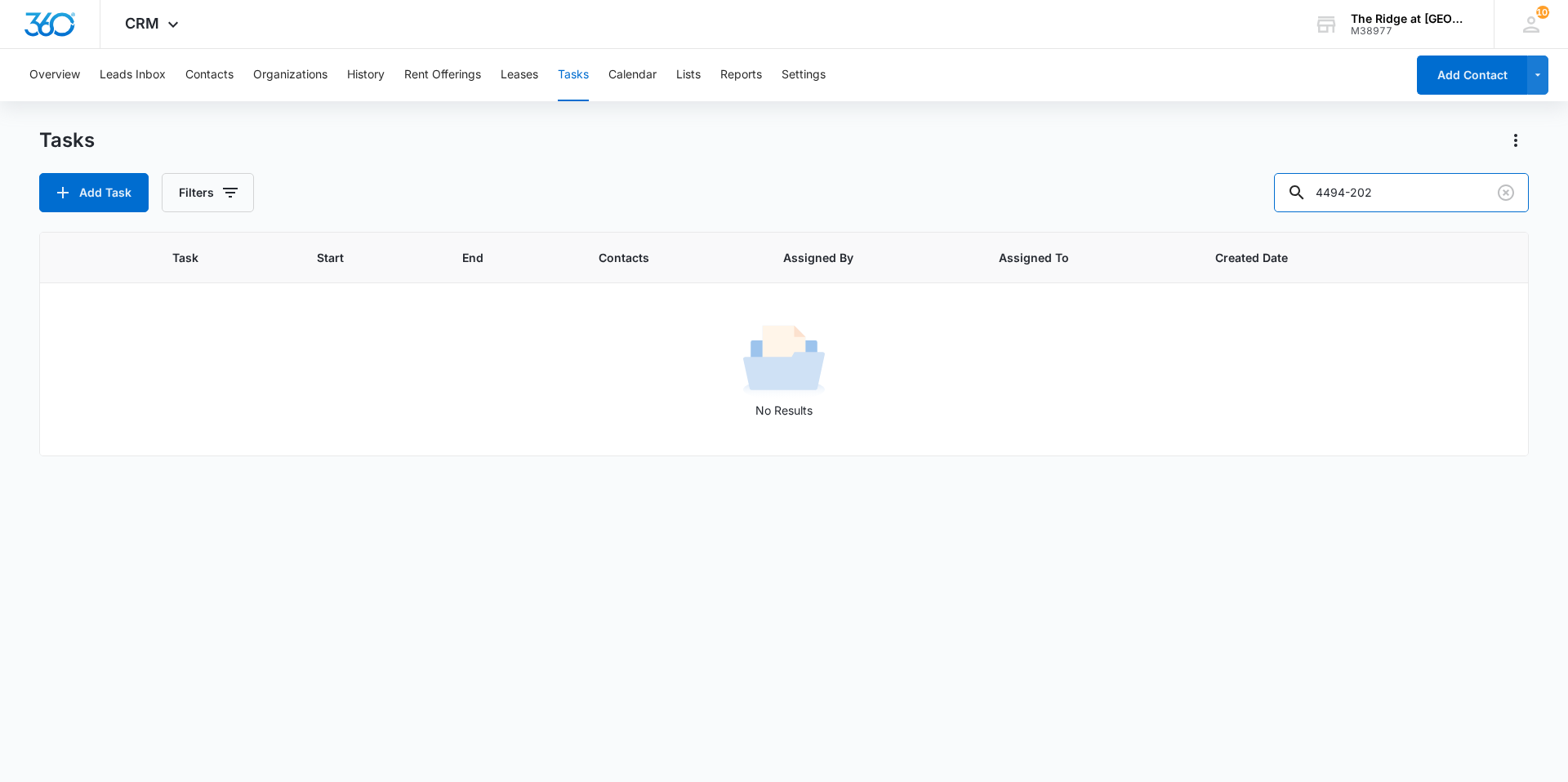
drag, startPoint x: 1406, startPoint y: 184, endPoint x: 1260, endPoint y: 209, distance: 148.1
click at [1298, 221] on div "Tasks Add Task Filters 4494-202 Task Start End Contacts Assigned By Assigned To…" at bounding box center [784, 453] width 1489 height 653
type input "[PERSON_NAME]"
click at [218, 181] on button "Filters" at bounding box center [208, 192] width 92 height 39
click at [225, 386] on label "Complete" at bounding box center [275, 388] width 187 height 17
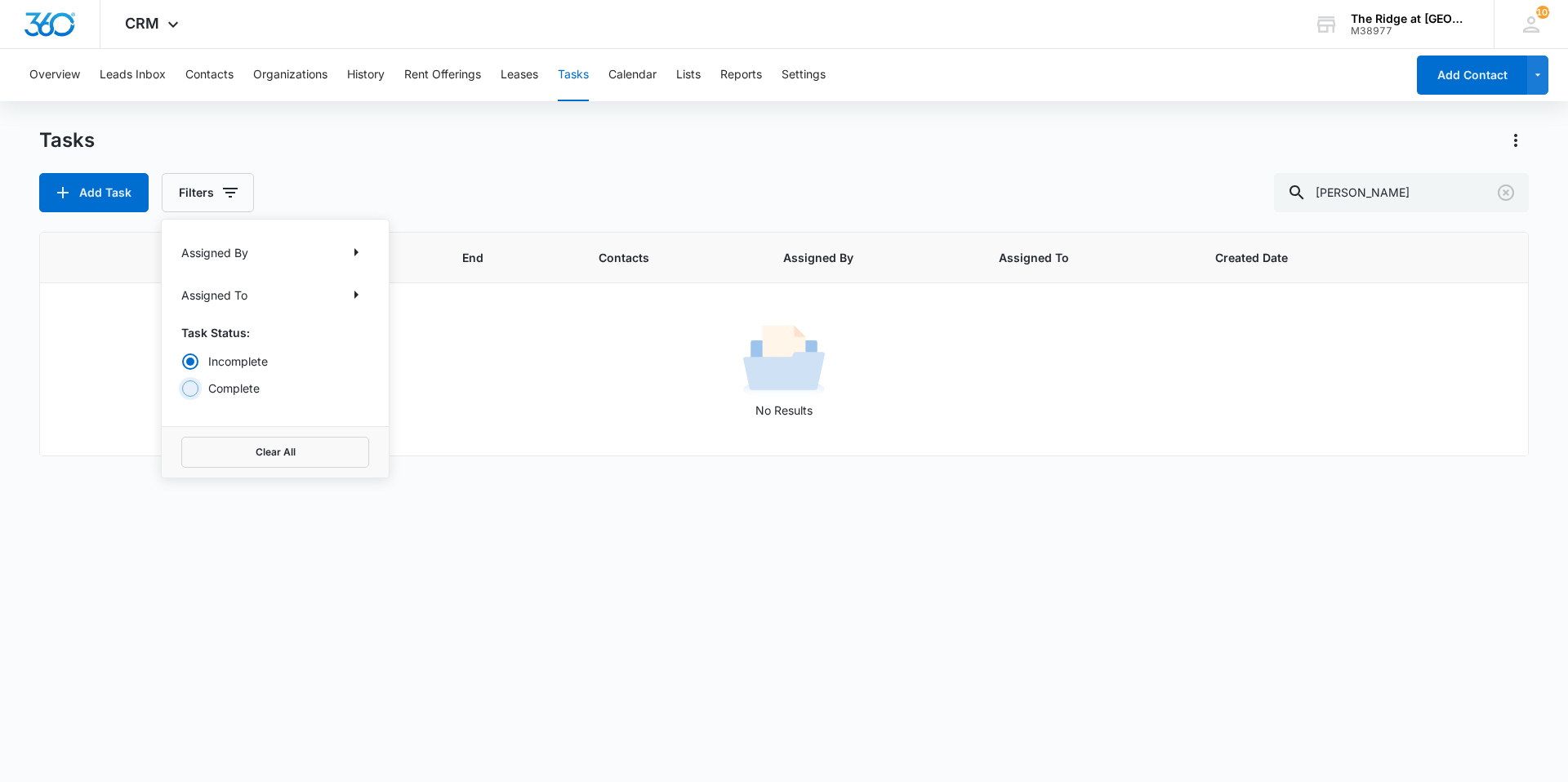
click at [182, 388] on input "Complete" at bounding box center [182, 388] width 1 height 1
radio input "false"
radio input "true"
click at [508, 520] on div "Task Start End Contacts Assigned By Assigned To Created Date No Results" at bounding box center [784, 496] width 1489 height 529
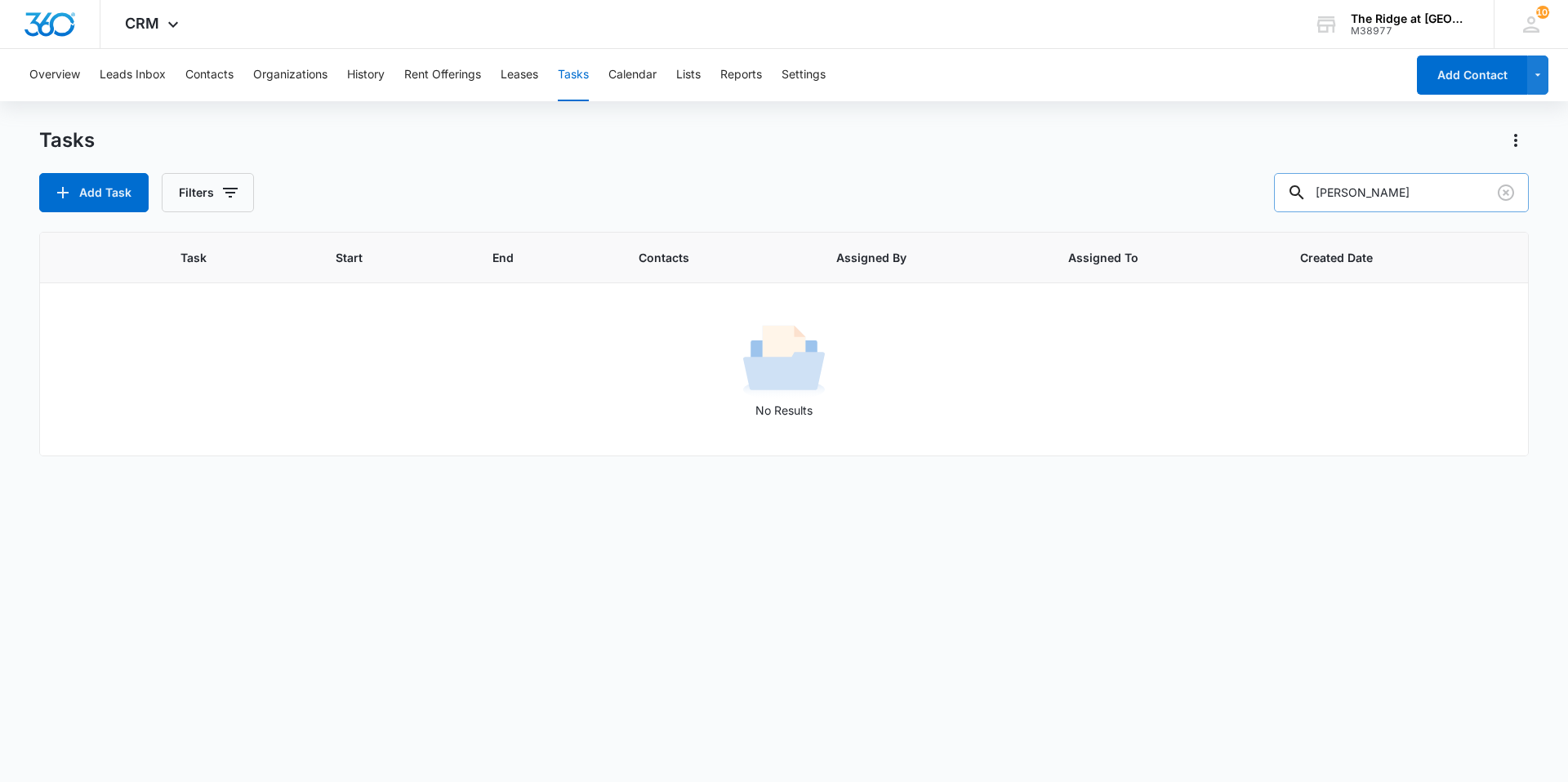
click at [1312, 202] on div "[PERSON_NAME]" at bounding box center [1401, 192] width 254 height 39
click at [213, 76] on button "Contacts" at bounding box center [210, 75] width 49 height 52
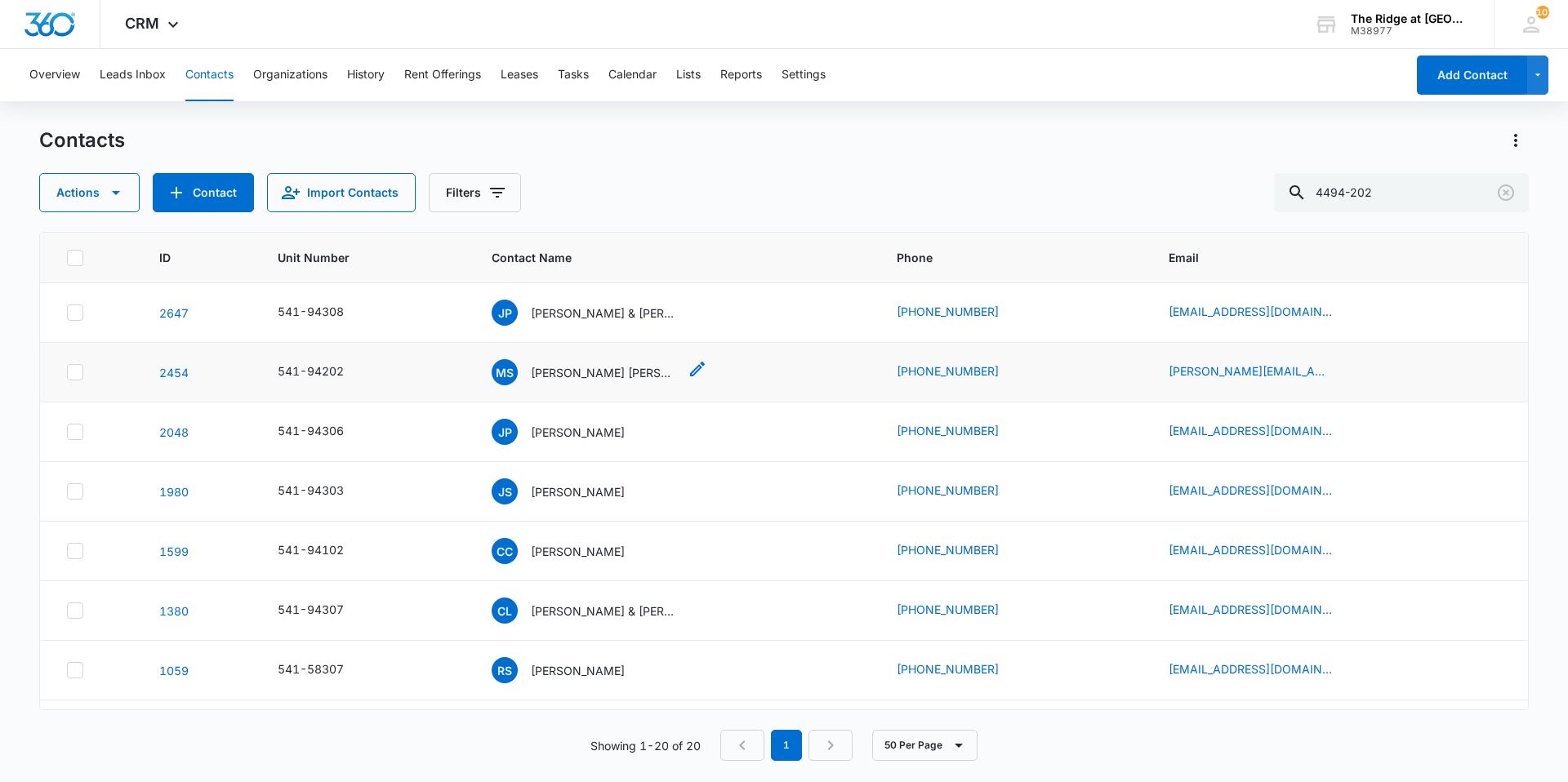
click at [573, 371] on p "[PERSON_NAME] [PERSON_NAME]" at bounding box center [604, 372] width 147 height 17
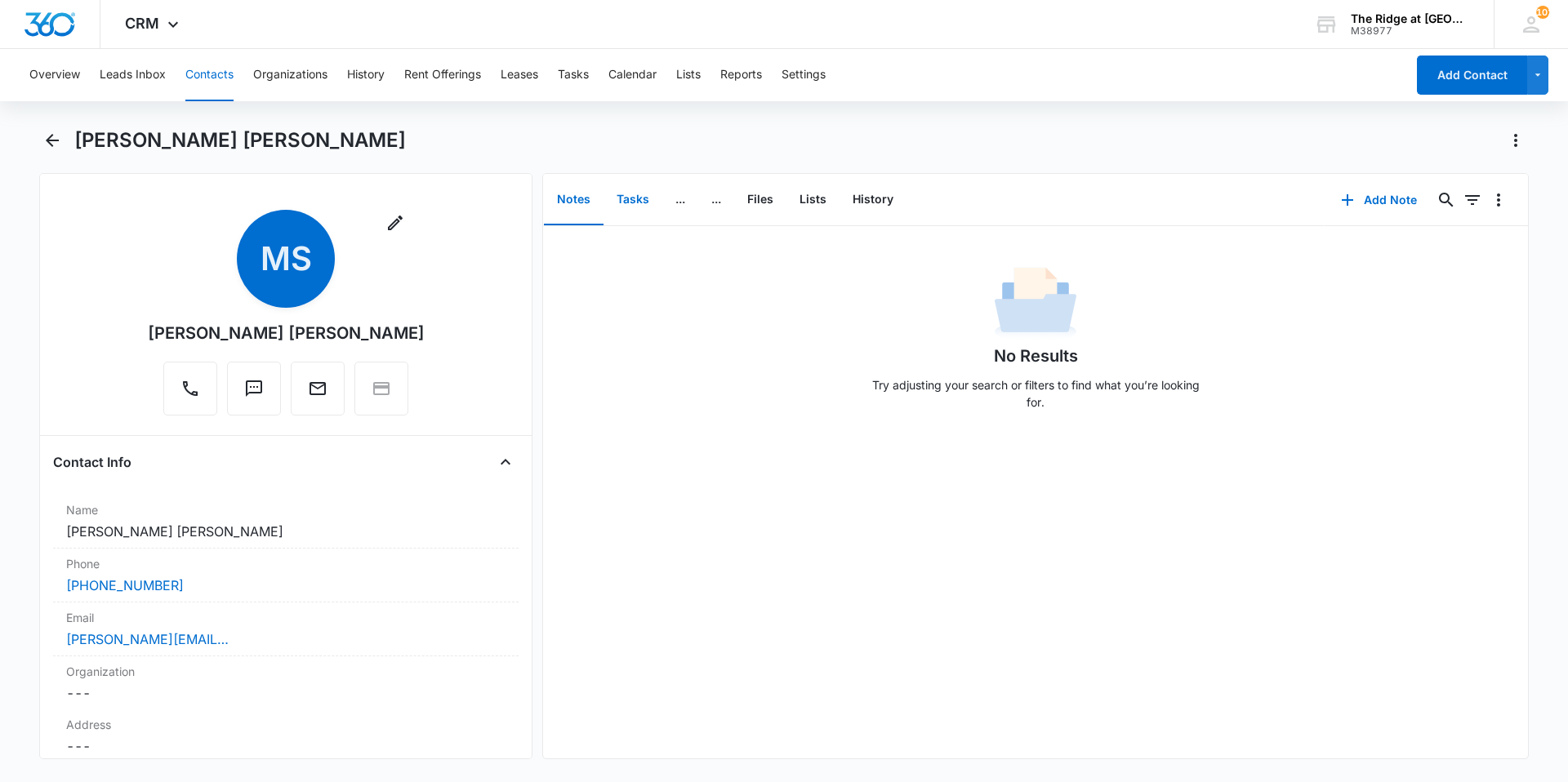
click at [648, 192] on button "Tasks" at bounding box center [633, 200] width 59 height 51
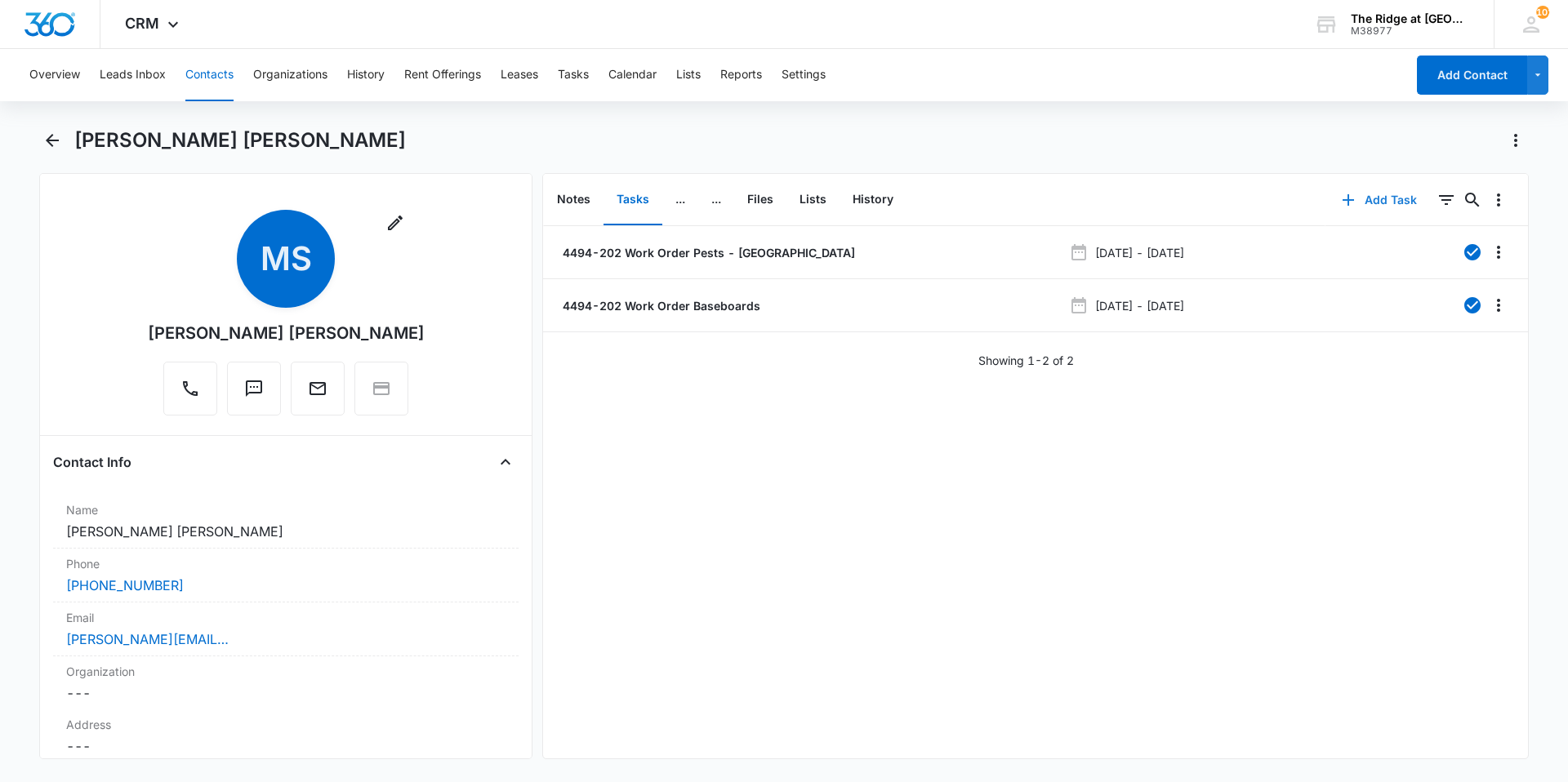
click at [1371, 186] on button "Add Task" at bounding box center [1379, 200] width 108 height 39
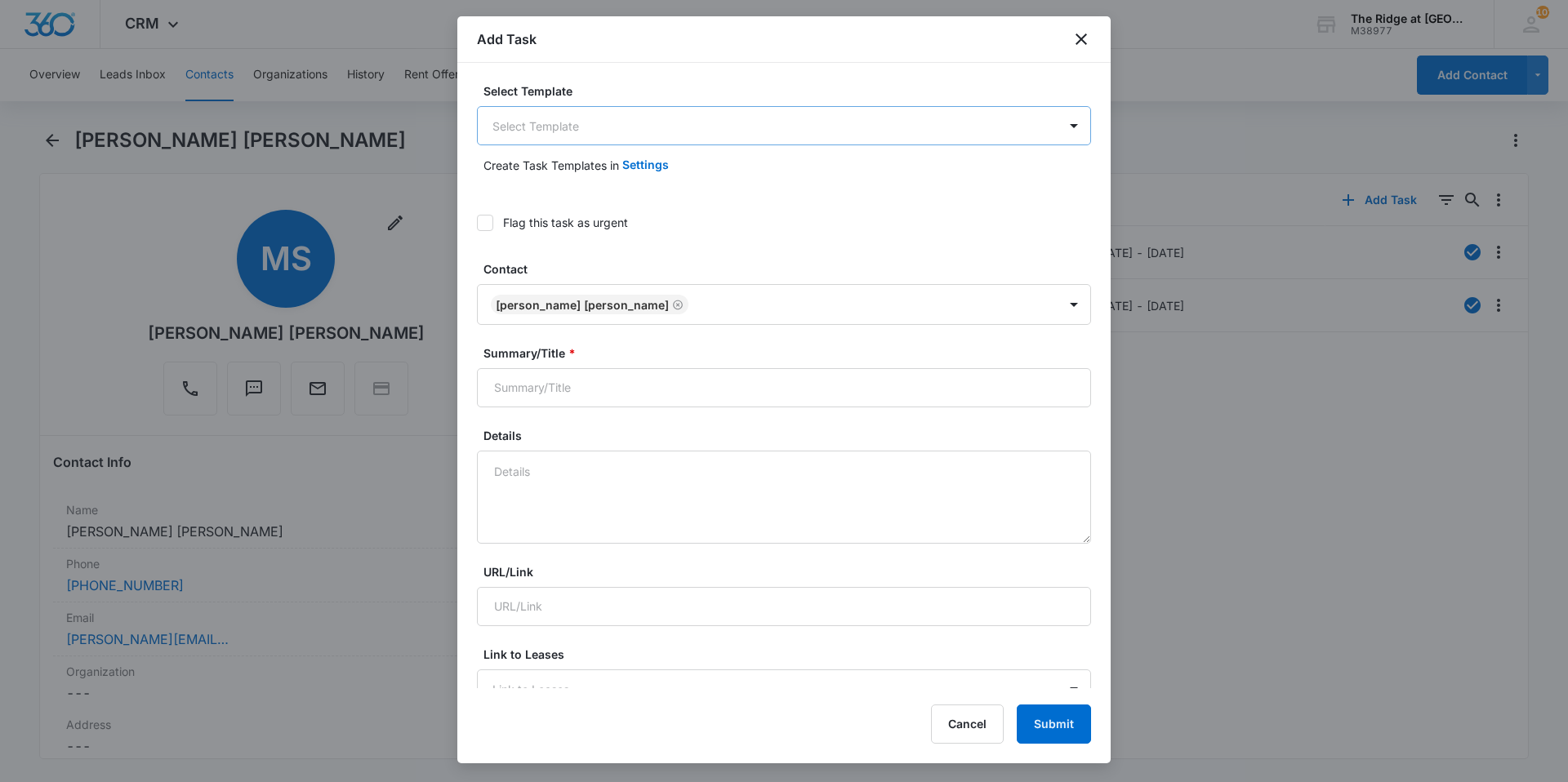
click at [573, 129] on body "CRM Apps Reputation Websites Forms CRM Email Social Content Intelligence Files …" at bounding box center [784, 391] width 1568 height 782
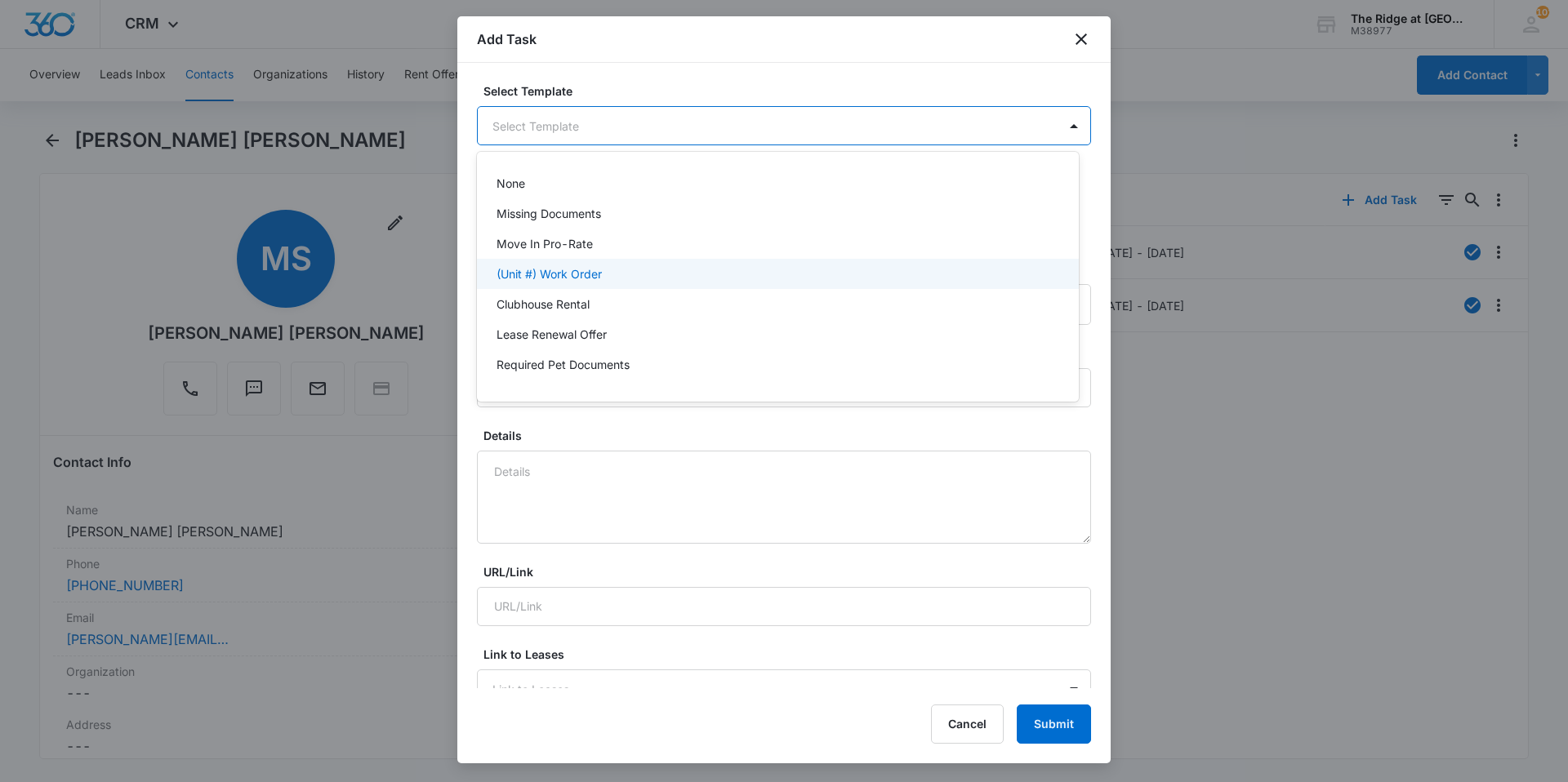
click at [538, 276] on p "(Unit #) Work Order" at bounding box center [549, 273] width 105 height 17
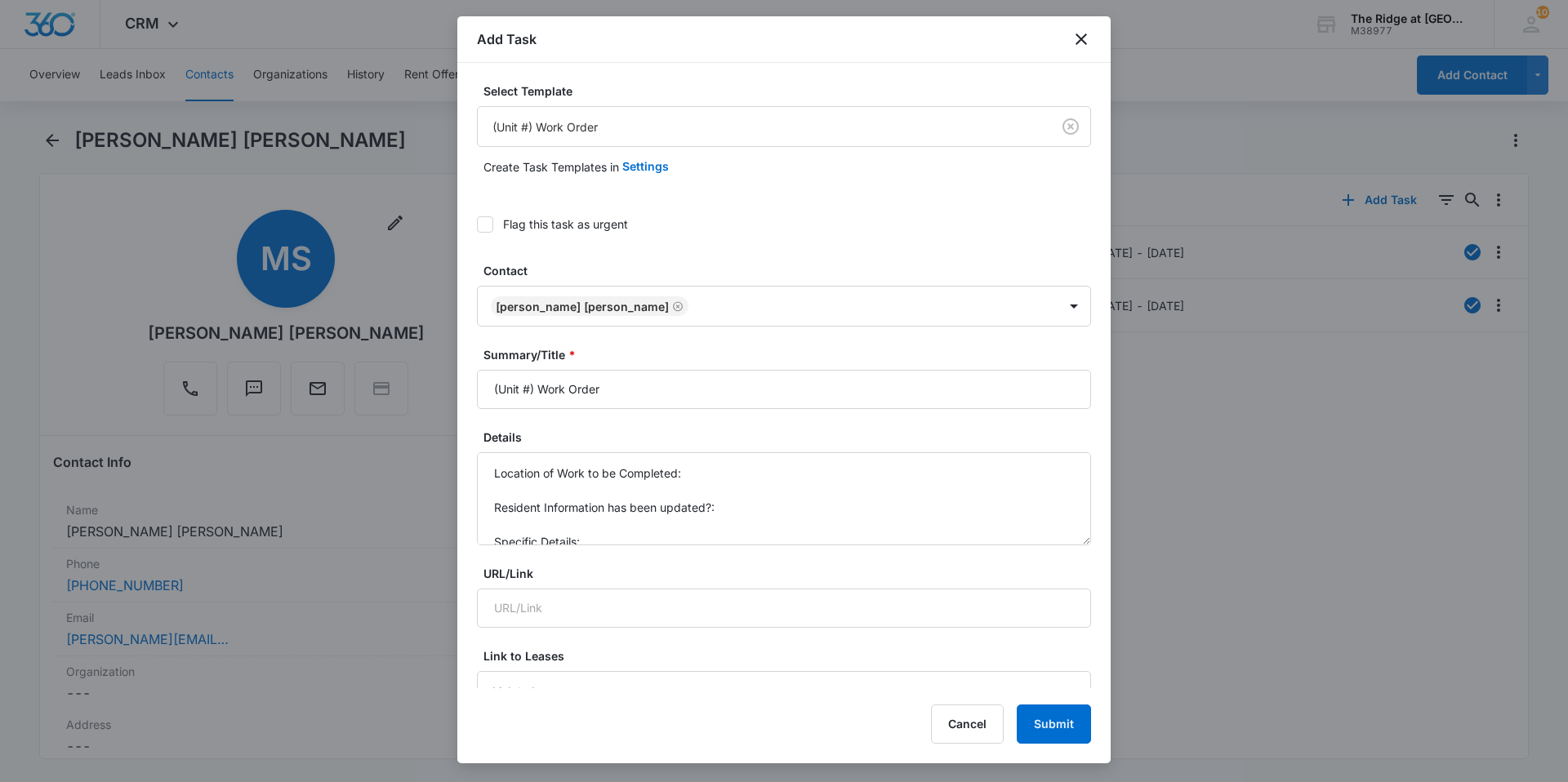
drag, startPoint x: 856, startPoint y: 35, endPoint x: 655, endPoint y: 53, distance: 201.8
click at [655, 53] on div "Add Task" at bounding box center [783, 40] width 653 height 47
drag, startPoint x: 595, startPoint y: 539, endPoint x: 468, endPoint y: 445, distance: 158.0
click at [468, 445] on div "Select Template (Unit #) Work Order Create Task Templates in Settings Flag this…" at bounding box center [783, 376] width 653 height 626
drag, startPoint x: 535, startPoint y: 385, endPoint x: 475, endPoint y: 389, distance: 60.1
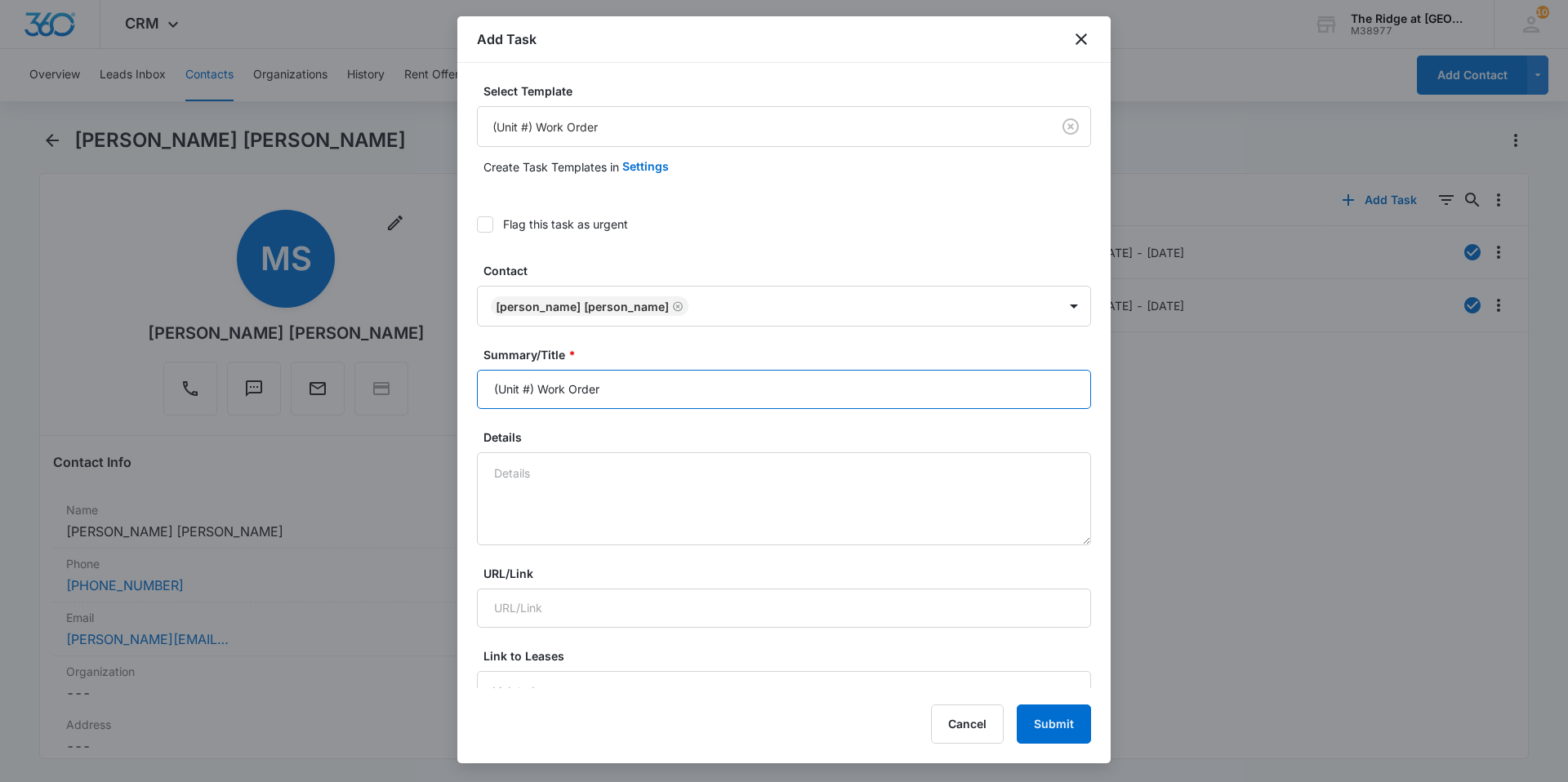
click at [475, 389] on div "Select Template (Unit #) Work Order Create Task Templates in Settings Flag this…" at bounding box center [783, 376] width 653 height 626
click at [644, 387] on input "4494-202 Work Order" at bounding box center [784, 389] width 614 height 39
type input "4494-202 Work Order Multiple"
click at [544, 463] on textarea "Details" at bounding box center [784, 498] width 614 height 93
click at [546, 470] on textarea "Details" at bounding box center [784, 498] width 614 height 93
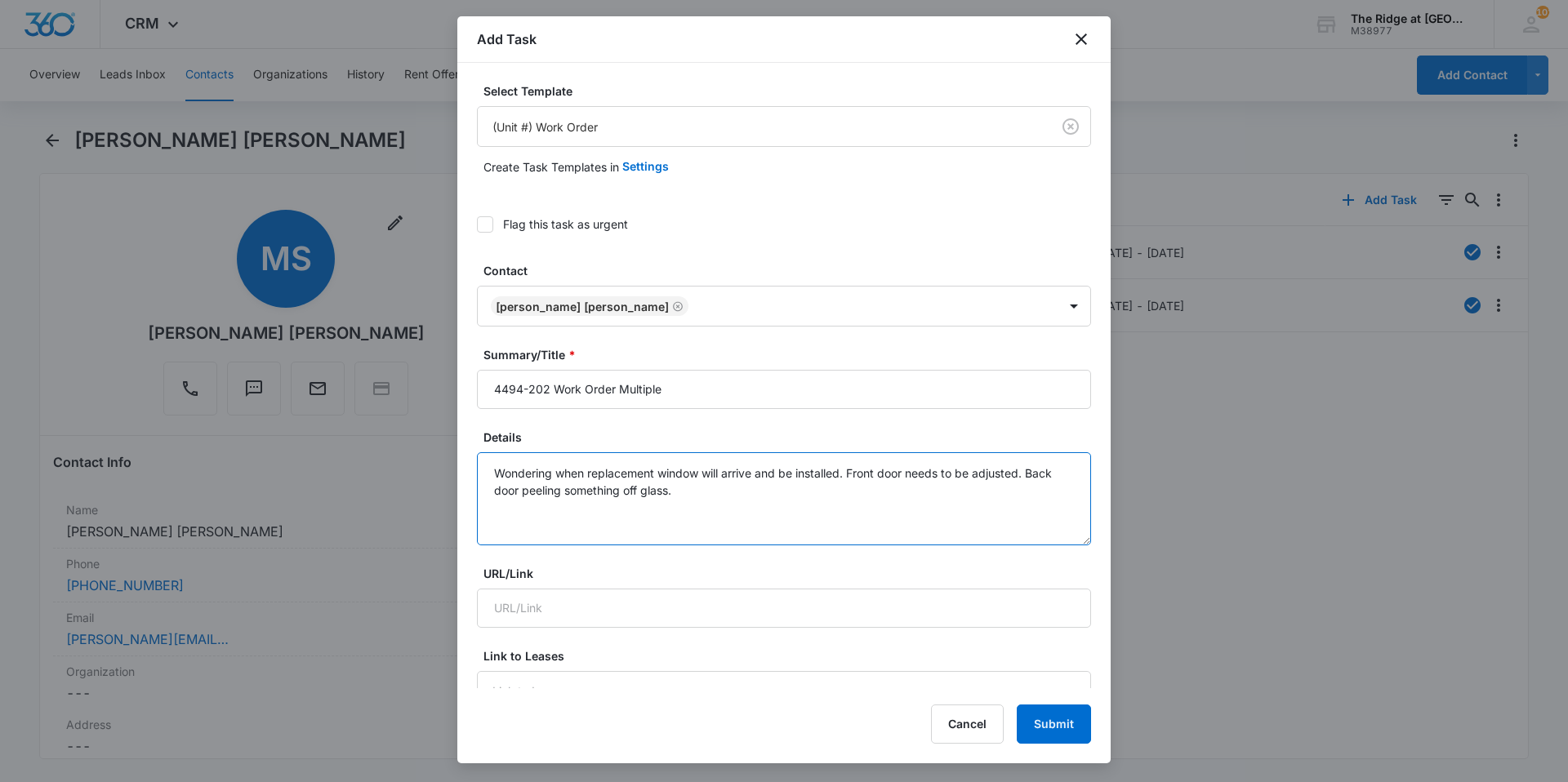
click at [1022, 473] on textarea "Wondering when replacement window will arrive and be installed. Front door need…" at bounding box center [784, 498] width 614 height 93
click at [790, 490] on textarea "Wondering when replacement window will arrive and be installed. Front door need…" at bounding box center [784, 498] width 614 height 93
click at [811, 489] on textarea "Wondering when replacement window will arrive and be installed. Front door need…" at bounding box center [784, 498] width 614 height 93
click at [494, 473] on textarea "Wondering when replacement window will arrive and be installed. Front door need…" at bounding box center [784, 498] width 614 height 93
click at [893, 498] on textarea "Wondering when replacement window will arrive and be installed. Front door need…" at bounding box center [784, 498] width 614 height 93
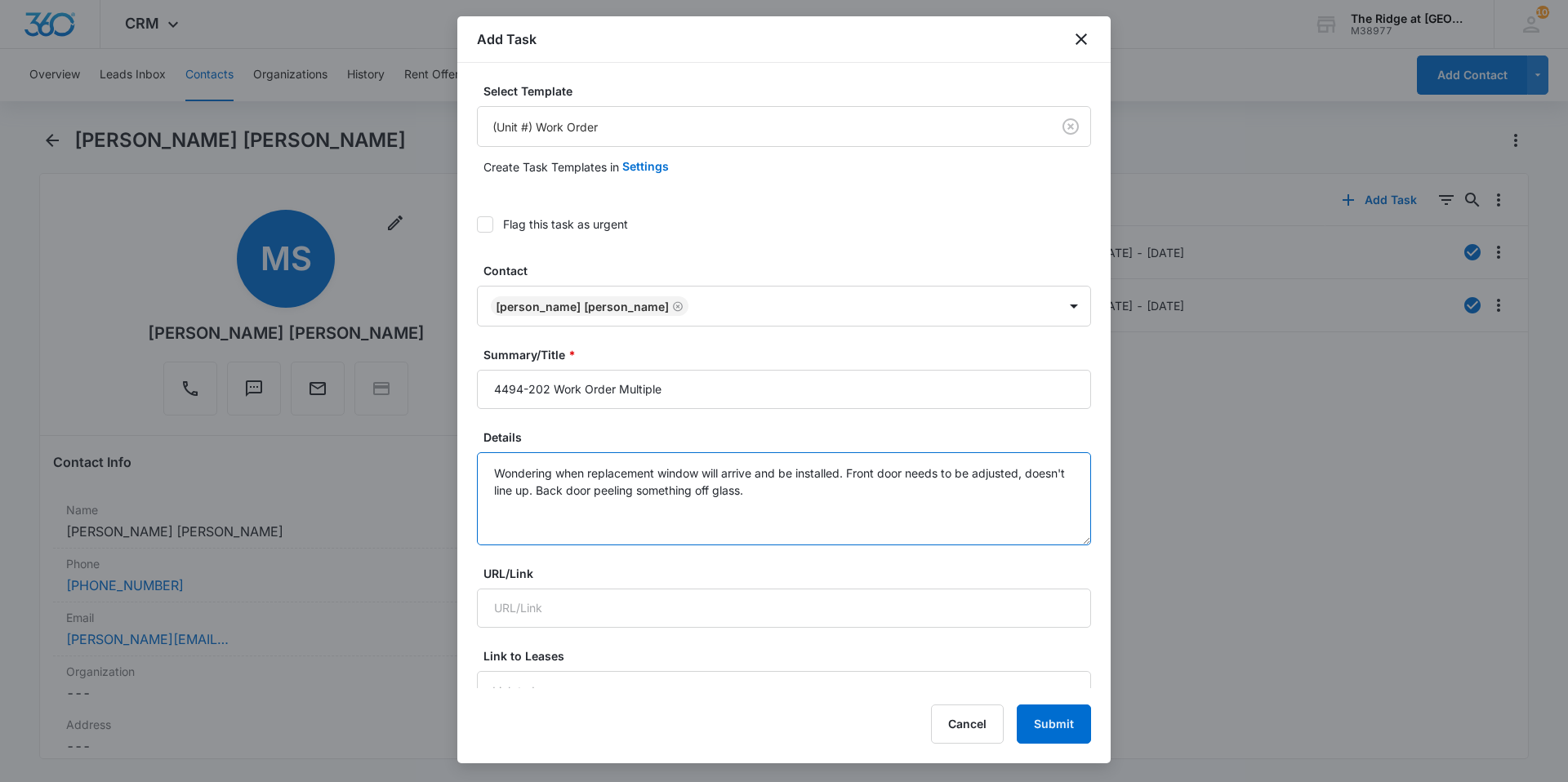
click at [570, 493] on textarea "Wondering when replacement window will arrive and be installed. Front door need…" at bounding box center [784, 498] width 614 height 93
click at [991, 497] on textarea "Wondering when replacement window will arrive and be installed. Front door need…" at bounding box center [784, 498] width 614 height 93
click at [972, 487] on textarea "Wondering when replacement window will arrive and be installed. Front door need…" at bounding box center [784, 498] width 614 height 93
click at [721, 514] on textarea "Wondering when replacement window will arrive and be installed. Front door need…" at bounding box center [784, 498] width 614 height 93
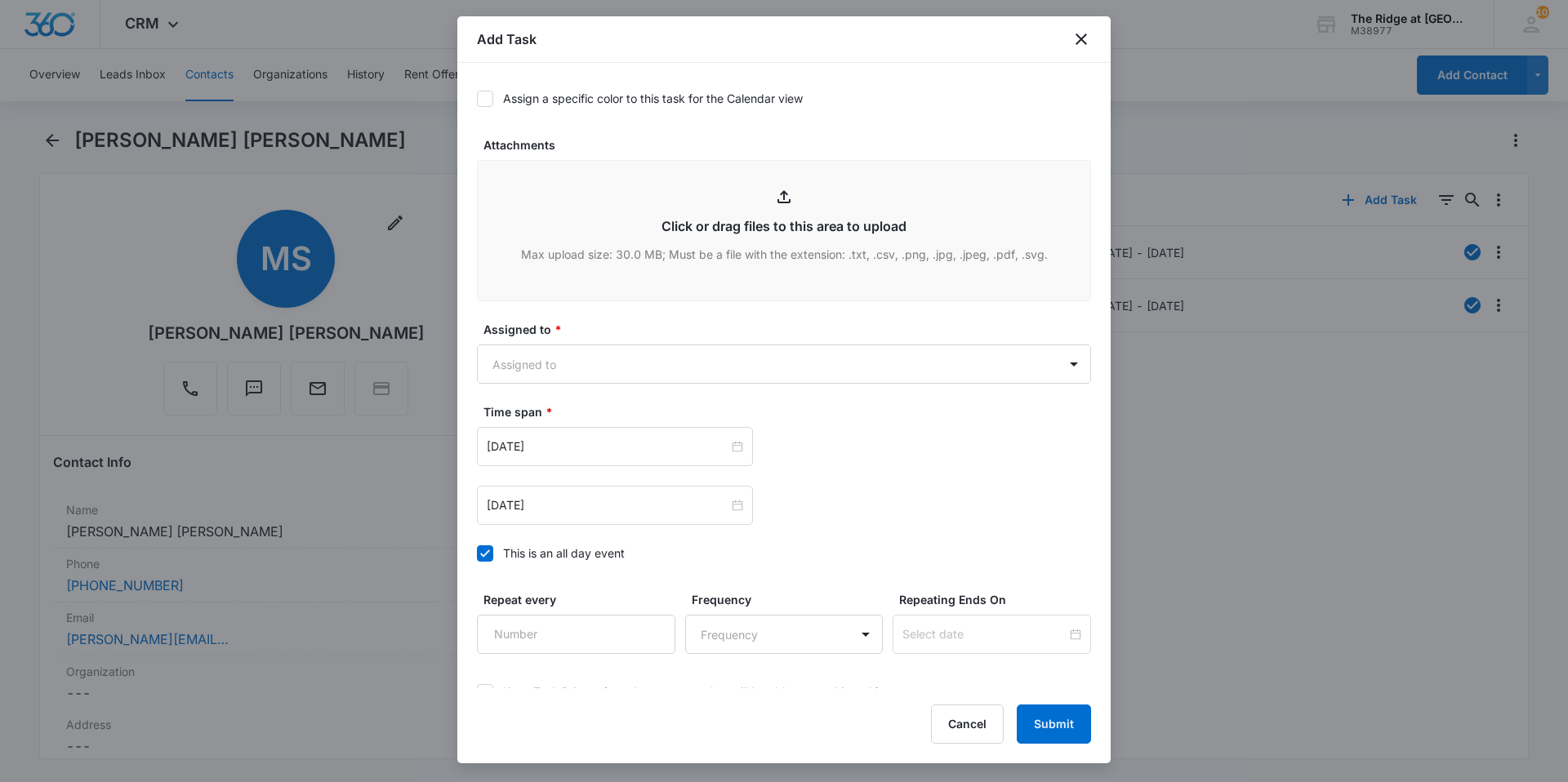
scroll to position [816, 0]
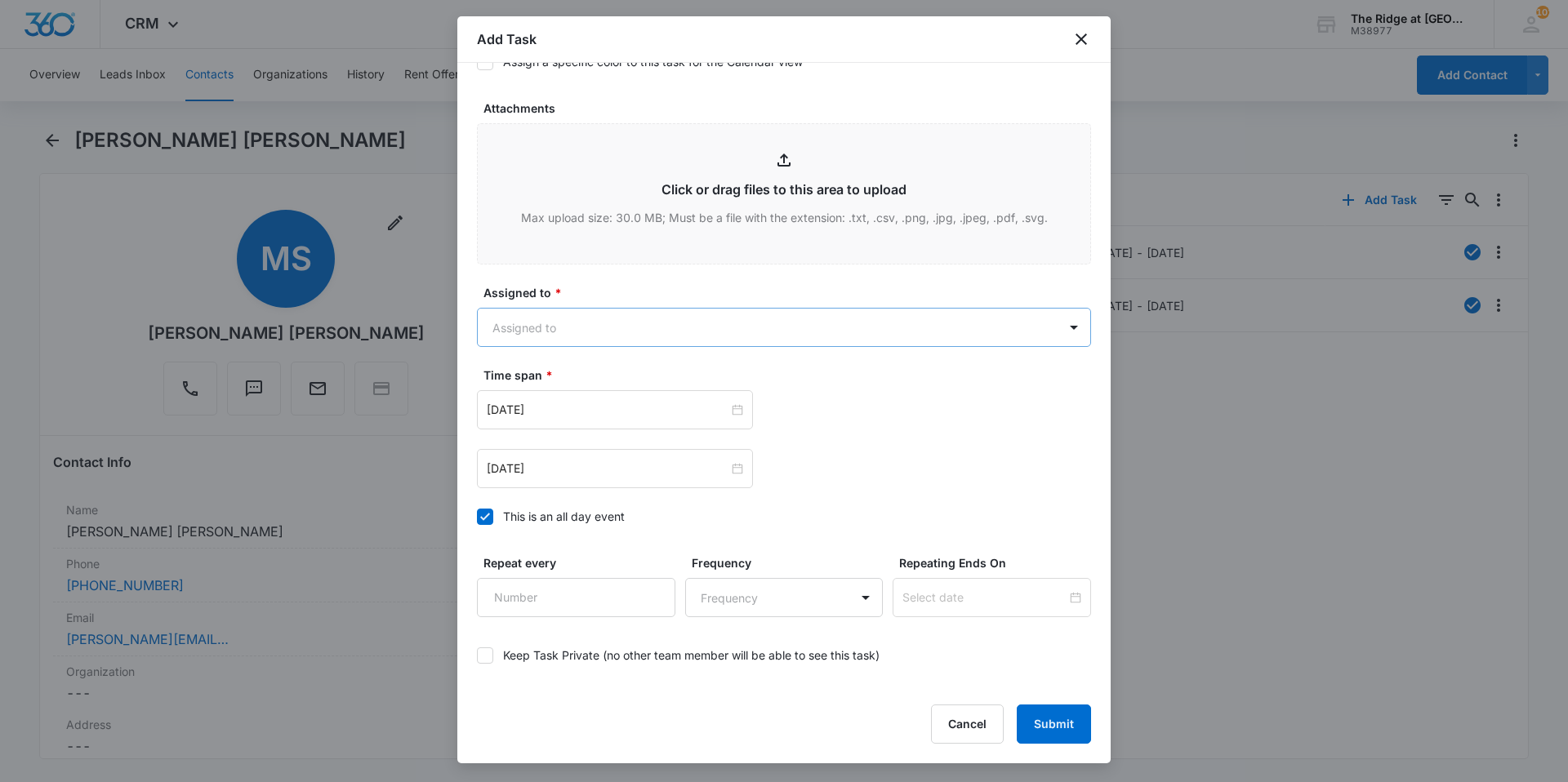
click at [588, 337] on body "CRM Apps Reputation Websites Forms CRM Email Social Content Intelligence Files …" at bounding box center [784, 391] width 1568 height 782
click at [584, 317] on body "CRM Apps Reputation Websites Forms CRM Email Social Content Intelligence Files …" at bounding box center [784, 391] width 1568 height 782
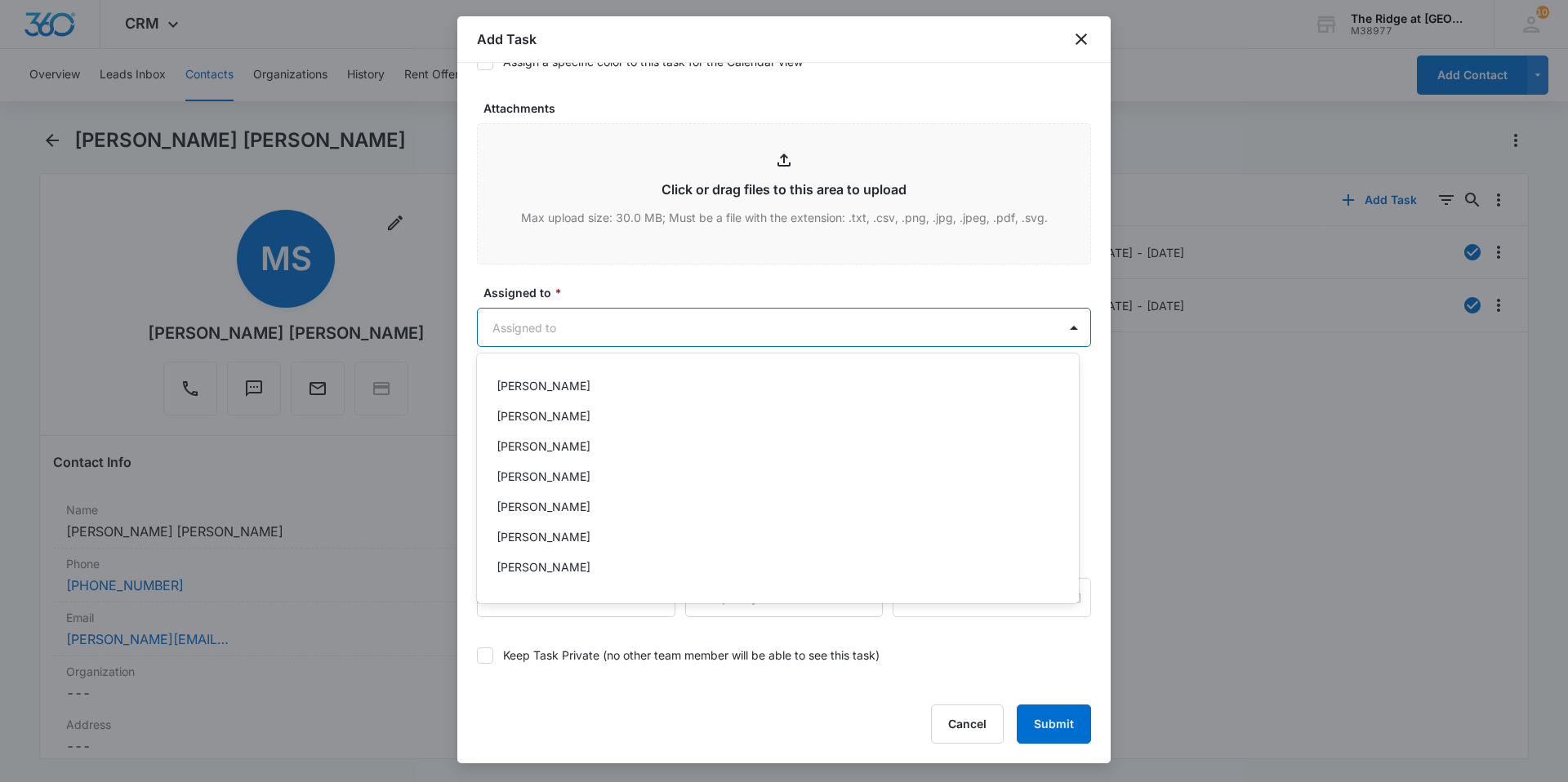
scroll to position [176, 0]
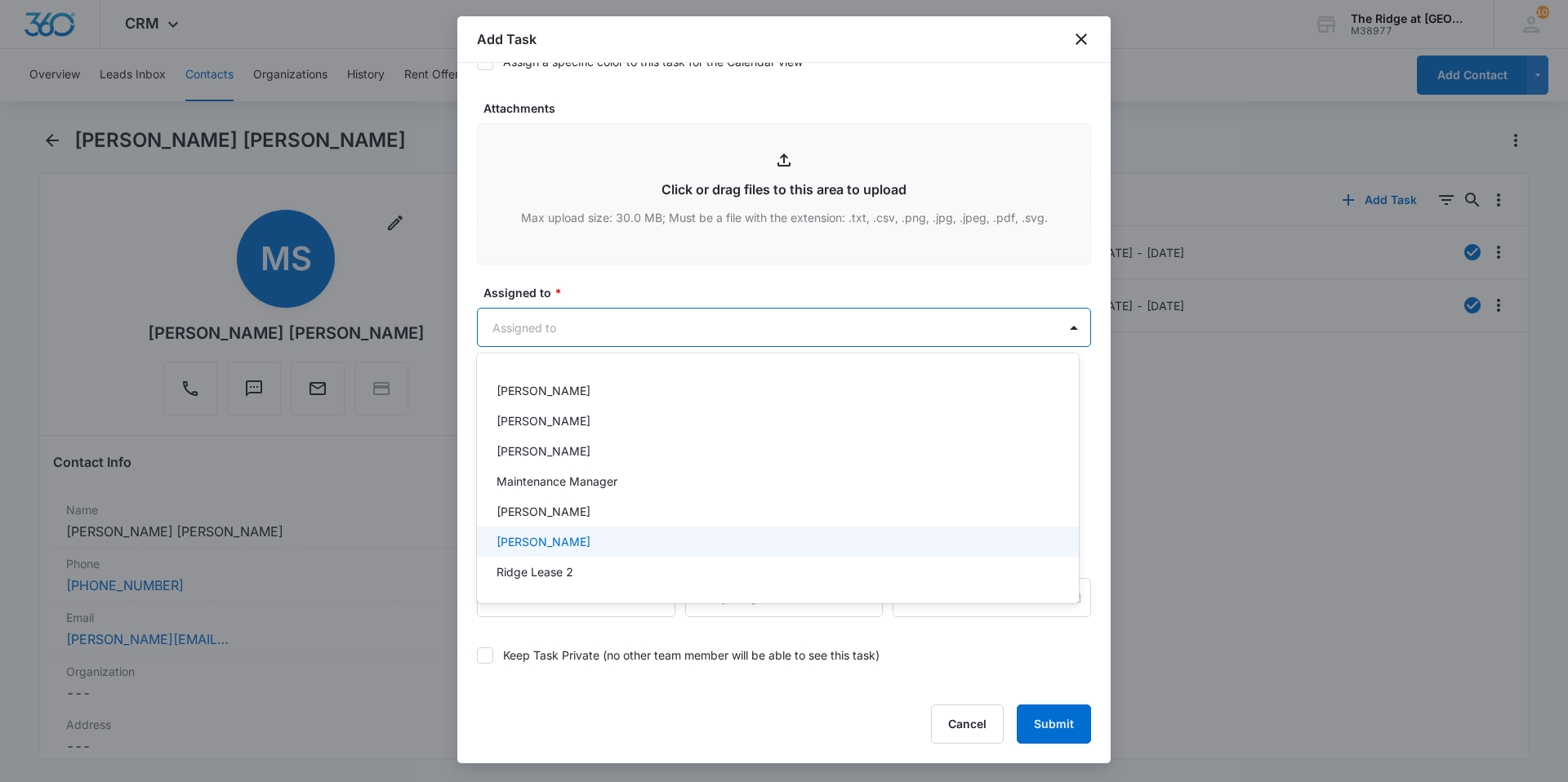
click at [565, 543] on p "[PERSON_NAME]" at bounding box center [543, 541] width 94 height 17
click at [668, 275] on div at bounding box center [784, 391] width 1568 height 782
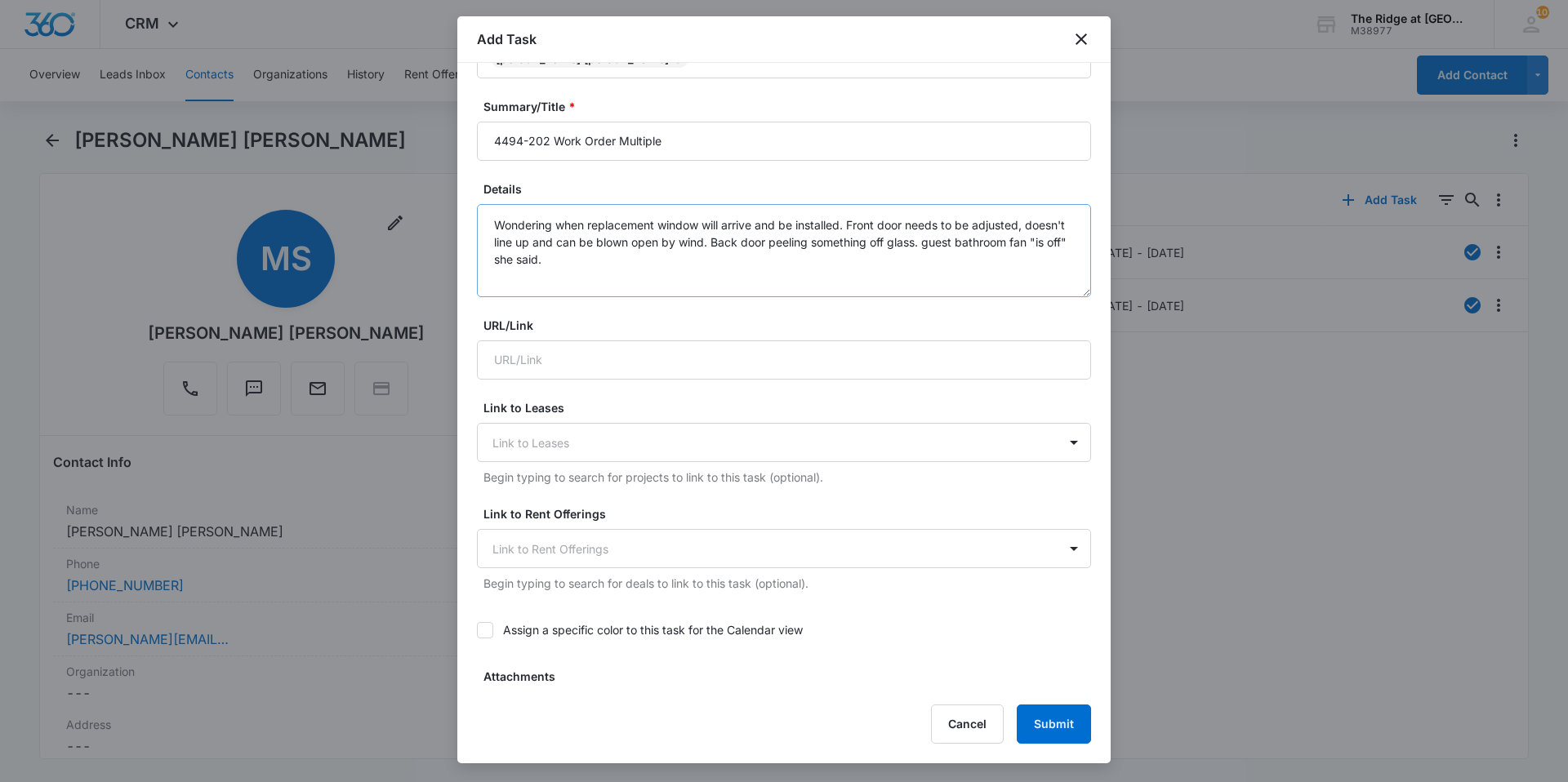
scroll to position [245, 0]
click at [632, 270] on textarea "Wondering when replacement window will arrive and be installed. Front door need…" at bounding box center [784, 253] width 614 height 93
click at [609, 259] on textarea "Wondering when replacement window will arrive and be installed. Front door need…" at bounding box center [784, 253] width 614 height 93
click at [931, 264] on textarea "Wondering when replacement window will arrive and be installed. Front door need…" at bounding box center [784, 253] width 614 height 93
click at [851, 223] on textarea "Wondering when replacement window will arrive and be installed. Front door need…" at bounding box center [784, 253] width 614 height 93
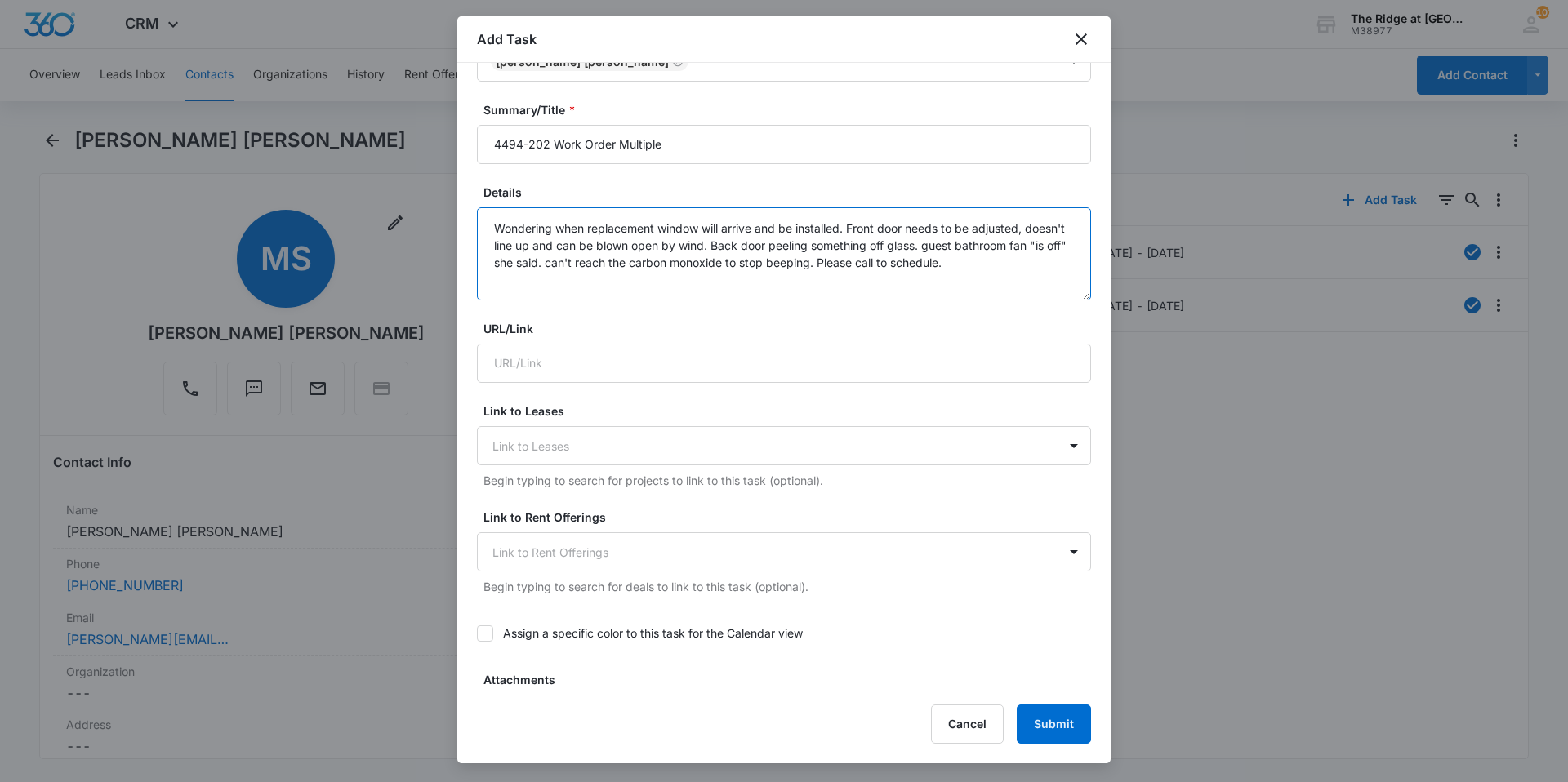
click at [1000, 278] on textarea "Wondering when replacement window will arrive and be installed. Front door need…" at bounding box center [784, 253] width 614 height 93
click at [1033, 273] on textarea "Wondering when replacement window will arrive and be installed. Front door need…" at bounding box center [784, 253] width 614 height 93
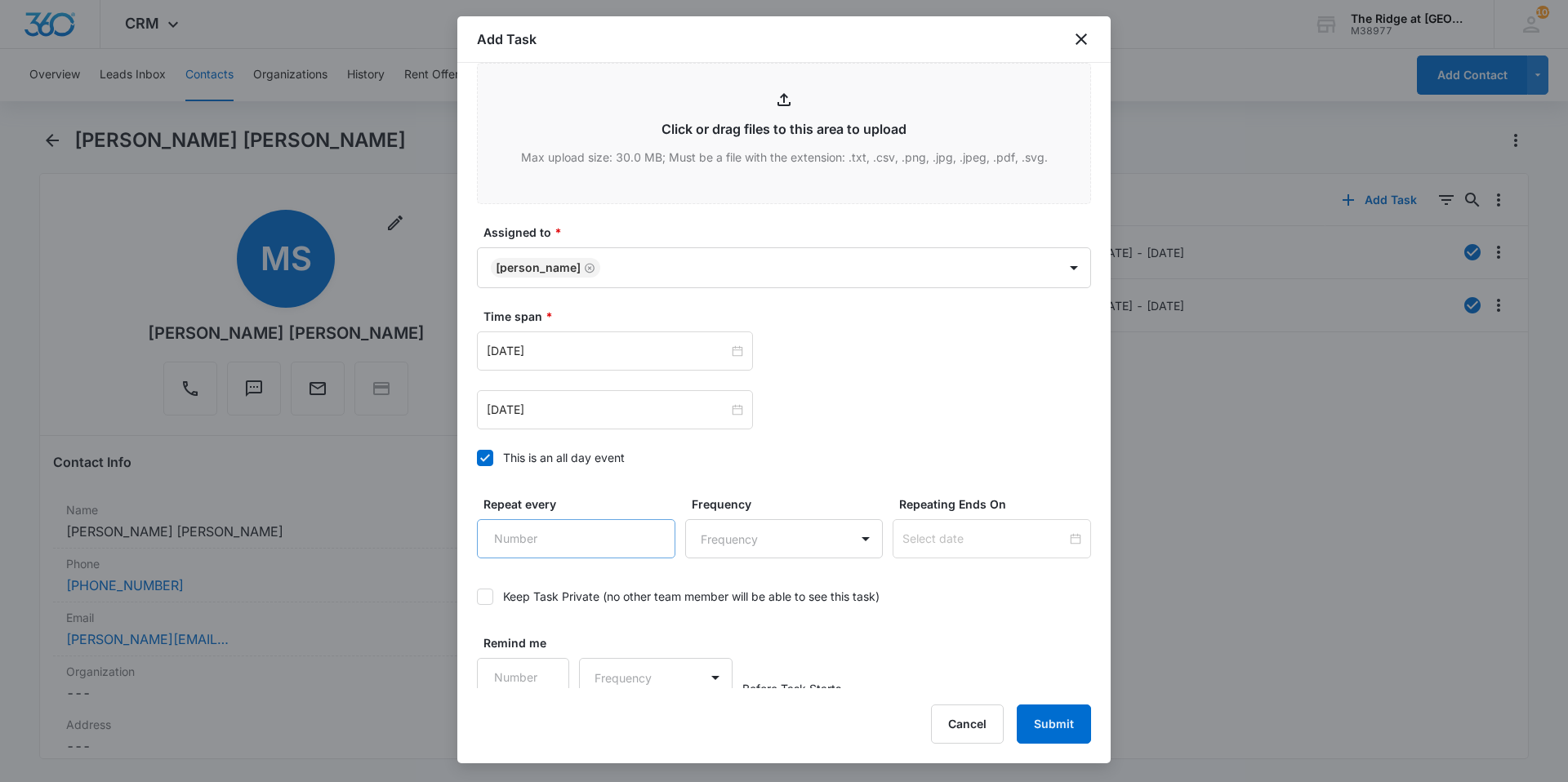
scroll to position [886, 0]
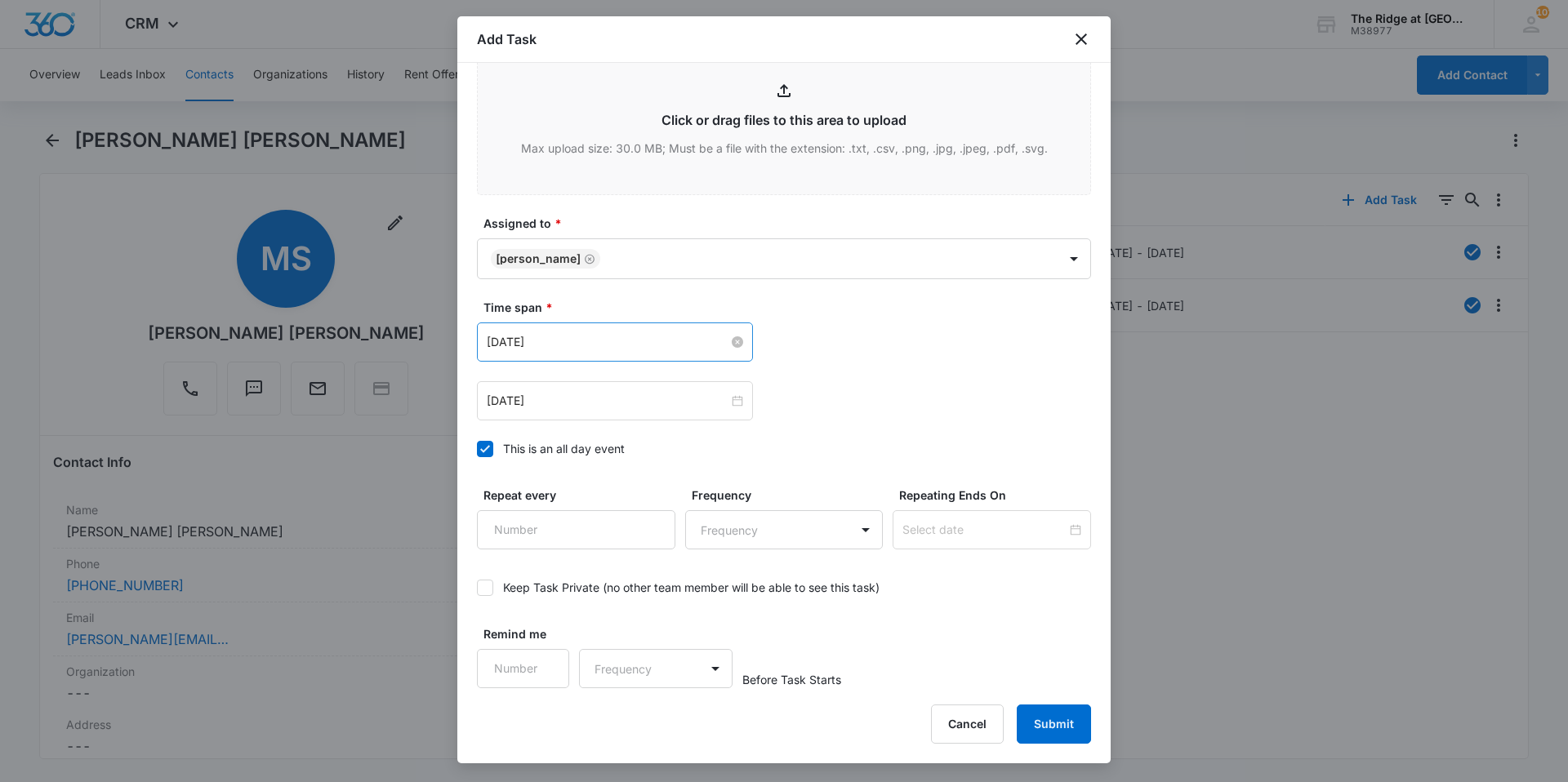
type textarea "Wondering when replacement window will arrive and be installed. Front door need…"
click at [622, 343] on input "[DATE]" at bounding box center [607, 341] width 242 height 18
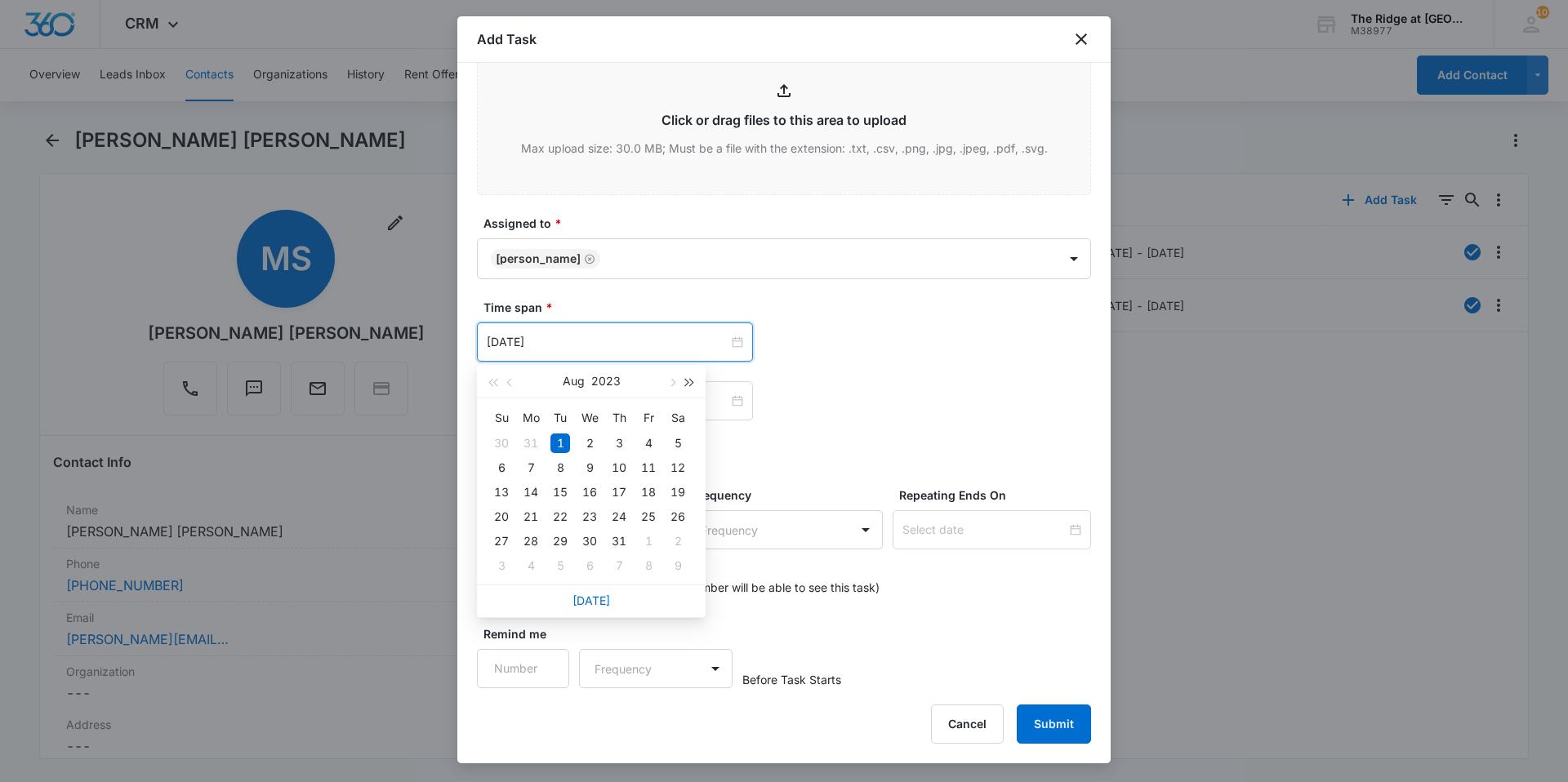
click at [686, 381] on span "button" at bounding box center [690, 383] width 8 height 8
click at [688, 381] on span "button" at bounding box center [690, 383] width 8 height 8
click at [489, 382] on span "button" at bounding box center [493, 383] width 8 height 8
click at [669, 381] on span "button" at bounding box center [671, 383] width 8 height 8
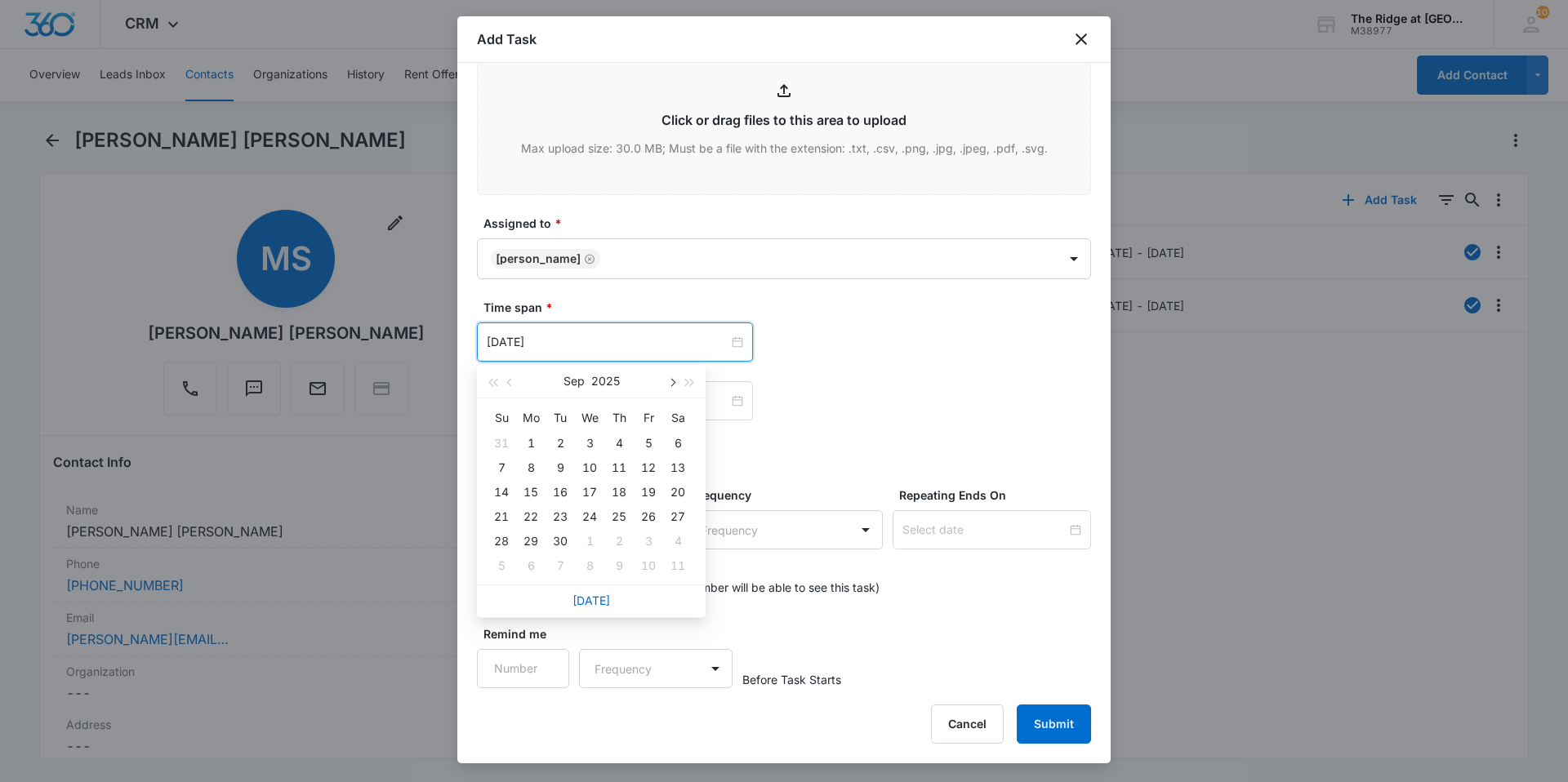
click at [669, 381] on span "button" at bounding box center [671, 383] width 8 height 8
type input "[DATE]"
click at [589, 491] on div "15" at bounding box center [589, 492] width 19 height 19
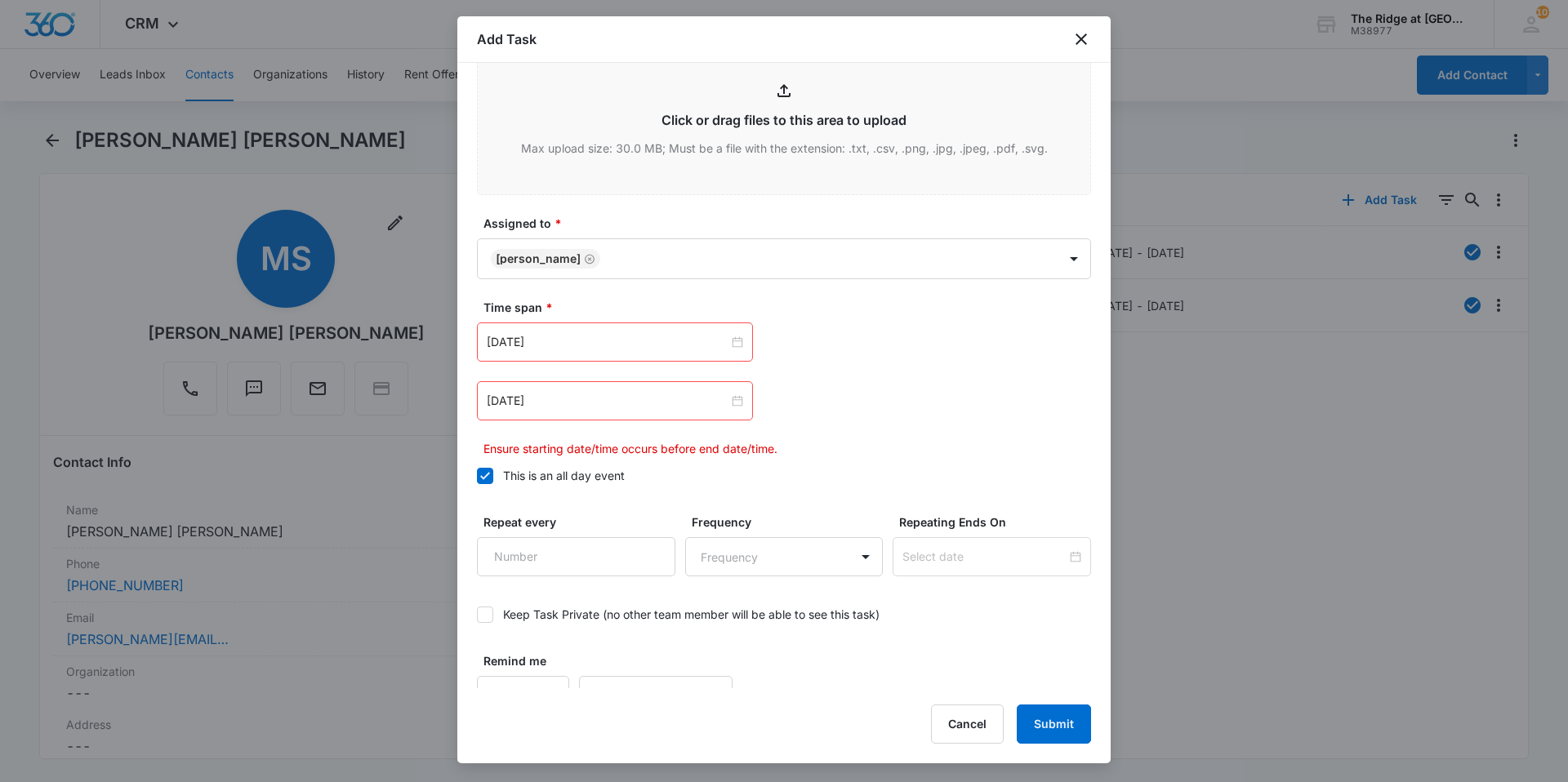
click at [802, 400] on div "[DATE]" at bounding box center [784, 401] width 614 height 39
click at [642, 410] on div "[DATE]" at bounding box center [615, 401] width 276 height 39
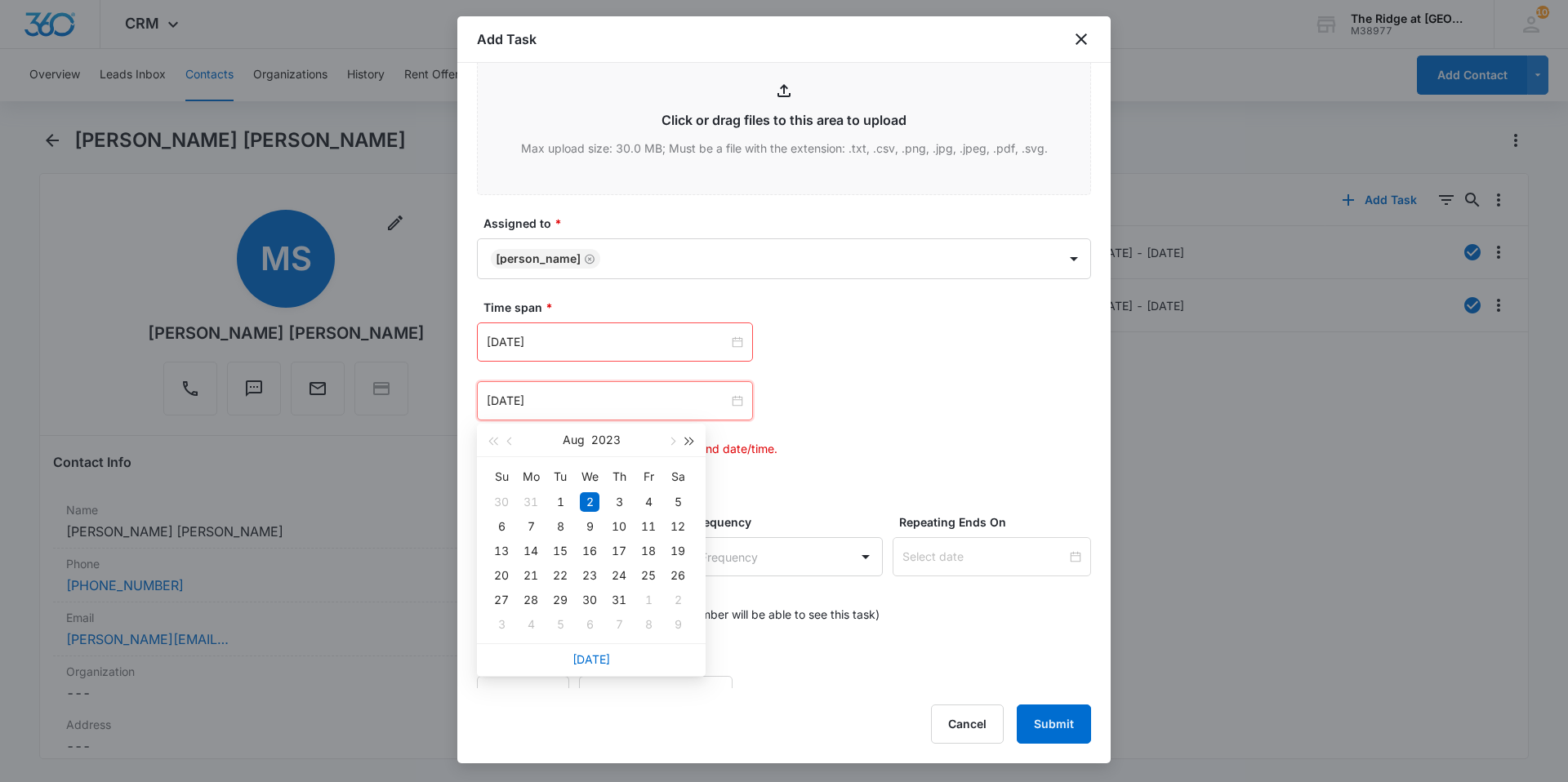
click at [689, 443] on span "button" at bounding box center [690, 442] width 8 height 8
click at [670, 440] on span "button" at bounding box center [671, 442] width 8 height 8
click at [640, 552] on div "17" at bounding box center [648, 550] width 19 height 19
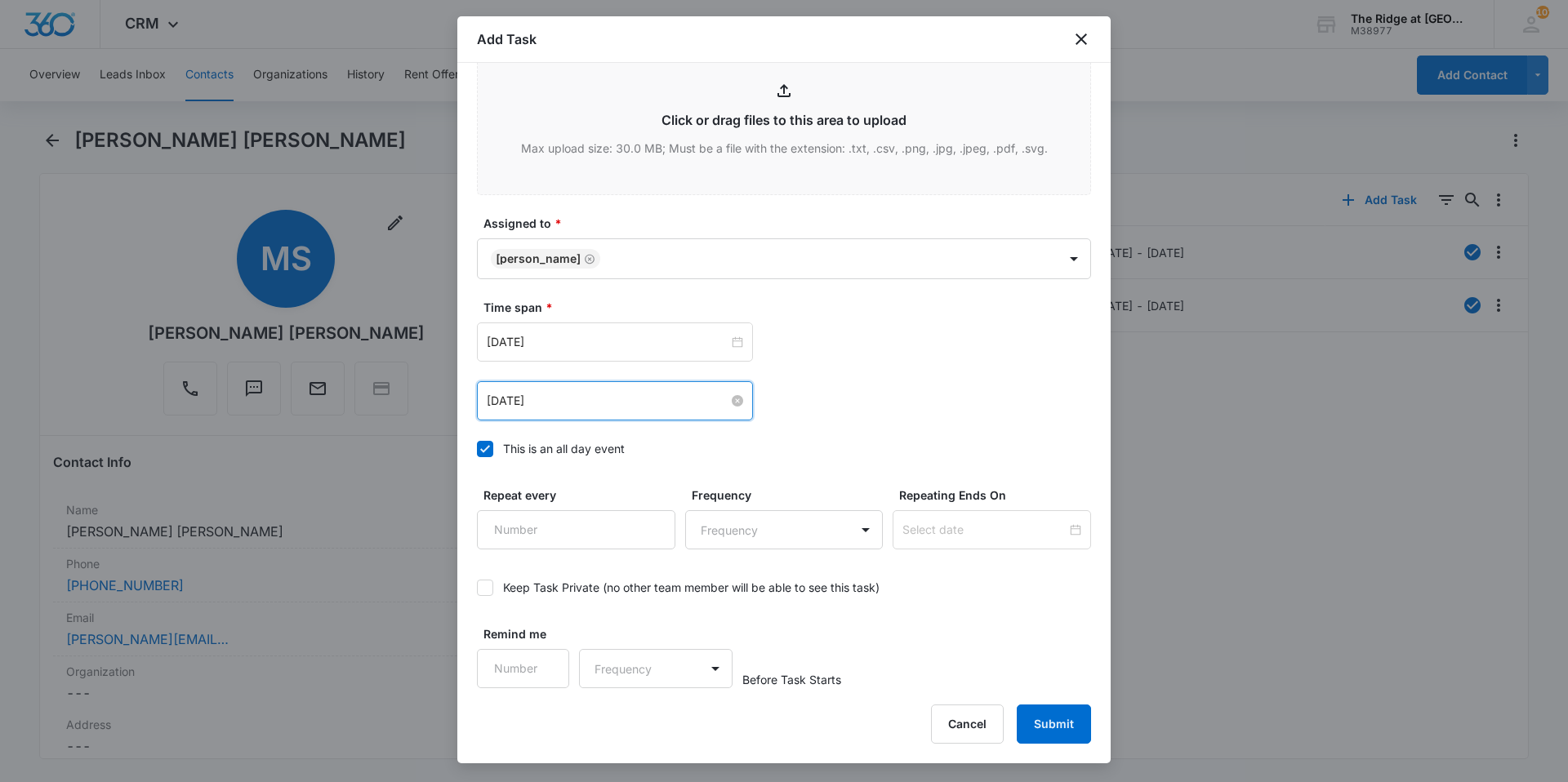
click at [679, 398] on input "[DATE]" at bounding box center [607, 400] width 242 height 18
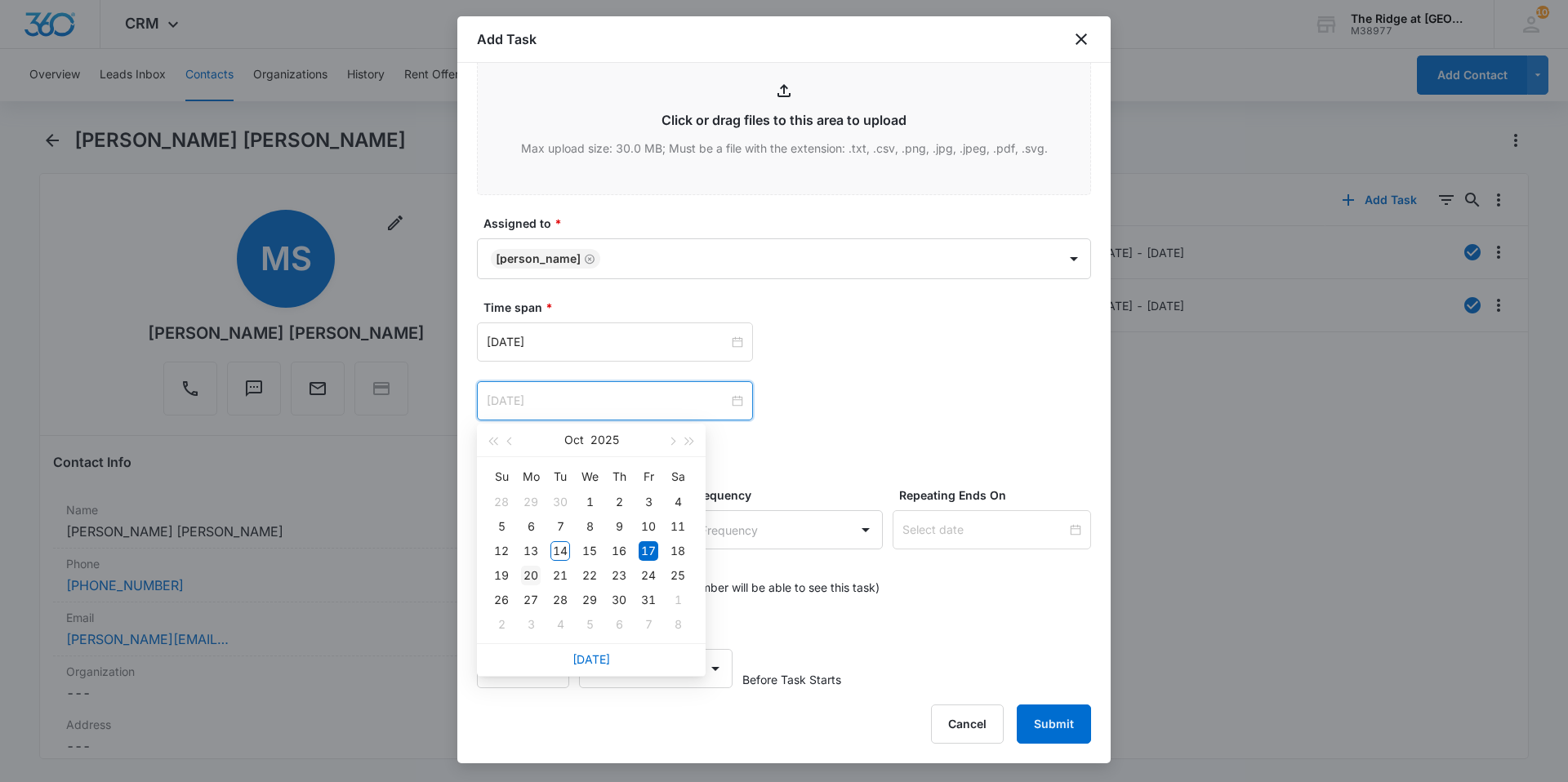
type input "[DATE]"
click at [524, 580] on div "20" at bounding box center [530, 575] width 19 height 19
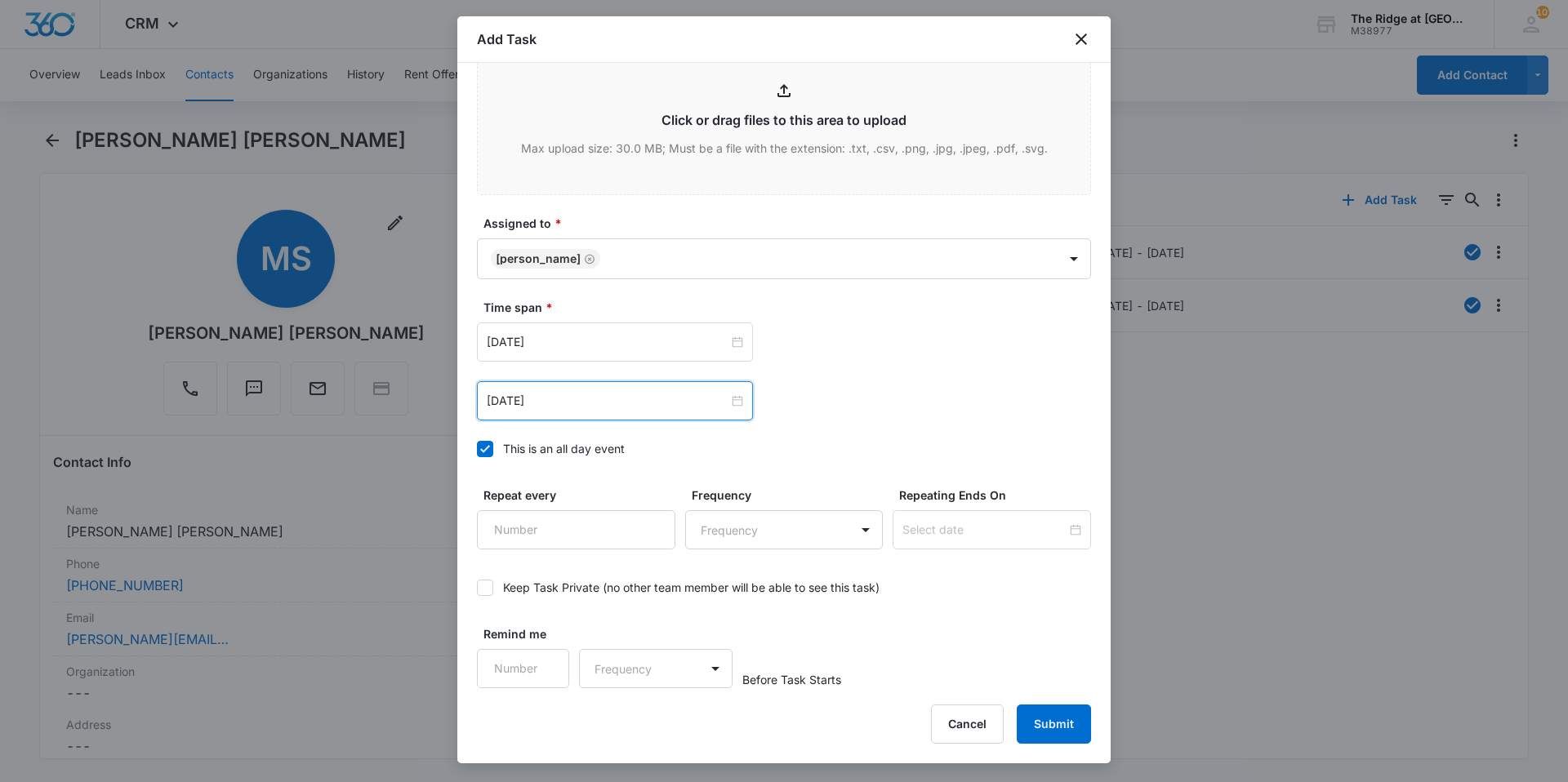
click at [898, 355] on div "[DATE] [DATE] Su Mo Tu We Th Fr Sa 28 29 30 1 2 3 4 5 6 7 8 9 10 11 12 13 14 15…" at bounding box center [784, 341] width 614 height 39
click at [1046, 732] on button "Submit" at bounding box center [1053, 723] width 74 height 39
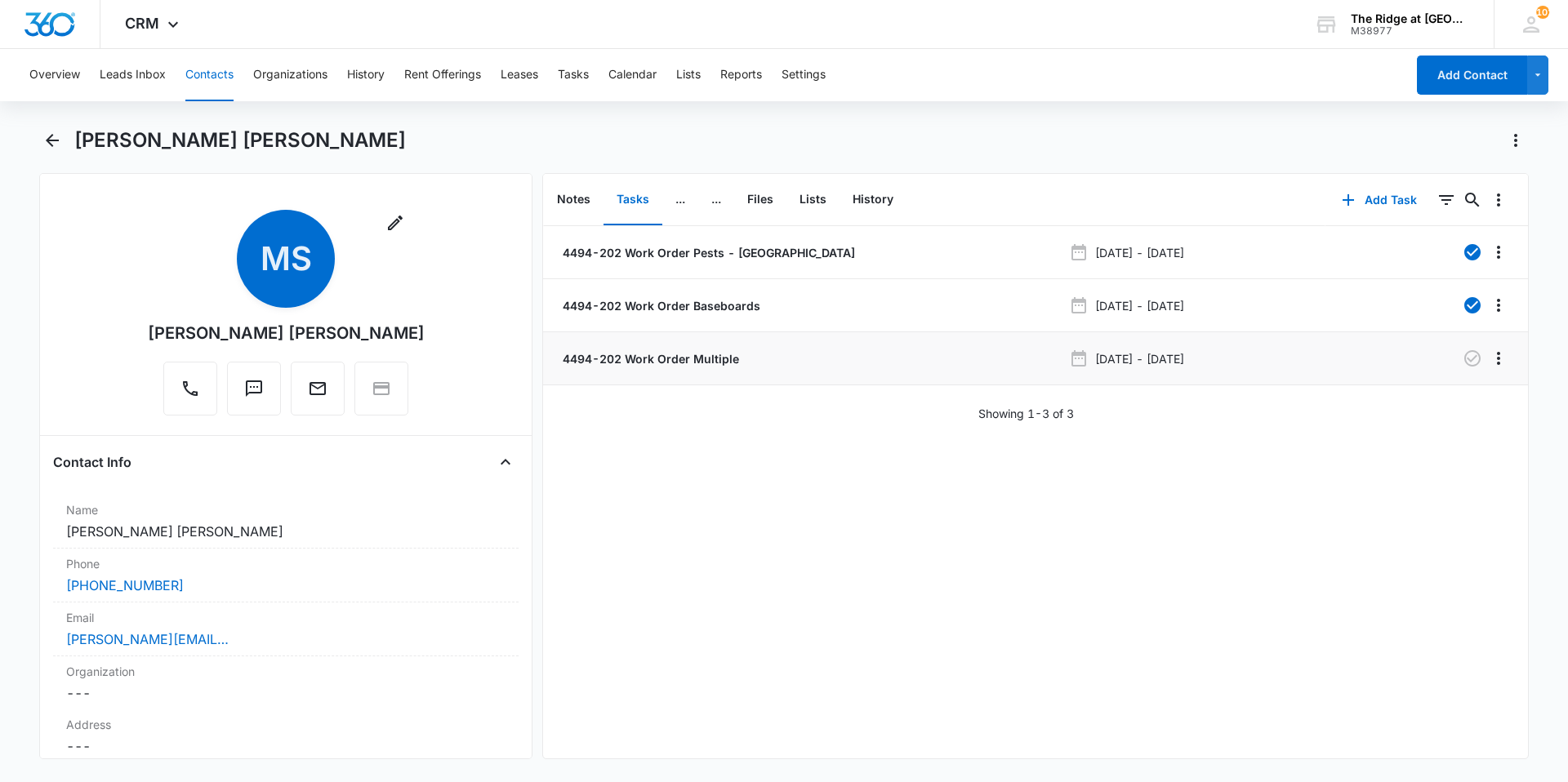
click at [874, 344] on li "4494-202 Work Order Multiple [DATE] - [DATE]" at bounding box center [1035, 358] width 985 height 53
